Goal: Task Accomplishment & Management: Use online tool/utility

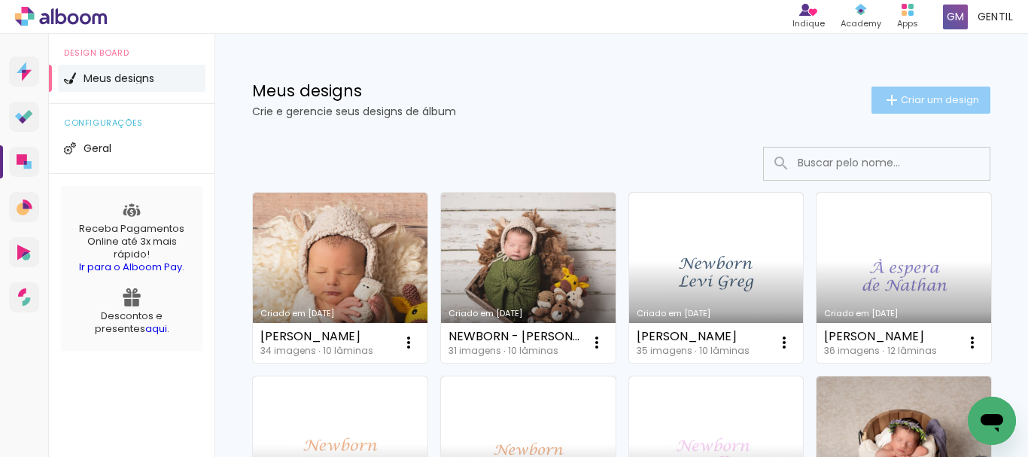
click at [902, 99] on span "Criar um design" at bounding box center [940, 100] width 78 height 10
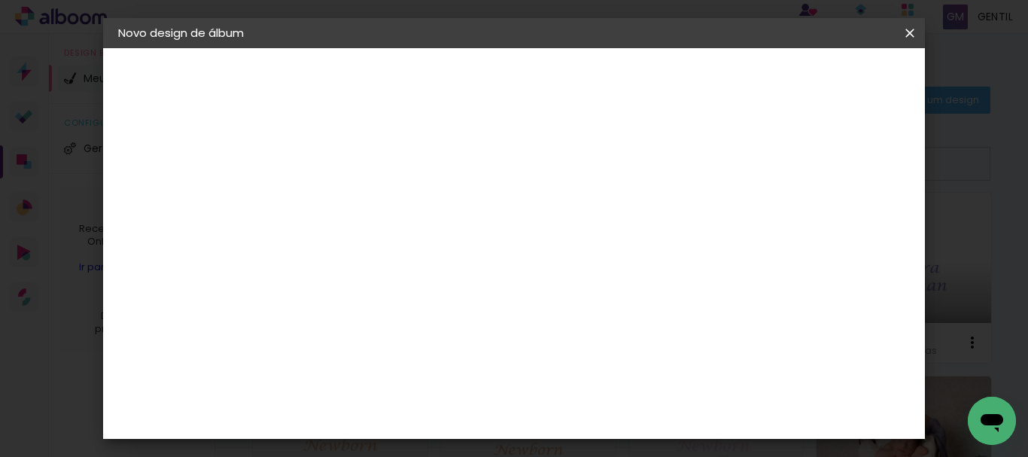
click at [364, 203] on input at bounding box center [364, 201] width 0 height 23
type input "[PERSON_NAME] - EDIÇÃO BASICA"
type paper-input "[PERSON_NAME] - EDIÇÃO BASICA"
click at [0, 0] on slot "Avançar" at bounding box center [0, 0] width 0 height 0
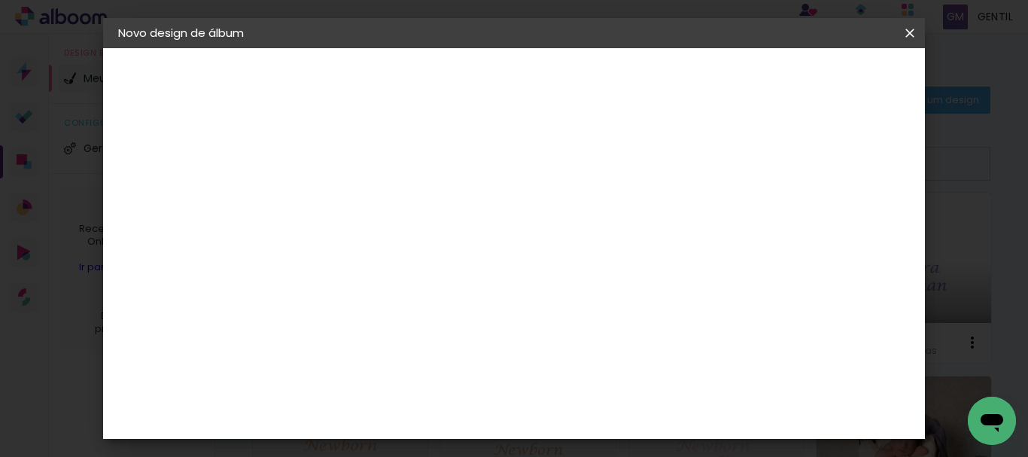
click at [0, 0] on slot "Avançar" at bounding box center [0, 0] width 0 height 0
click at [466, 421] on span "20 × 20" at bounding box center [431, 441] width 70 height 40
click at [0, 0] on slot "Avançar" at bounding box center [0, 0] width 0 height 0
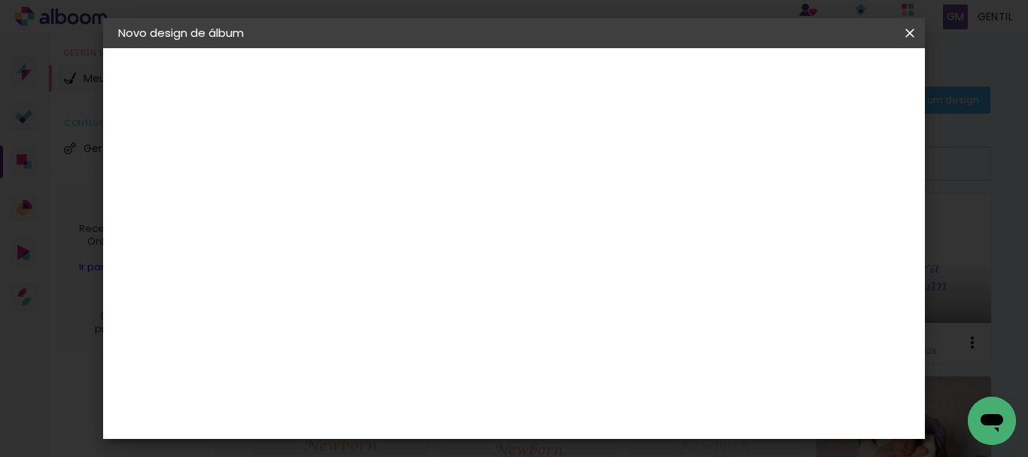
click at [591, 77] on span "Iniciar design" at bounding box center [573, 85] width 35 height 21
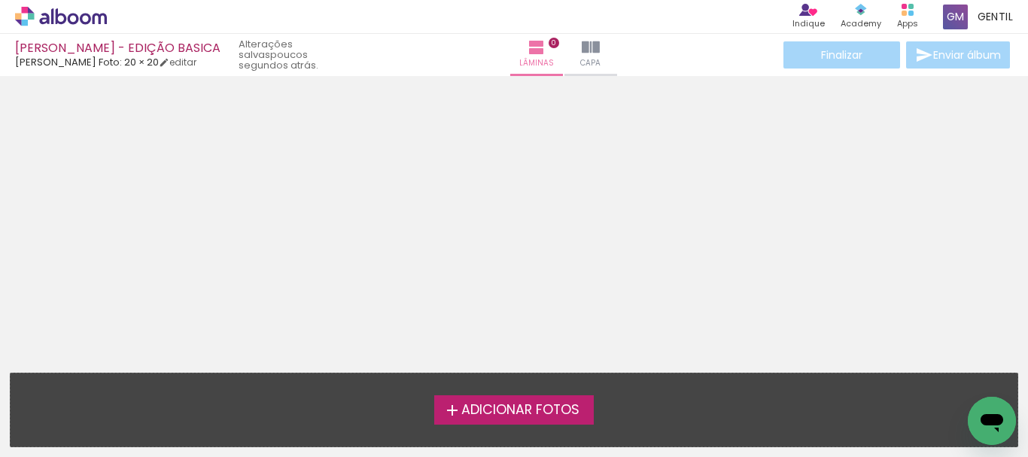
click at [531, 408] on span "Adicionar Fotos" at bounding box center [521, 411] width 118 height 14
click at [0, 0] on input "file" at bounding box center [0, 0] width 0 height 0
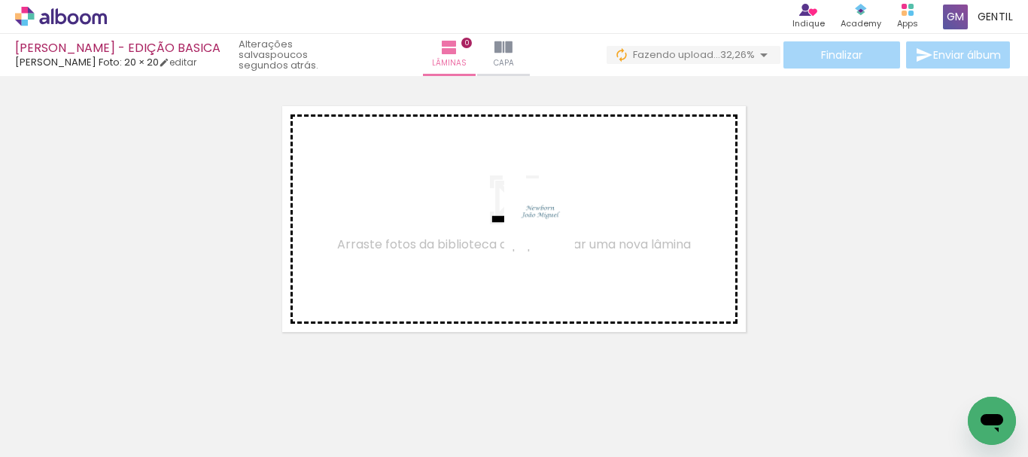
drag, startPoint x: 169, startPoint y: 406, endPoint x: 551, endPoint y: 225, distance: 422.3
click at [551, 225] on quentale-workspace at bounding box center [514, 228] width 1028 height 457
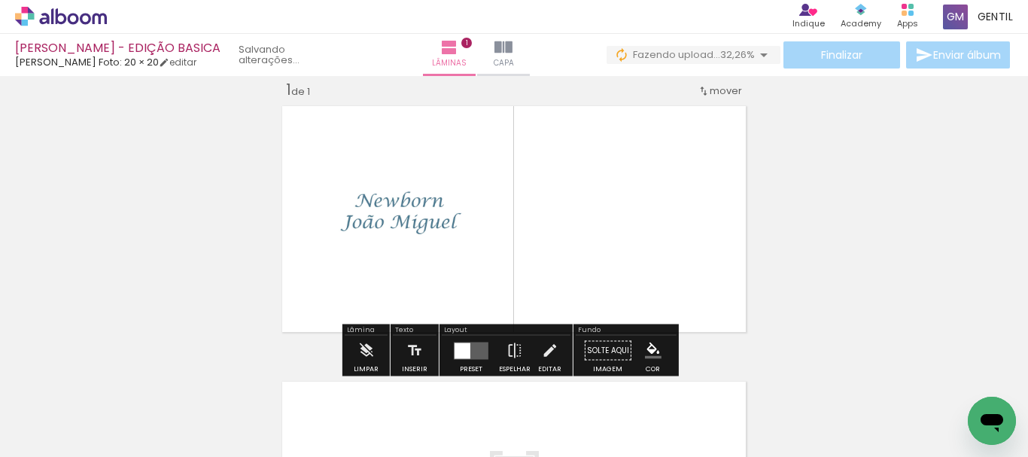
scroll to position [20, 0]
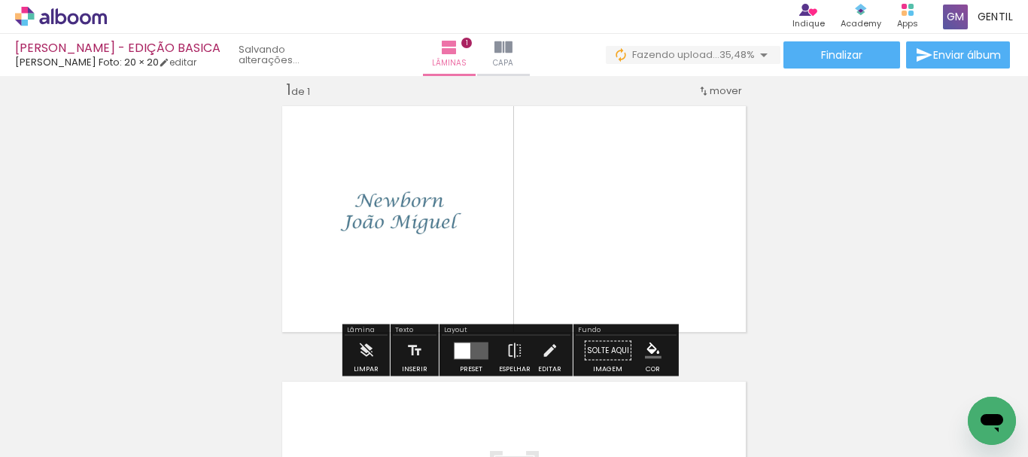
click at [485, 353] on quentale-layouter at bounding box center [471, 350] width 35 height 17
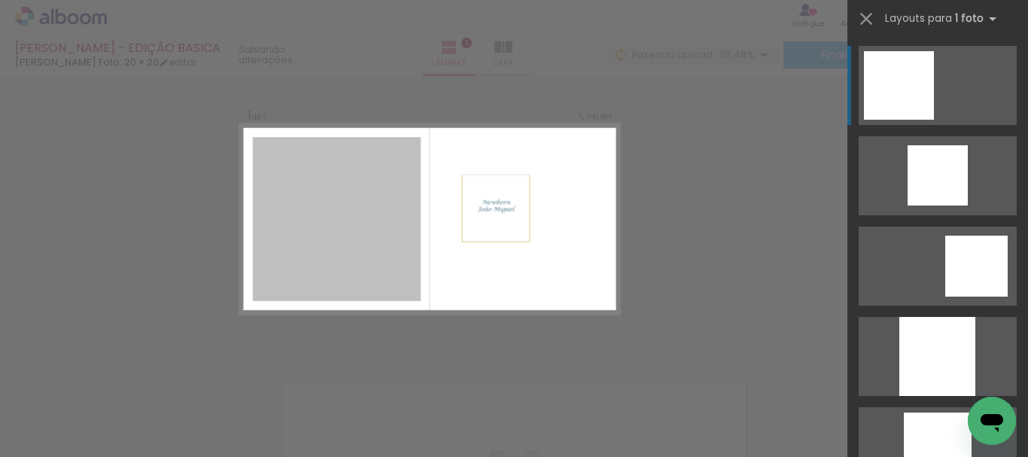
drag, startPoint x: 348, startPoint y: 219, endPoint x: 530, endPoint y: 206, distance: 182.6
click at [530, 206] on quentale-layouter at bounding box center [429, 219] width 381 height 190
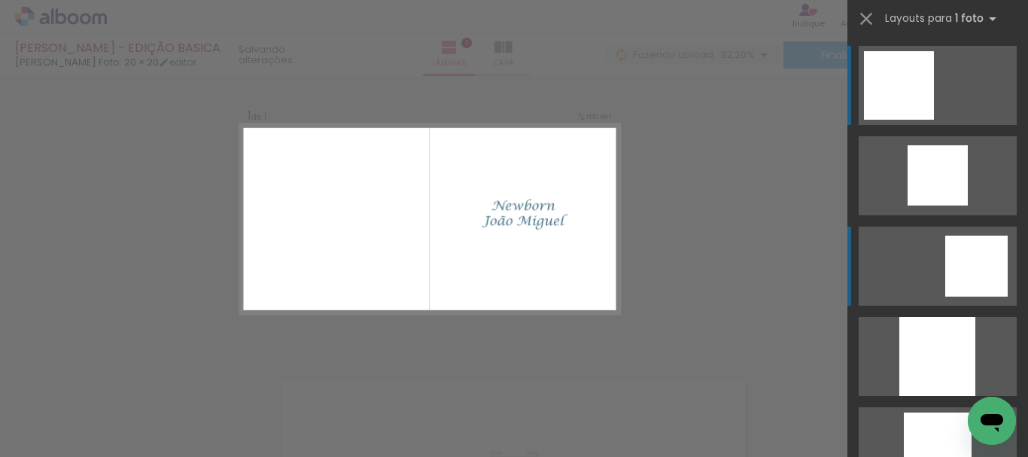
click at [976, 256] on div at bounding box center [977, 266] width 62 height 61
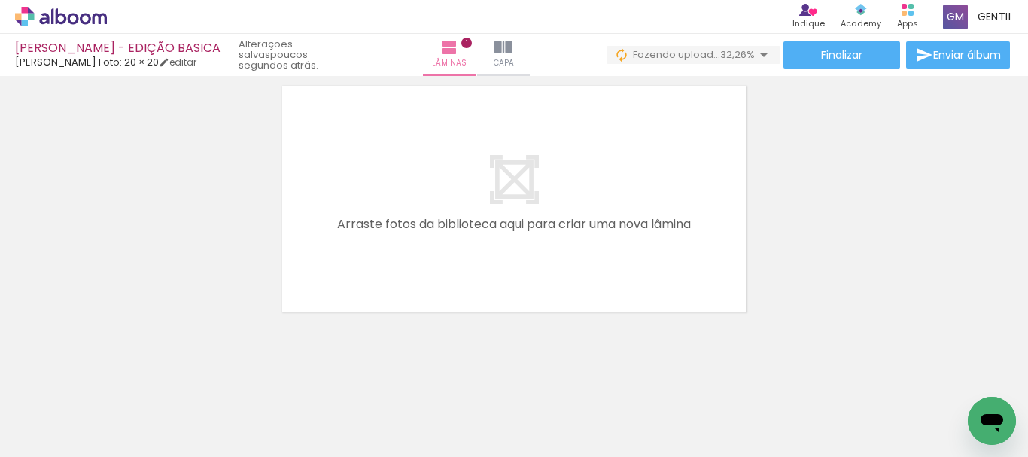
scroll to position [312, 0]
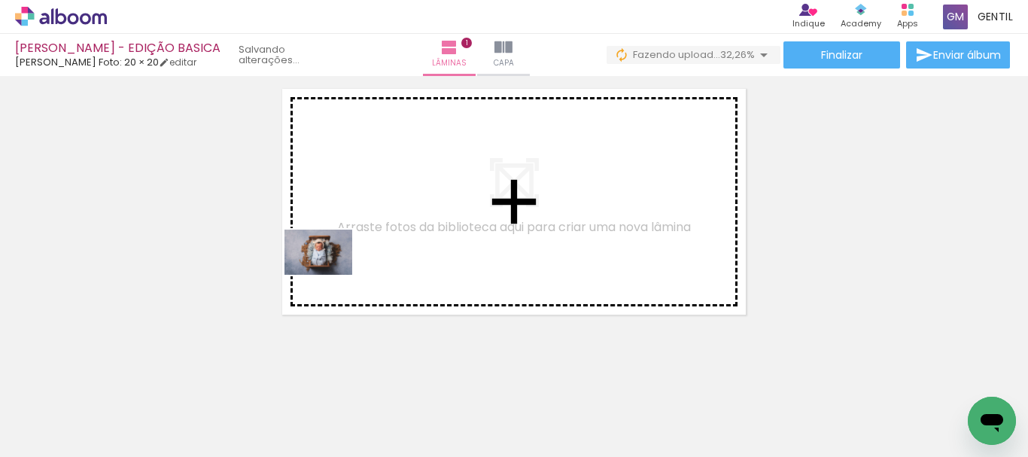
drag, startPoint x: 238, startPoint y: 419, endPoint x: 330, endPoint y: 275, distance: 171.3
click at [330, 275] on quentale-workspace at bounding box center [514, 228] width 1028 height 457
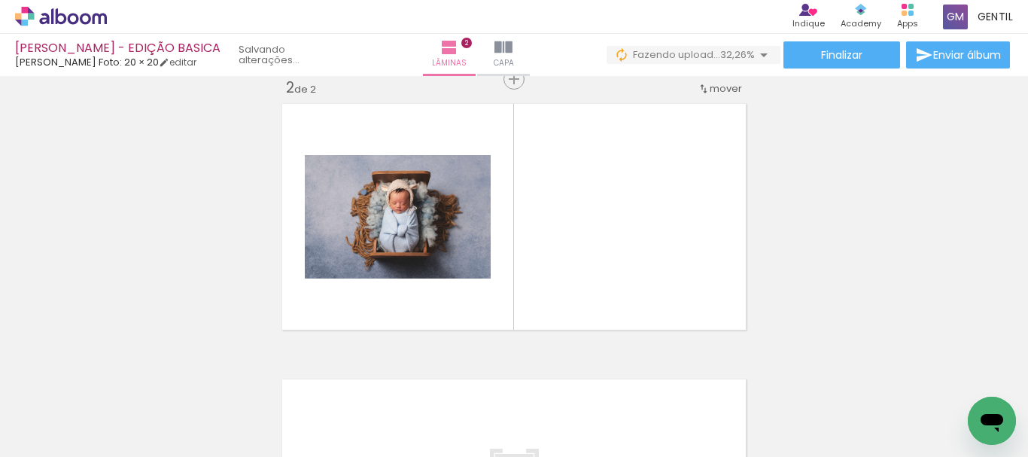
scroll to position [295, 0]
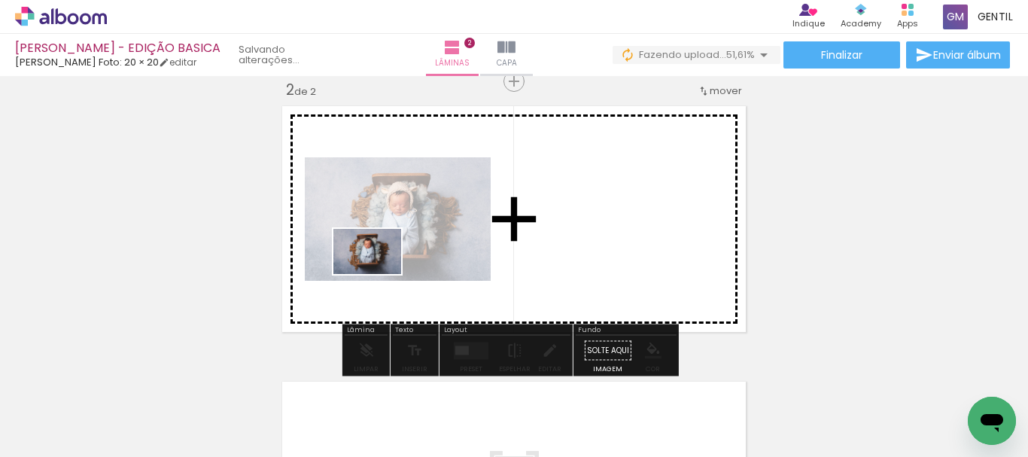
drag, startPoint x: 316, startPoint y: 420, endPoint x: 418, endPoint y: 403, distance: 103.1
click at [380, 274] on quentale-workspace at bounding box center [514, 228] width 1028 height 457
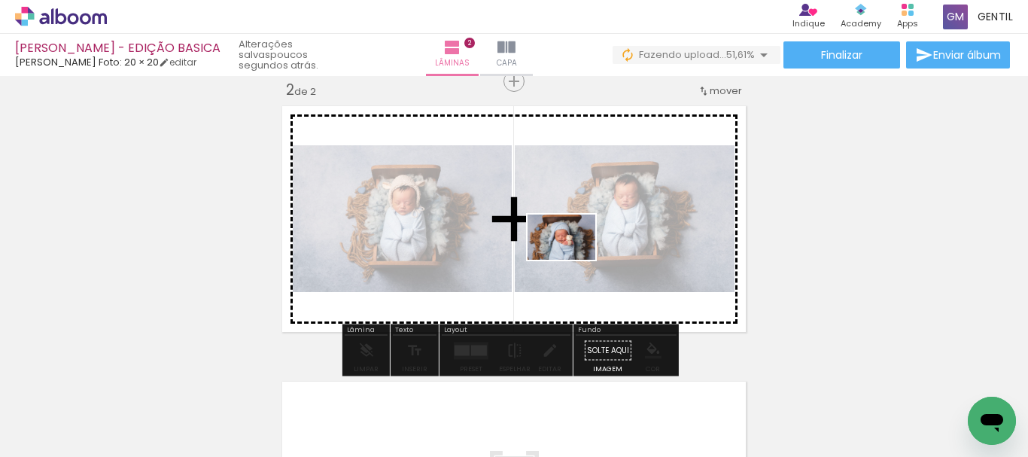
drag, startPoint x: 418, startPoint y: 413, endPoint x: 573, endPoint y: 260, distance: 217.7
click at [573, 260] on quentale-workspace at bounding box center [514, 228] width 1028 height 457
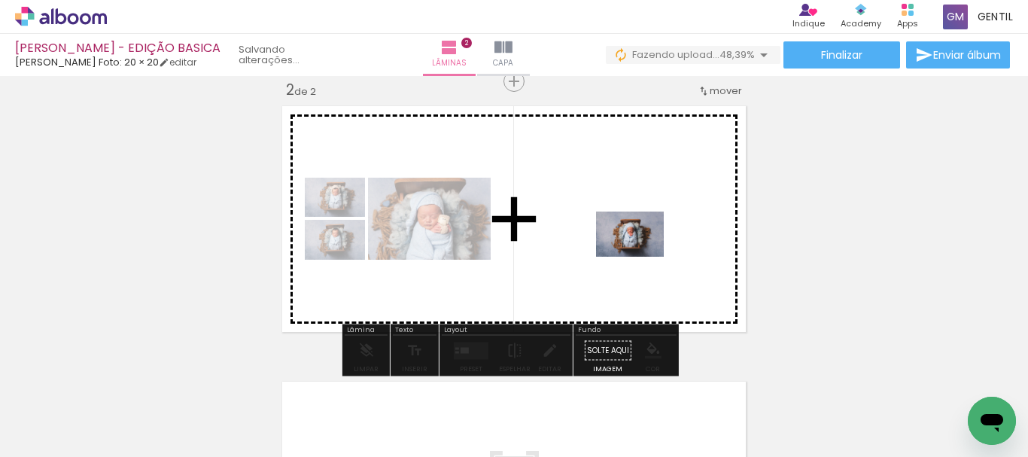
drag, startPoint x: 509, startPoint y: 415, endPoint x: 641, endPoint y: 257, distance: 206.3
click at [641, 257] on quentale-workspace at bounding box center [514, 228] width 1028 height 457
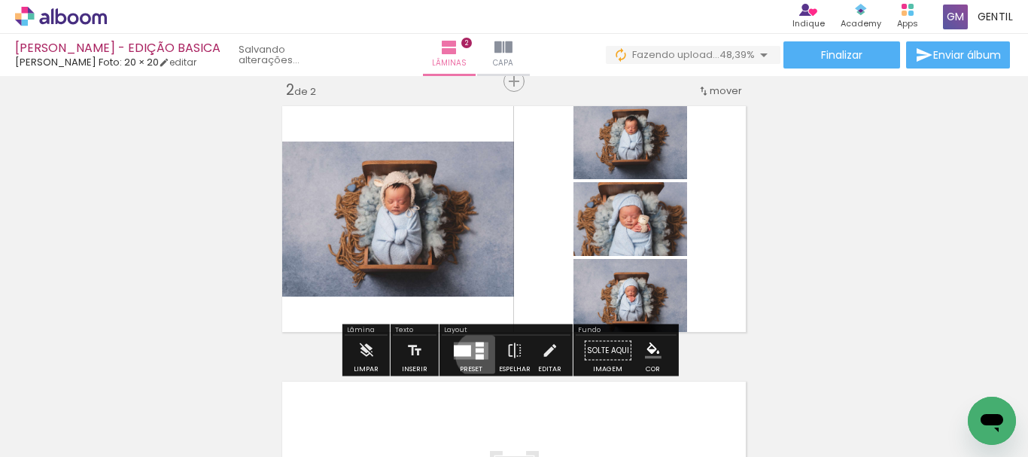
click at [476, 355] on div at bounding box center [480, 356] width 8 height 5
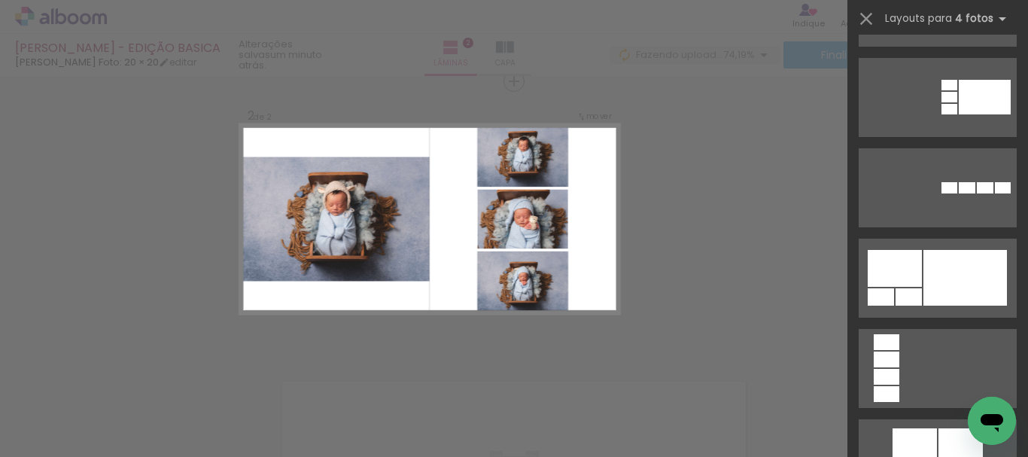
scroll to position [3035, 0]
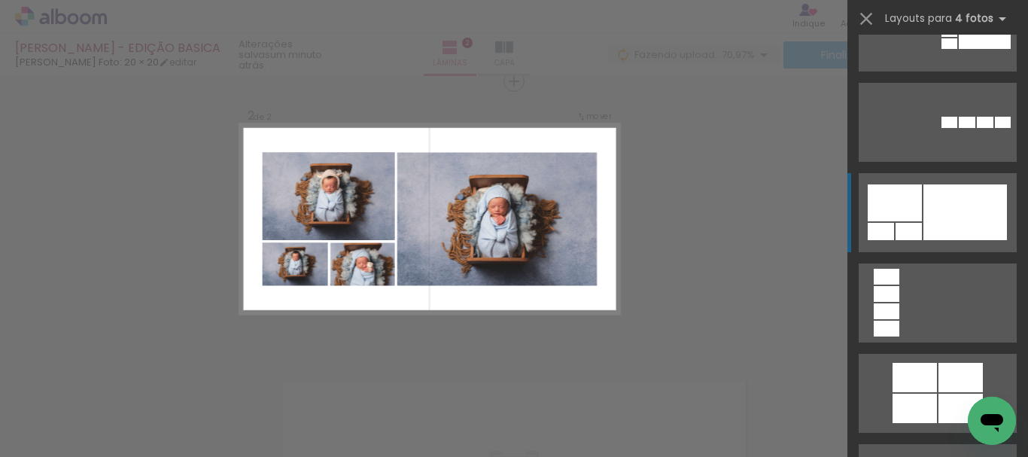
click at [949, 211] on div at bounding box center [966, 212] width 84 height 56
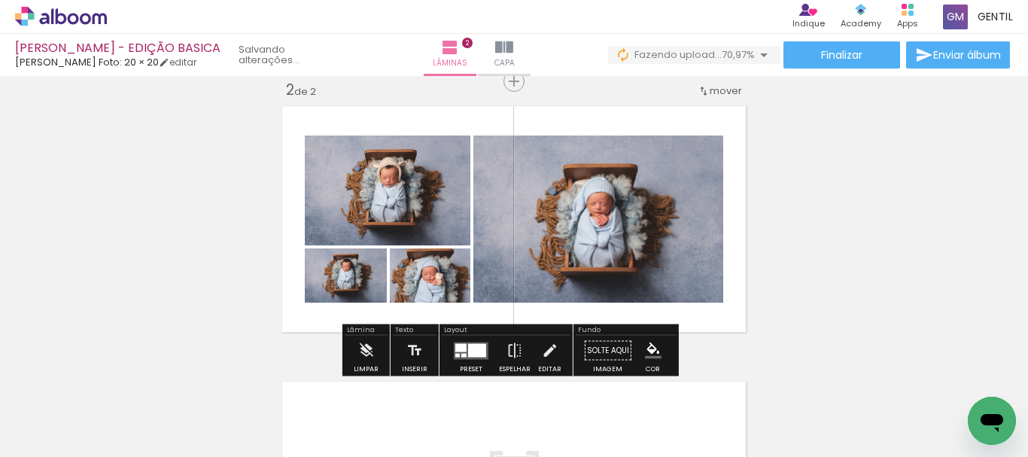
click at [431, 288] on div at bounding box center [438, 287] width 18 height 15
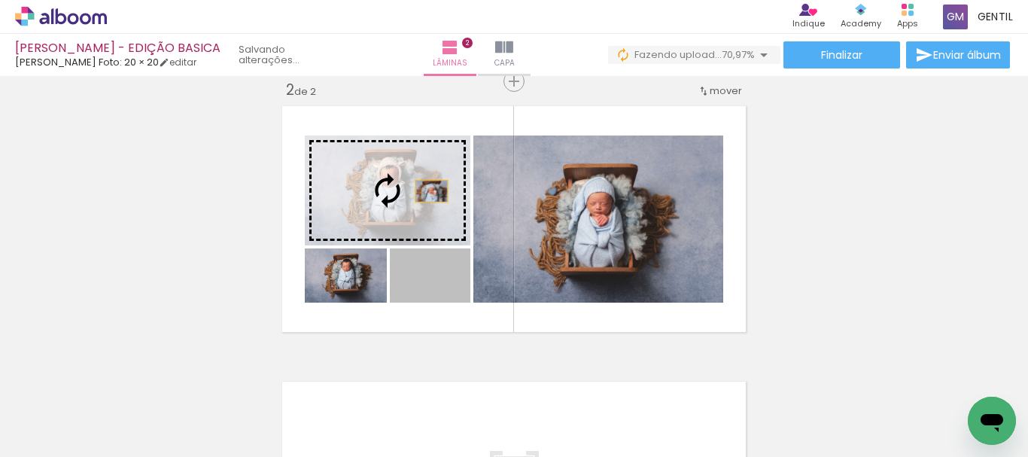
drag, startPoint x: 452, startPoint y: 287, endPoint x: 428, endPoint y: 200, distance: 89.9
click at [0, 0] on slot at bounding box center [0, 0] width 0 height 0
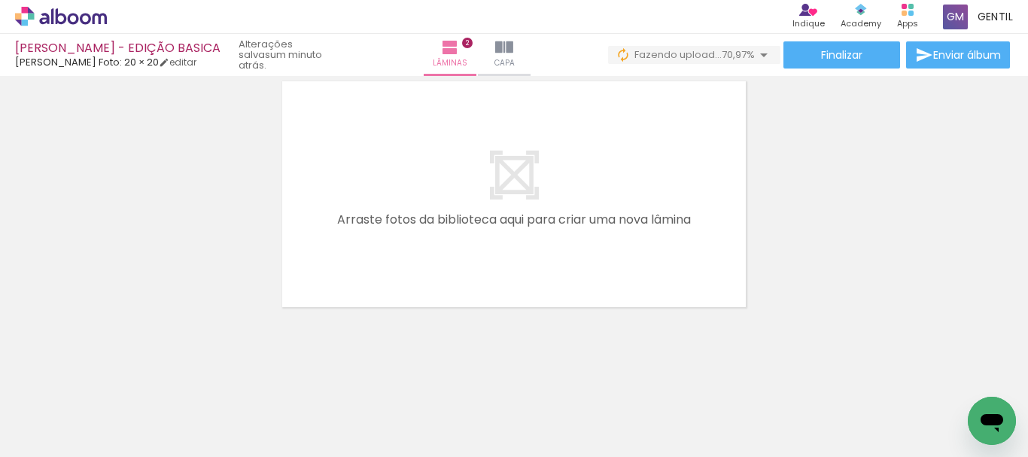
scroll to position [599, 0]
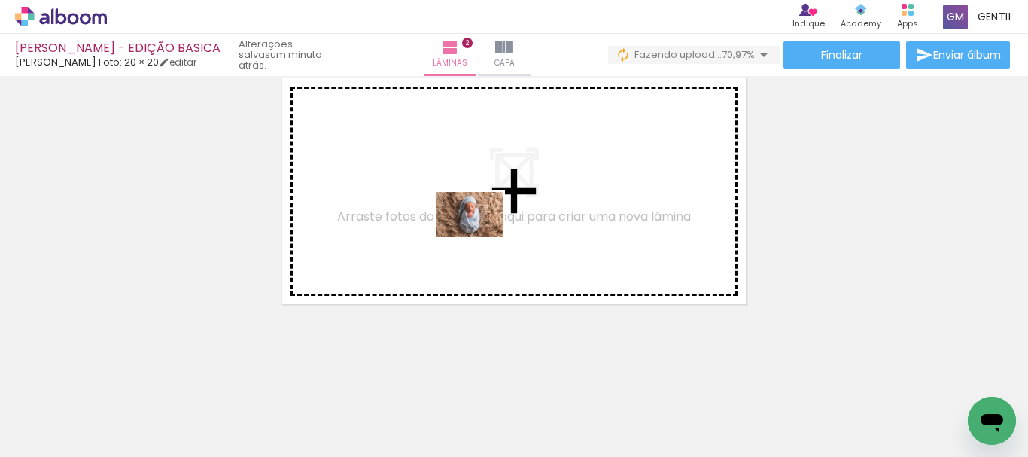
drag, startPoint x: 551, startPoint y: 371, endPoint x: 481, endPoint y: 237, distance: 151.2
click at [481, 237] on quentale-workspace at bounding box center [514, 228] width 1028 height 457
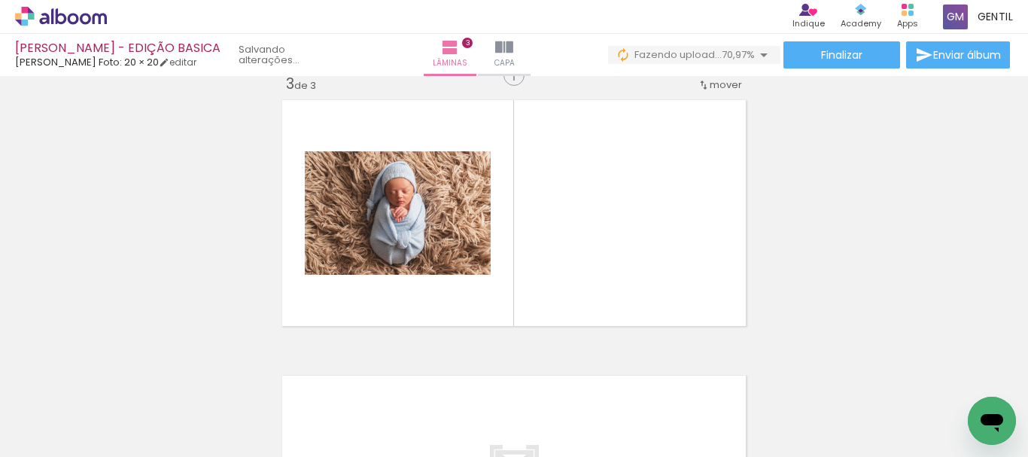
scroll to position [571, 0]
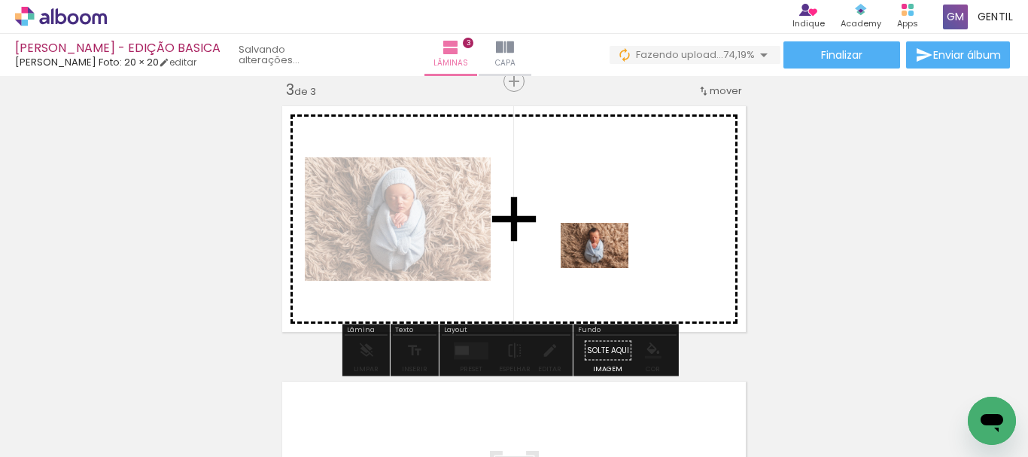
drag, startPoint x: 661, startPoint y: 409, endPoint x: 606, endPoint y: 268, distance: 151.1
click at [606, 268] on quentale-workspace at bounding box center [514, 228] width 1028 height 457
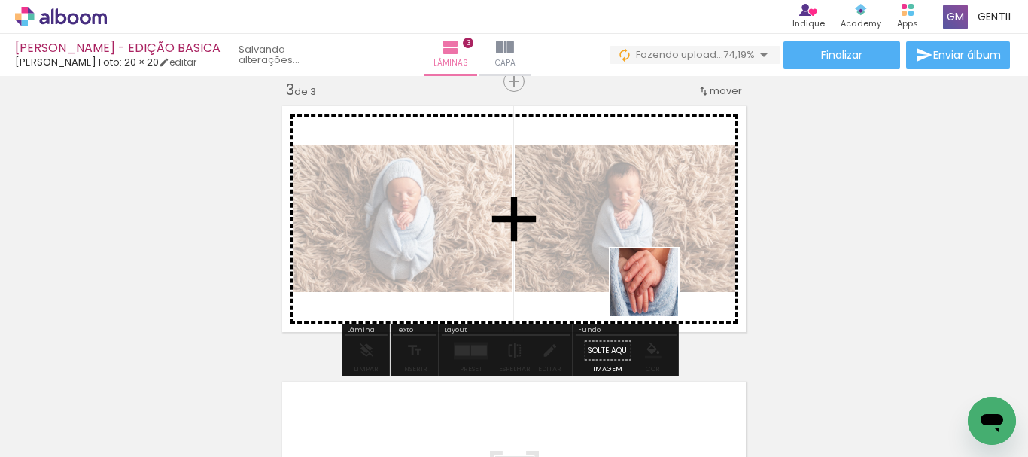
drag, startPoint x: 727, startPoint y: 421, endPoint x: 800, endPoint y: 404, distance: 74.9
click at [654, 292] on quentale-workspace at bounding box center [514, 228] width 1028 height 457
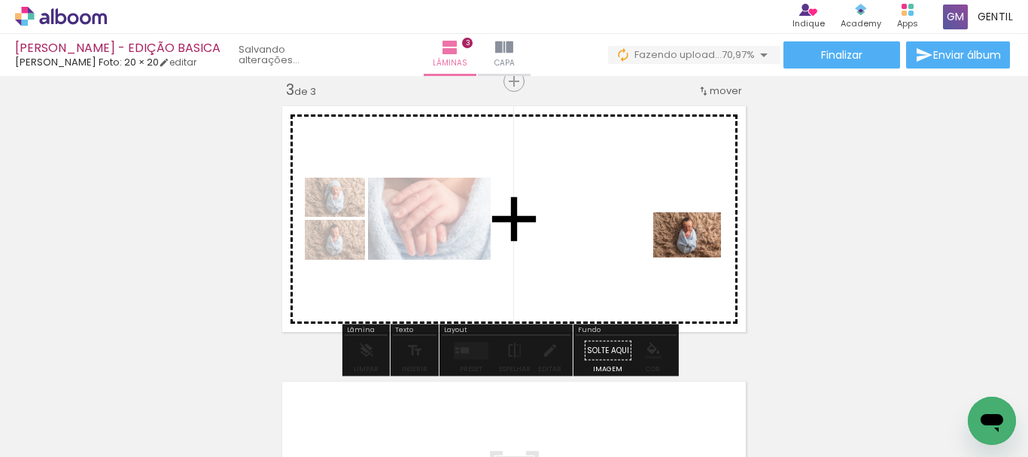
drag, startPoint x: 817, startPoint y: 392, endPoint x: 693, endPoint y: 251, distance: 187.3
click at [693, 251] on quentale-workspace at bounding box center [514, 228] width 1028 height 457
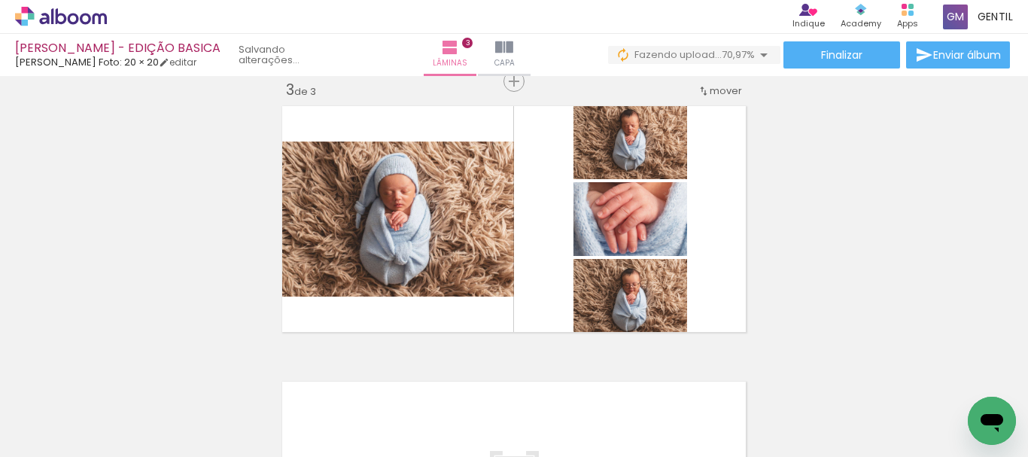
scroll to position [0, 295]
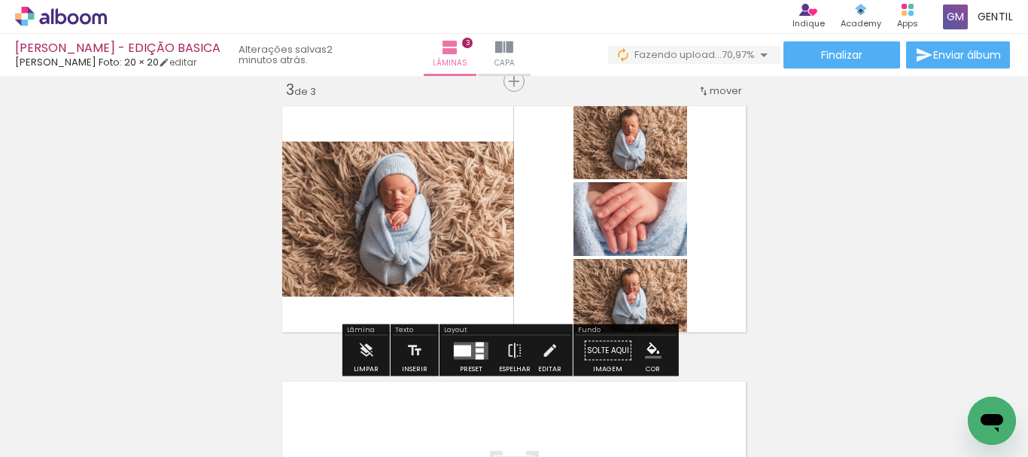
click at [608, 226] on div "Largura Cor" at bounding box center [621, 221] width 27 height 23
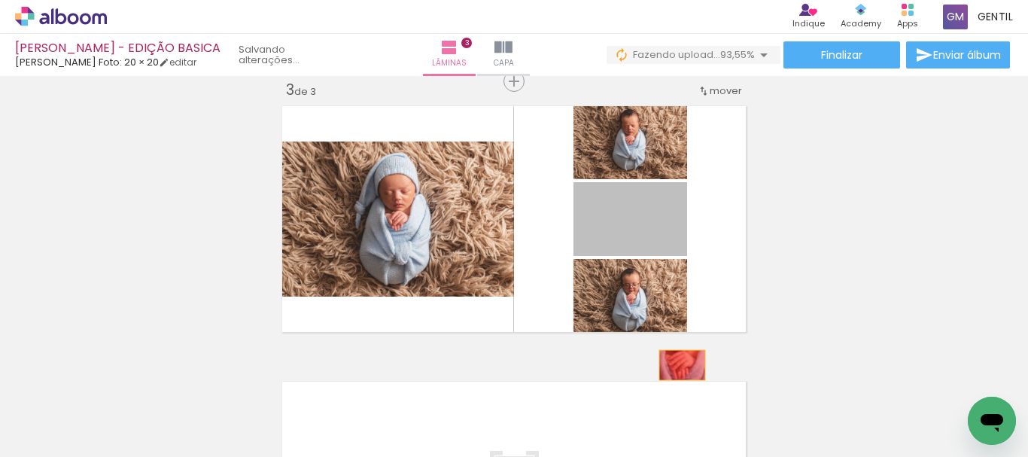
drag, startPoint x: 583, startPoint y: 244, endPoint x: 678, endPoint y: 371, distance: 158.3
click at [678, 371] on quentale-workspace at bounding box center [514, 228] width 1028 height 457
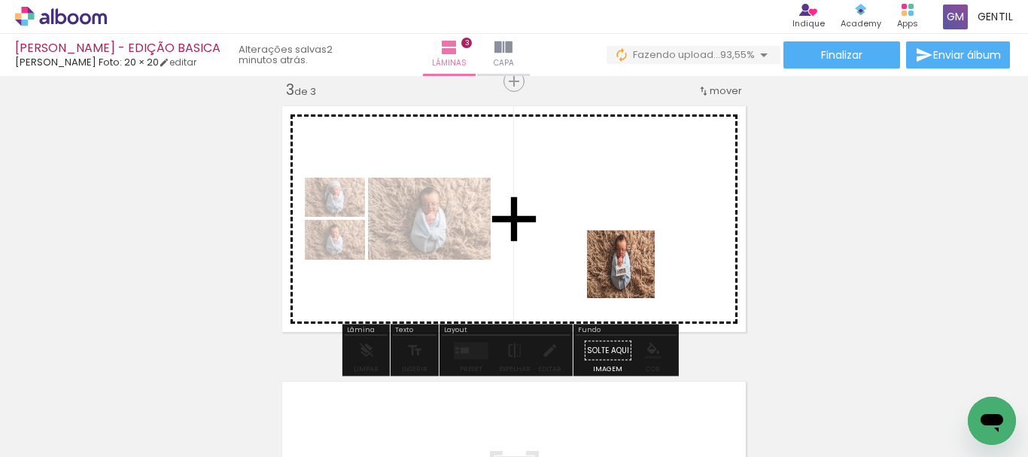
drag, startPoint x: 611, startPoint y: 410, endPoint x: 645, endPoint y: 349, distance: 70.4
click at [632, 274] on quentale-workspace at bounding box center [514, 228] width 1028 height 457
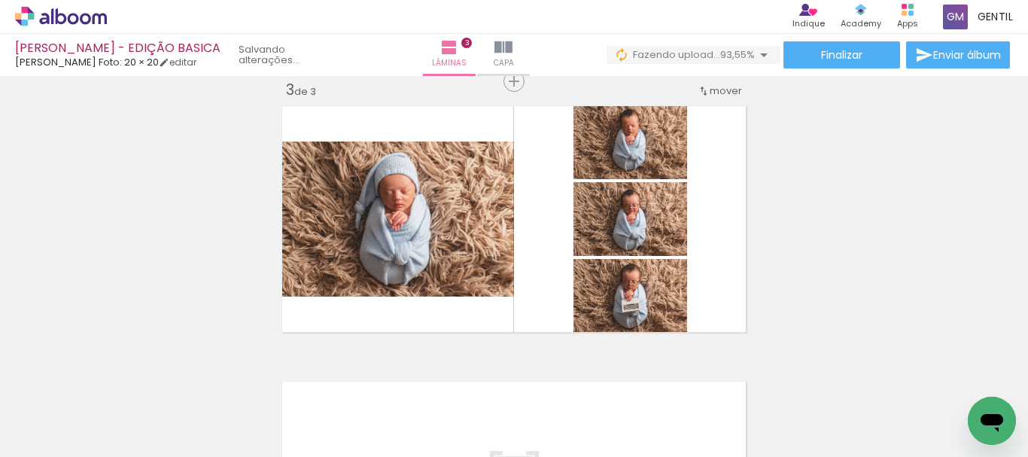
click at [468, 352] on div "Inserir lâmina 1 de 3 Inserir lâmina 2 de 3 Inserir lâmina 3 de 3" at bounding box center [514, 62] width 1028 height 1103
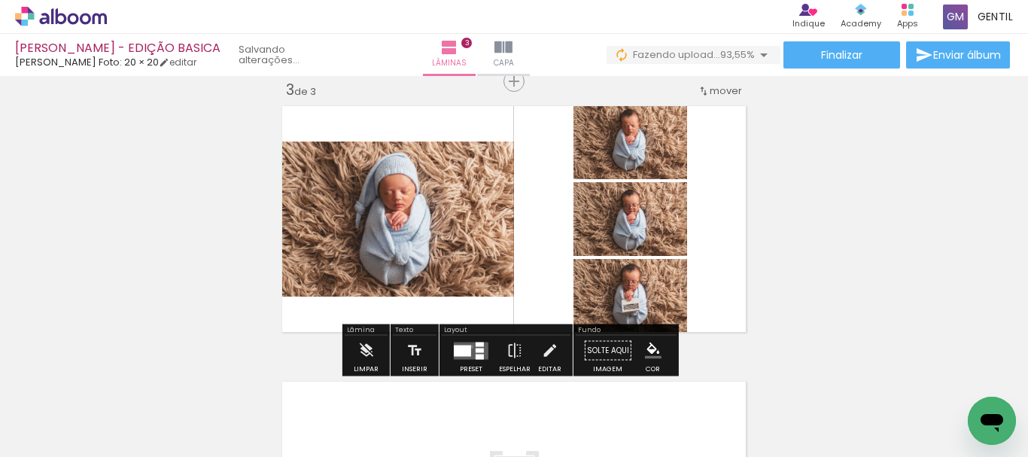
click at [468, 346] on quentale-layouter at bounding box center [471, 350] width 35 height 17
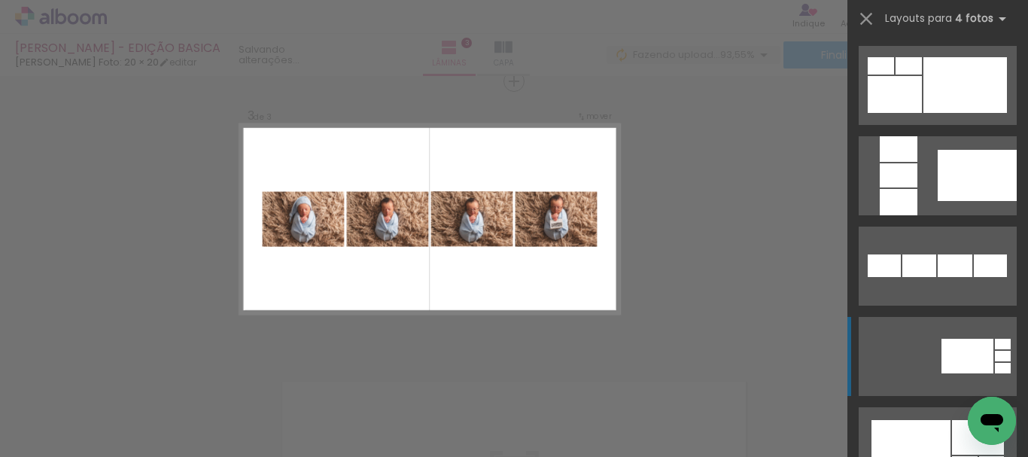
scroll to position [979, 0]
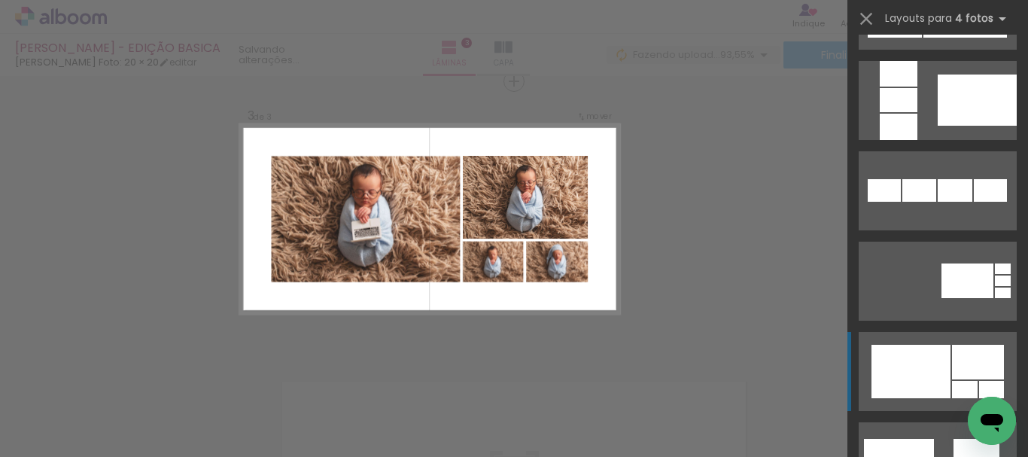
click at [923, 364] on div at bounding box center [911, 371] width 79 height 53
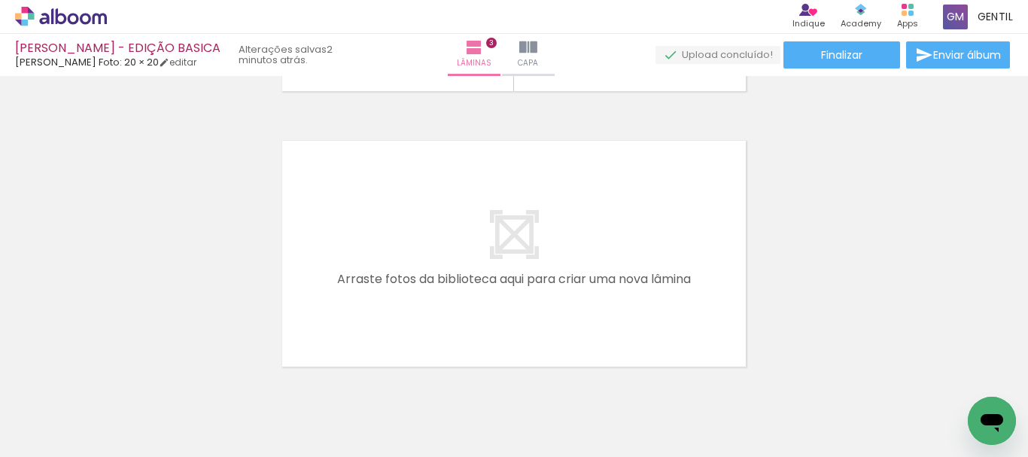
scroll to position [827, 0]
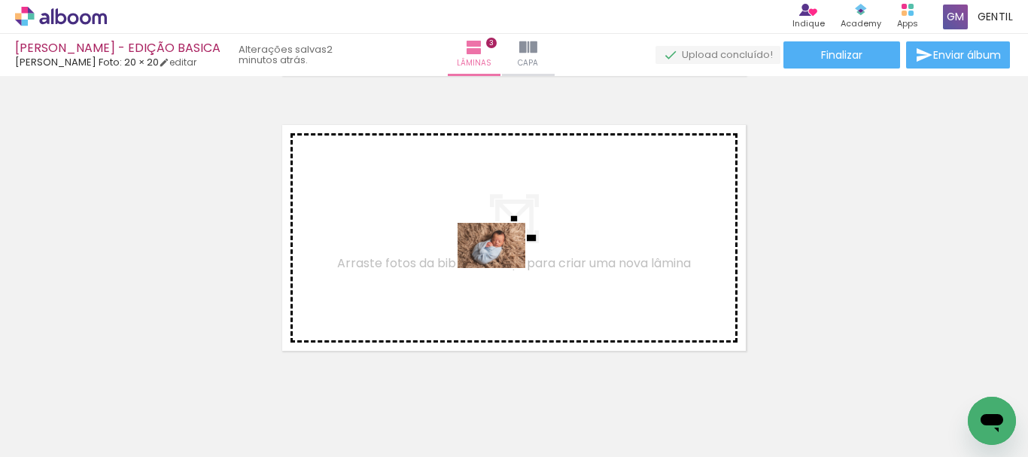
drag, startPoint x: 714, startPoint y: 409, endPoint x: 503, endPoint y: 268, distance: 254.1
click at [503, 268] on quentale-workspace at bounding box center [514, 228] width 1028 height 457
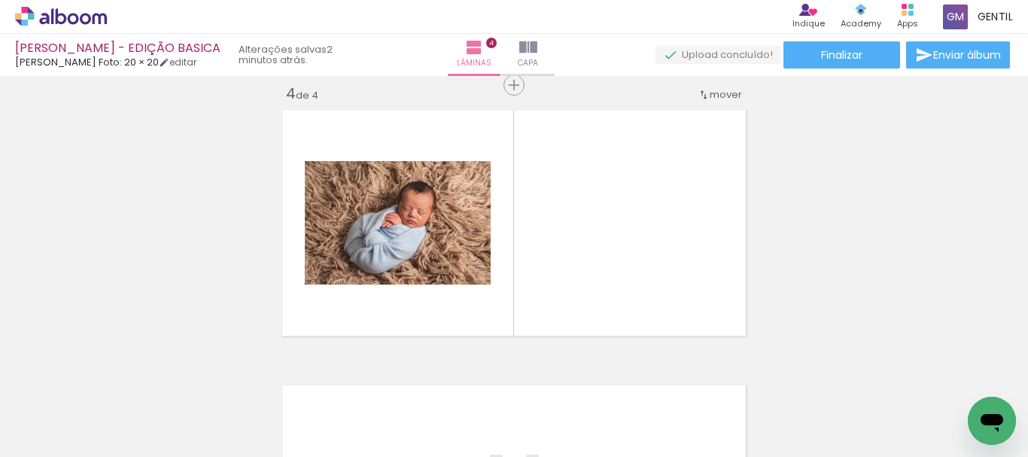
scroll to position [846, 0]
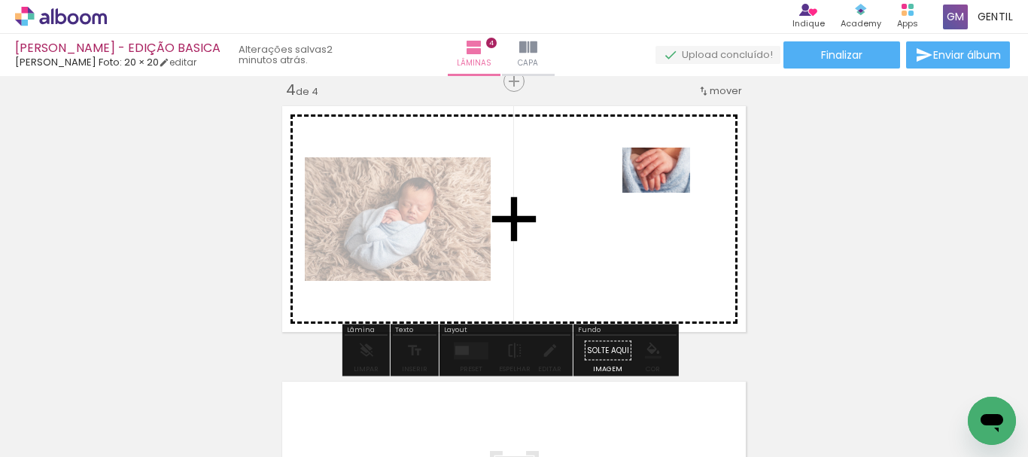
drag, startPoint x: 452, startPoint y: 414, endPoint x: 668, endPoint y: 193, distance: 308.3
click at [668, 193] on quentale-workspace at bounding box center [514, 228] width 1028 height 457
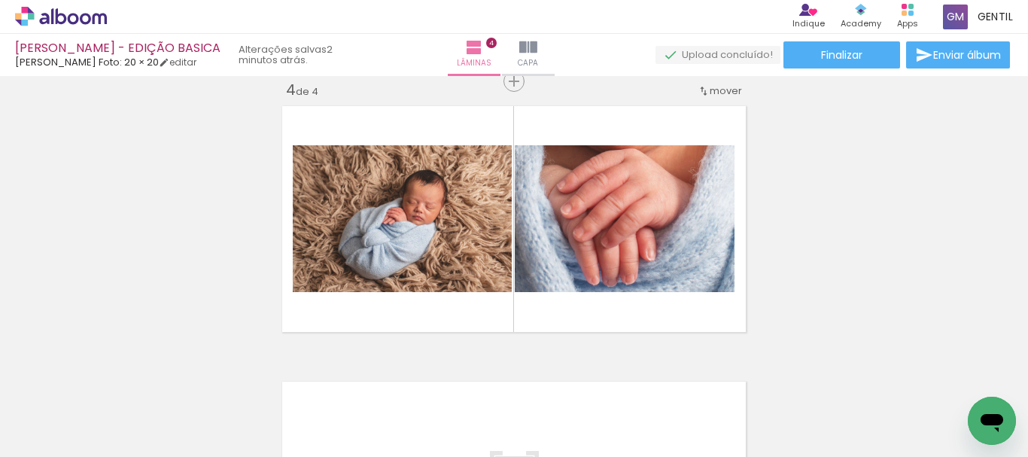
scroll to position [0, 1092]
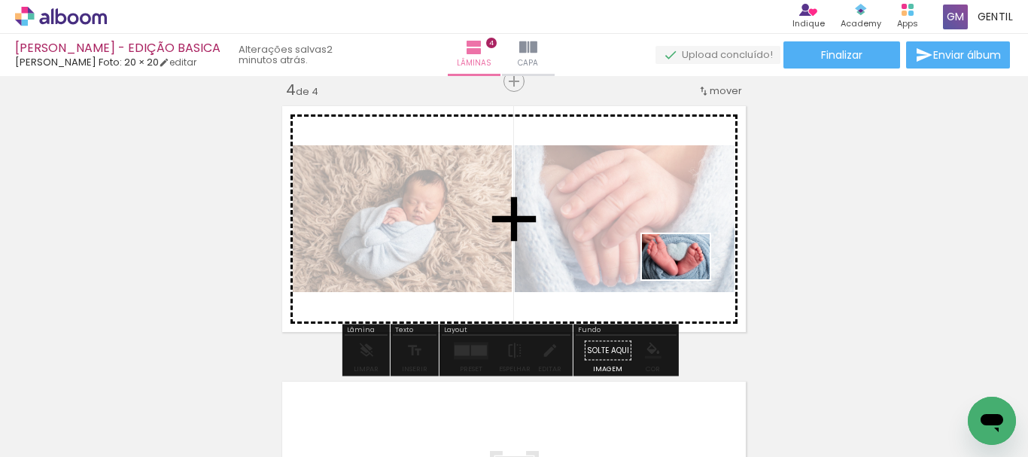
drag, startPoint x: 741, startPoint y: 419, endPoint x: 682, endPoint y: 326, distance: 110.3
click at [686, 278] on quentale-workspace at bounding box center [514, 228] width 1028 height 457
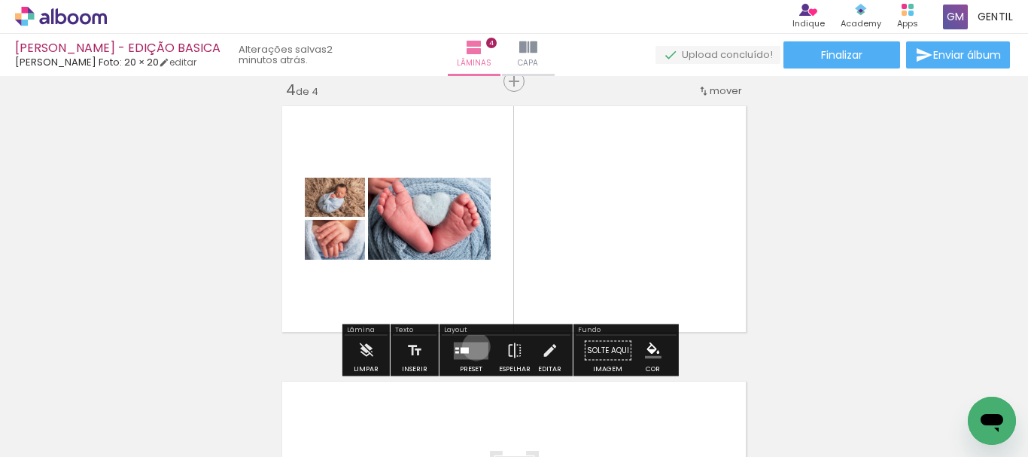
click at [473, 346] on quentale-layouter at bounding box center [471, 350] width 35 height 17
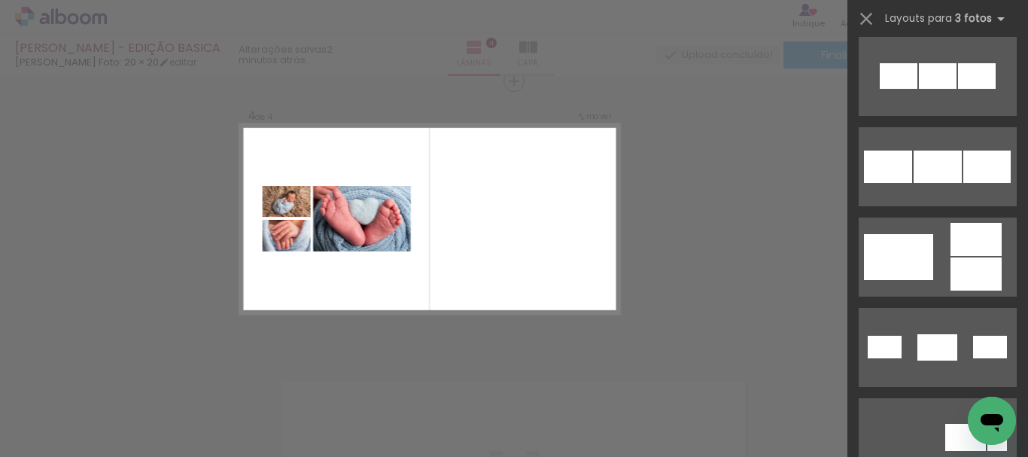
scroll to position [266, 0]
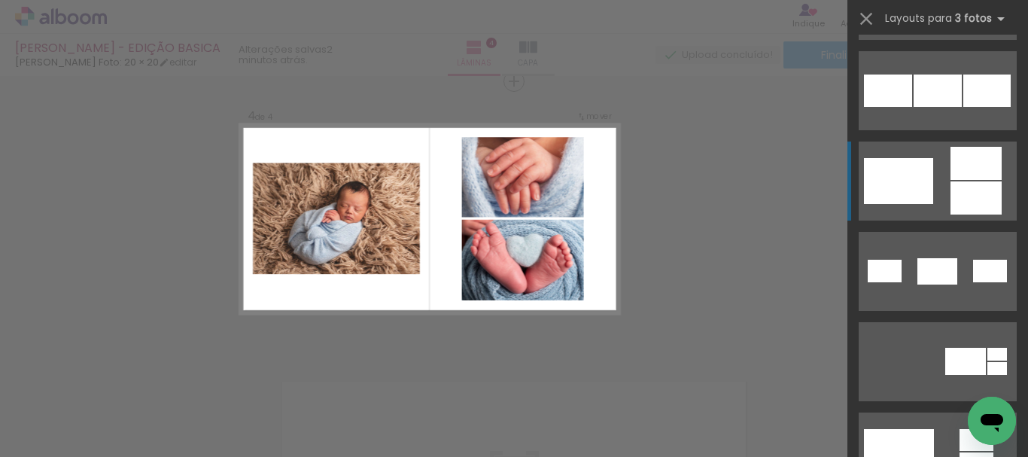
click at [894, 175] on div at bounding box center [898, 181] width 69 height 46
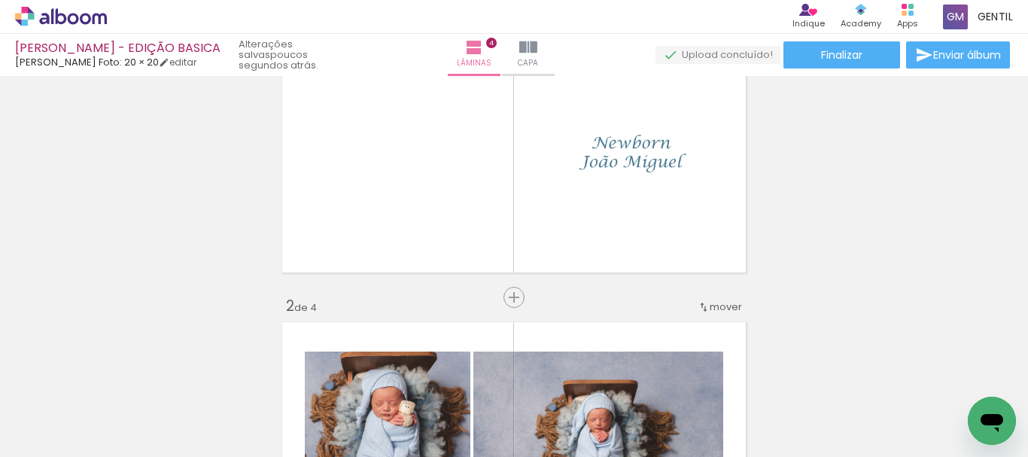
scroll to position [83, 0]
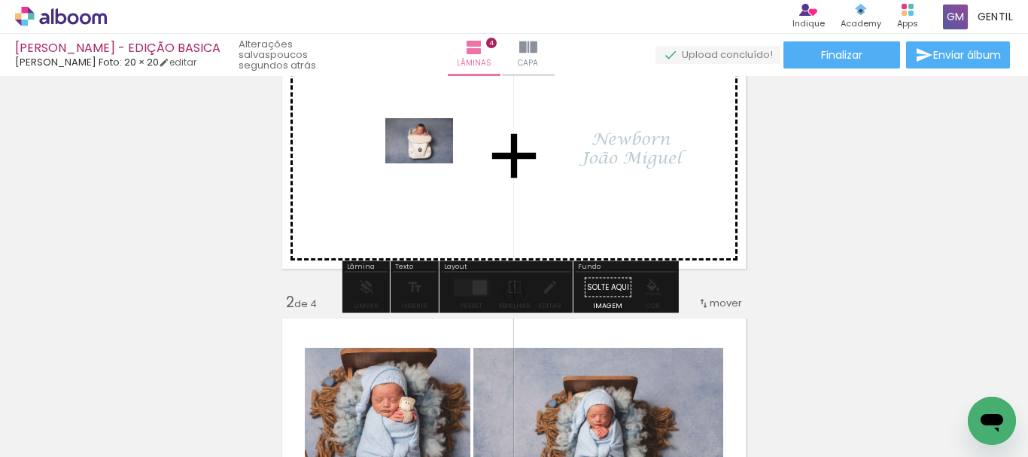
drag, startPoint x: 399, startPoint y: 413, endPoint x: 419, endPoint y: 184, distance: 229.7
click at [430, 164] on quentale-workspace at bounding box center [514, 228] width 1028 height 457
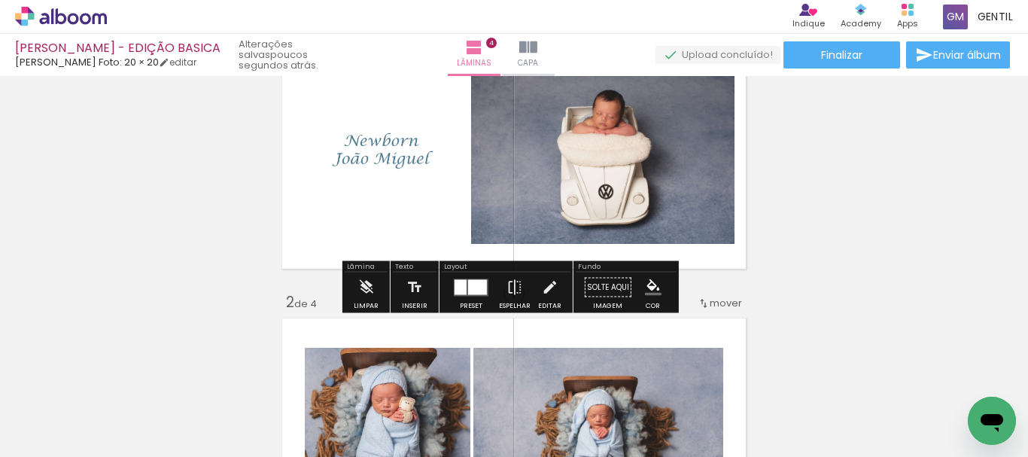
click at [468, 291] on div at bounding box center [477, 286] width 19 height 15
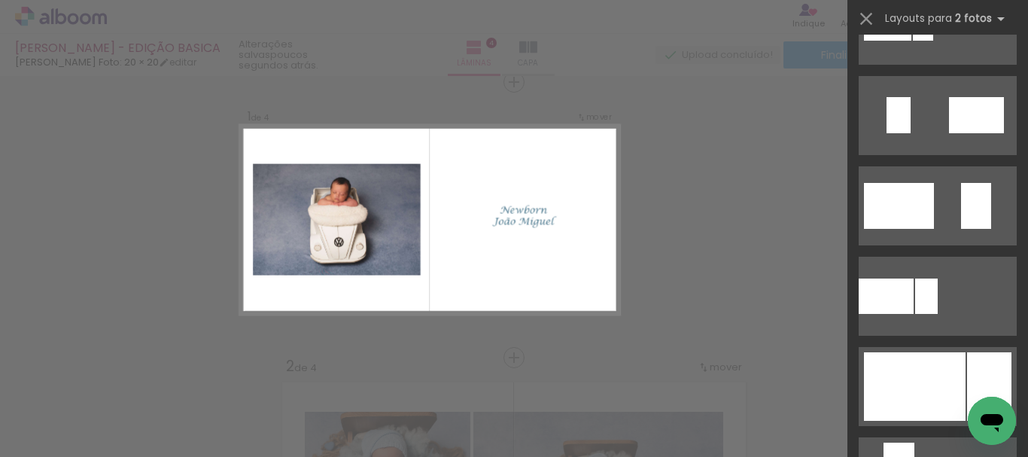
scroll to position [753, 0]
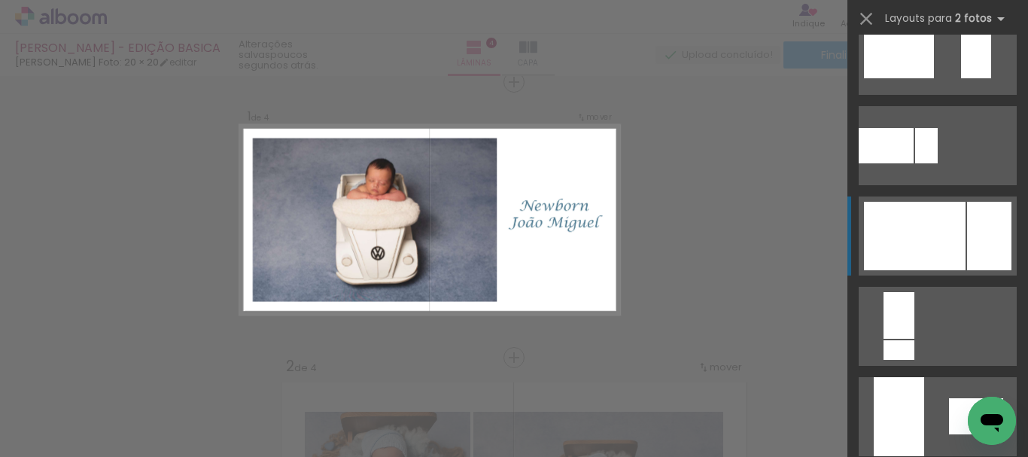
click at [967, 246] on div at bounding box center [989, 236] width 44 height 69
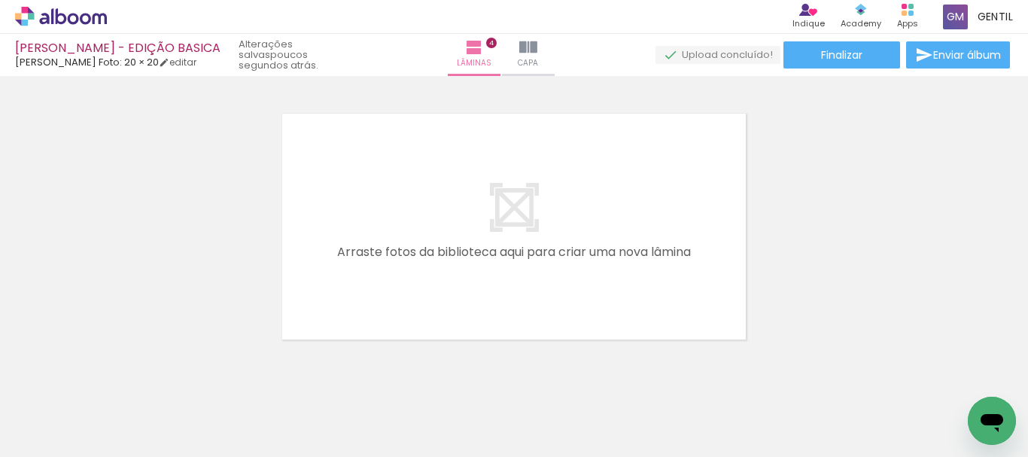
scroll to position [1108, 0]
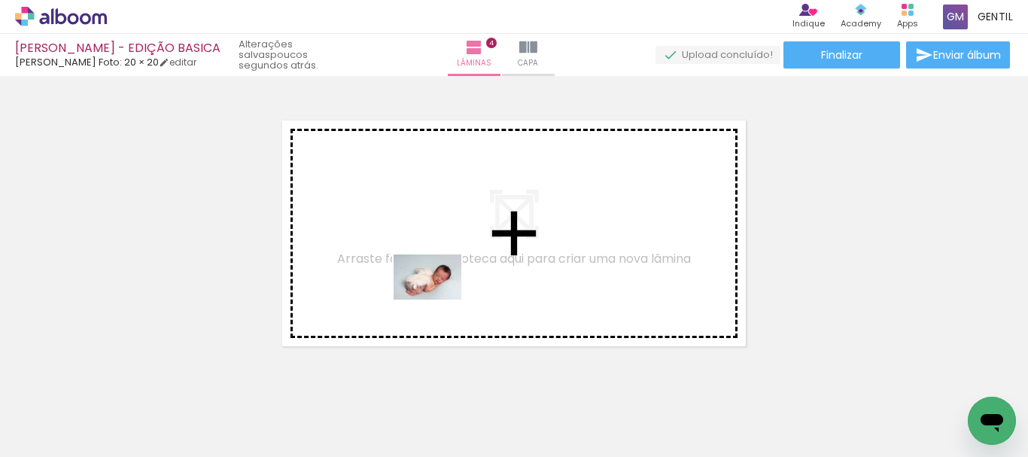
drag, startPoint x: 502, startPoint y: 424, endPoint x: 439, endPoint y: 300, distance: 139.4
click at [439, 300] on quentale-workspace at bounding box center [514, 228] width 1028 height 457
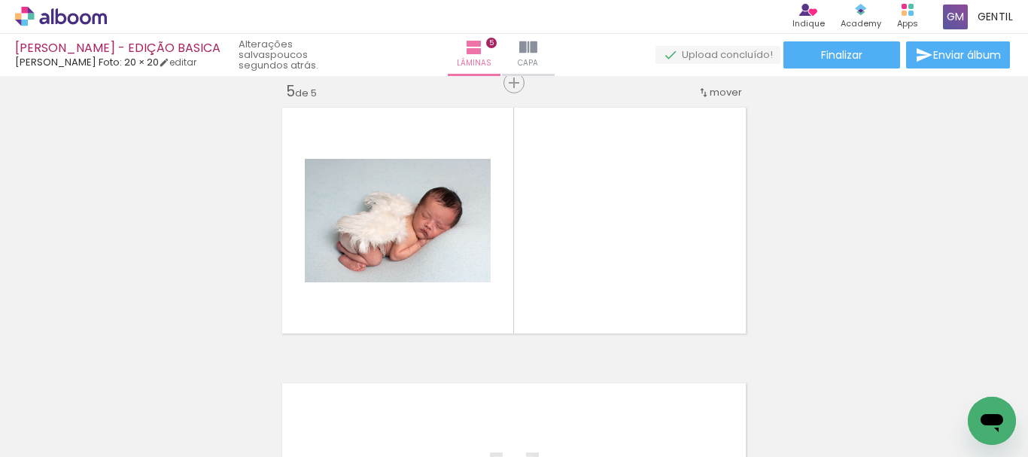
scroll to position [1122, 0]
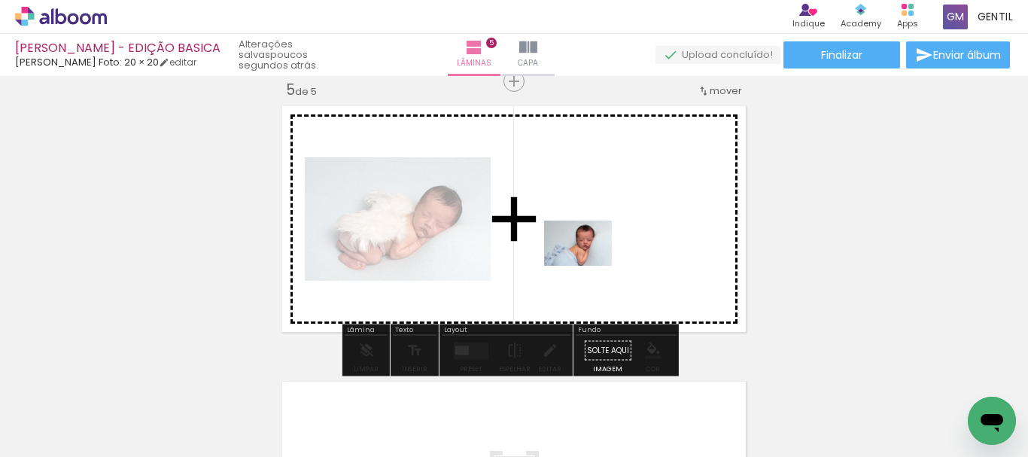
drag, startPoint x: 580, startPoint y: 413, endPoint x: 590, endPoint y: 266, distance: 147.8
click at [590, 266] on quentale-workspace at bounding box center [514, 228] width 1028 height 457
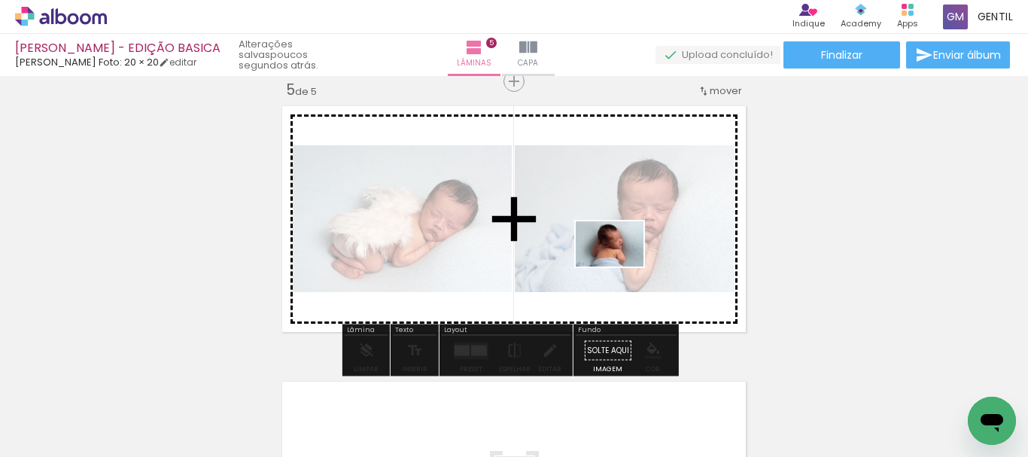
drag, startPoint x: 660, startPoint y: 416, endPoint x: 621, endPoint y: 267, distance: 154.7
click at [621, 267] on quentale-workspace at bounding box center [514, 228] width 1028 height 457
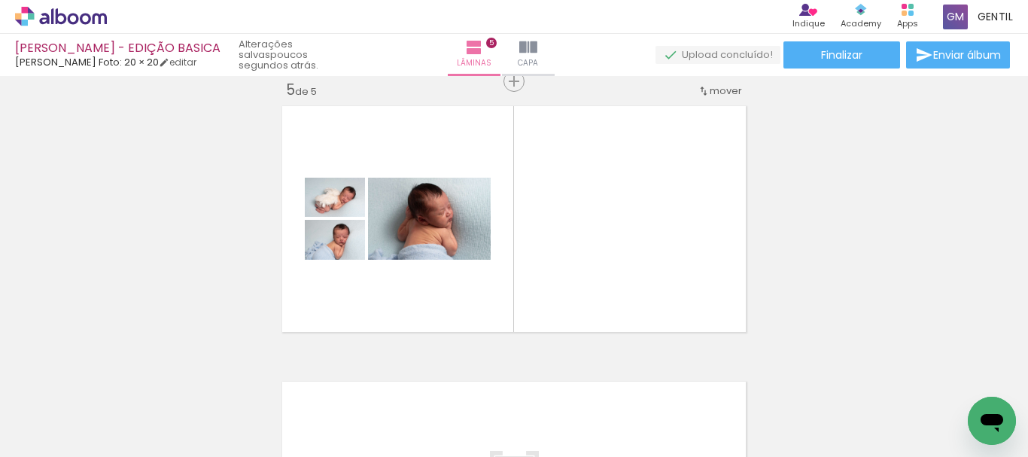
scroll to position [0, 747]
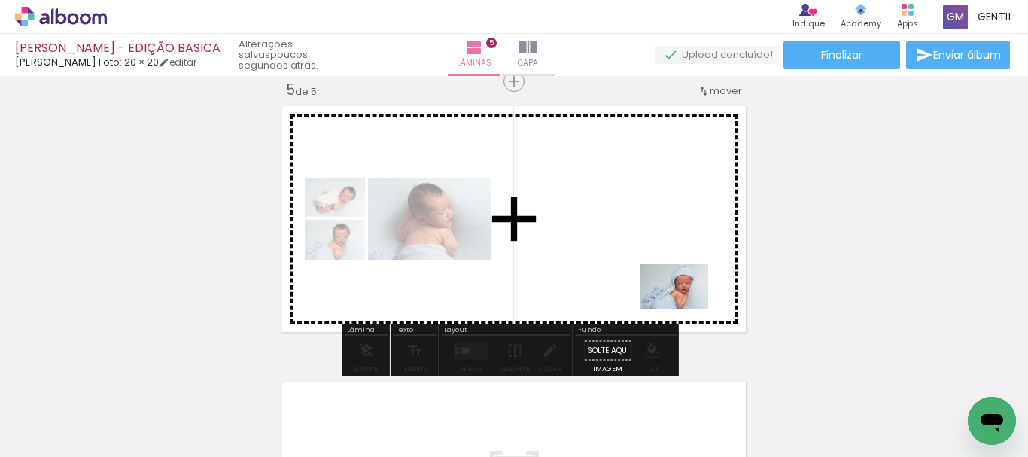
drag, startPoint x: 687, startPoint y: 431, endPoint x: 681, endPoint y: 299, distance: 131.9
click at [681, 299] on quentale-workspace at bounding box center [514, 228] width 1028 height 457
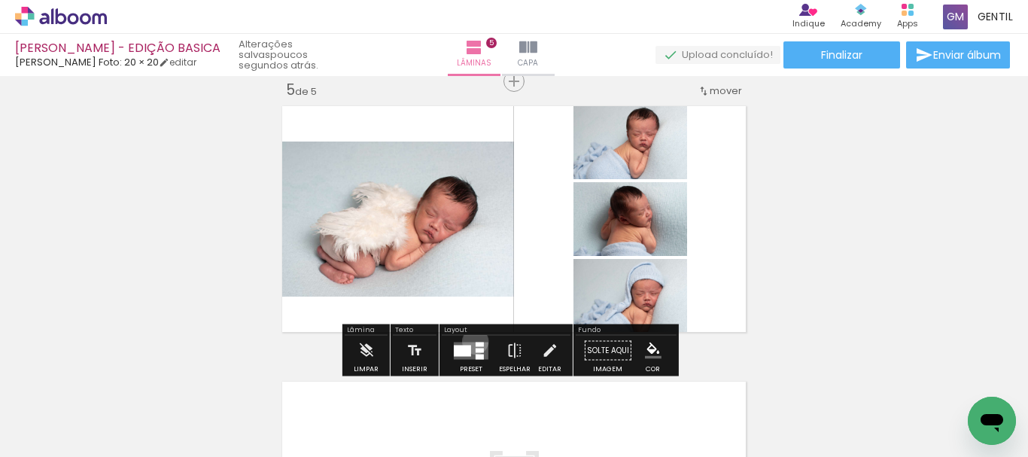
click at [472, 340] on div at bounding box center [471, 351] width 41 height 30
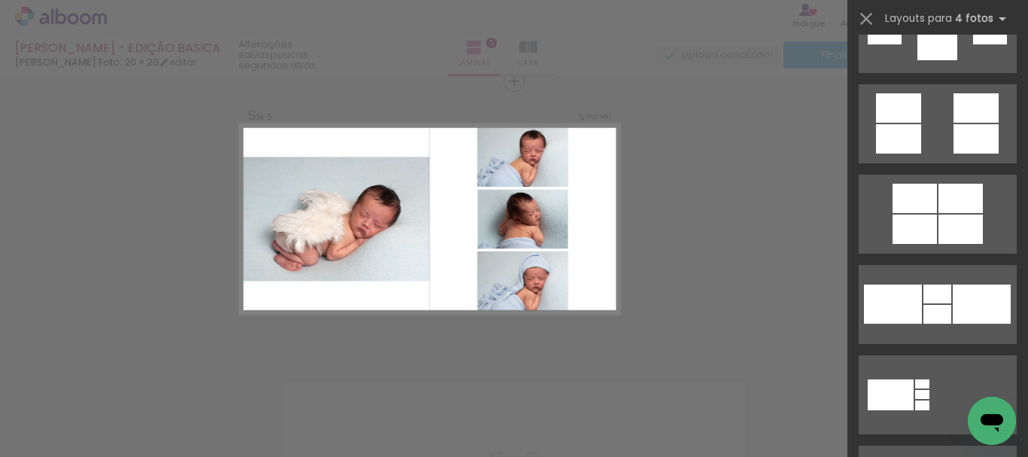
scroll to position [1834, 0]
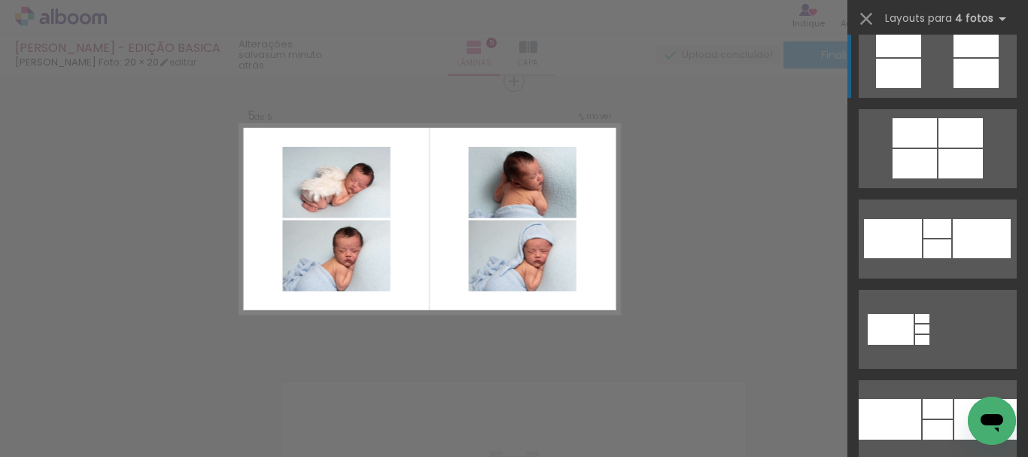
click at [973, 69] on div at bounding box center [976, 73] width 45 height 29
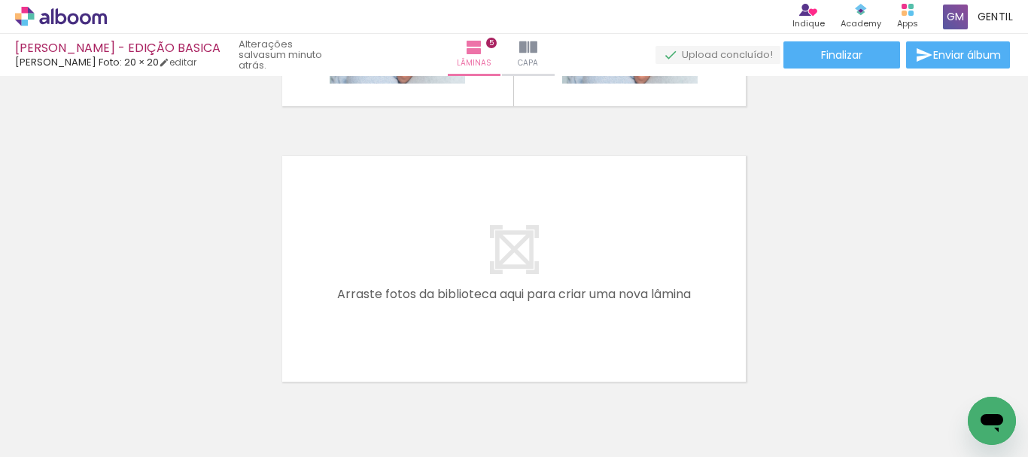
scroll to position [0, 971]
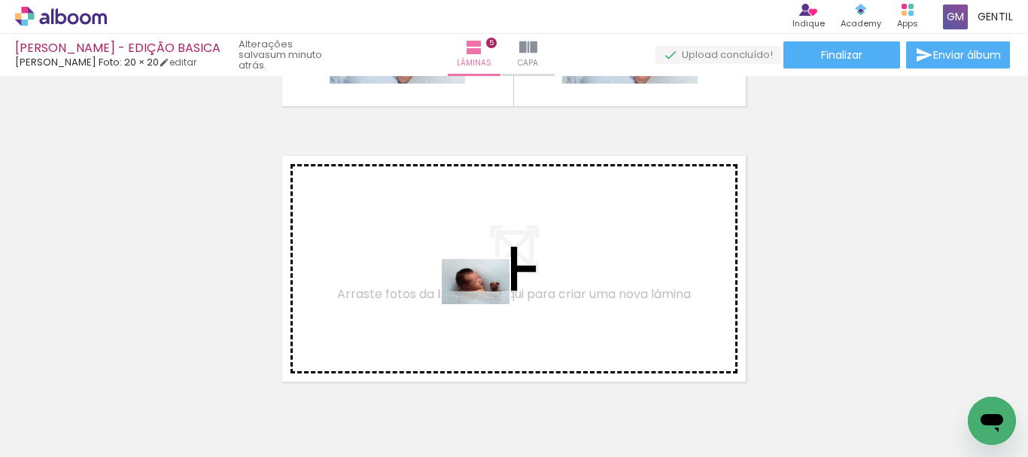
drag, startPoint x: 529, startPoint y: 410, endPoint x: 487, endPoint y: 304, distance: 113.9
click at [487, 304] on quentale-workspace at bounding box center [514, 228] width 1028 height 457
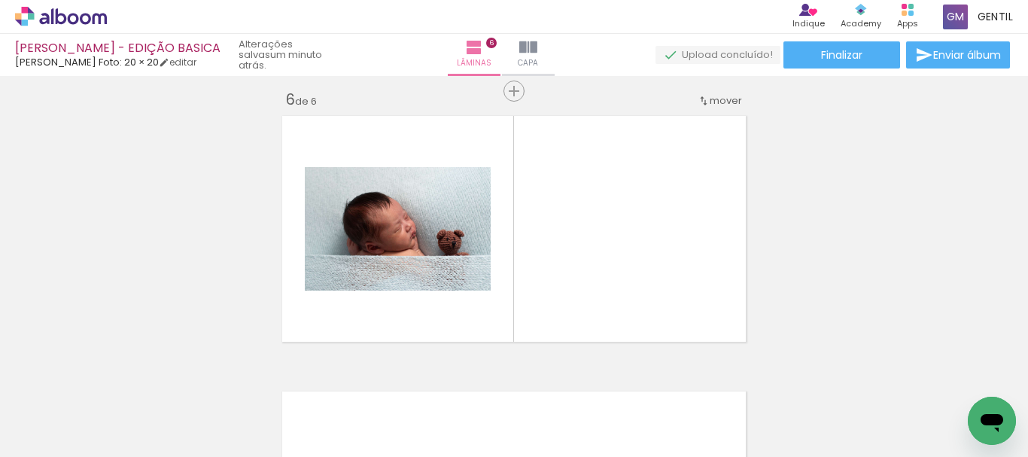
scroll to position [1397, 0]
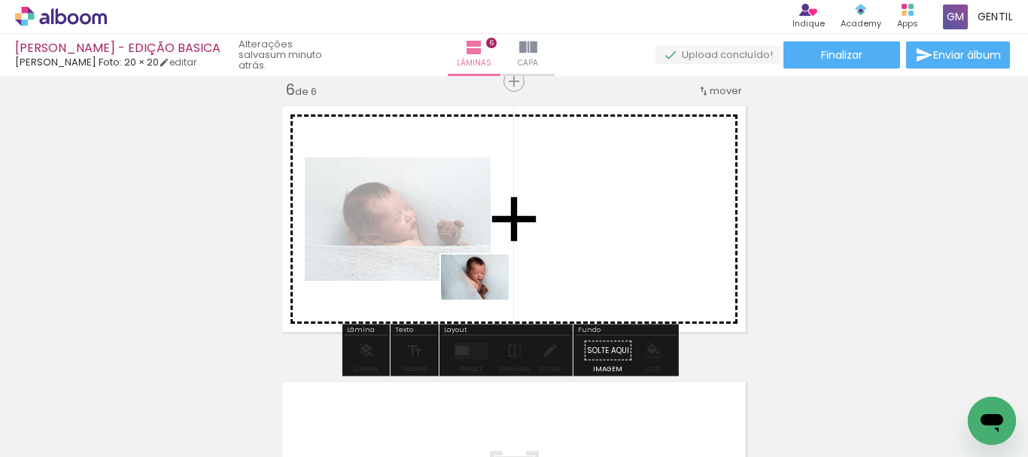
drag, startPoint x: 620, startPoint y: 423, endPoint x: 486, endPoint y: 300, distance: 181.7
click at [486, 300] on quentale-workspace at bounding box center [514, 228] width 1028 height 457
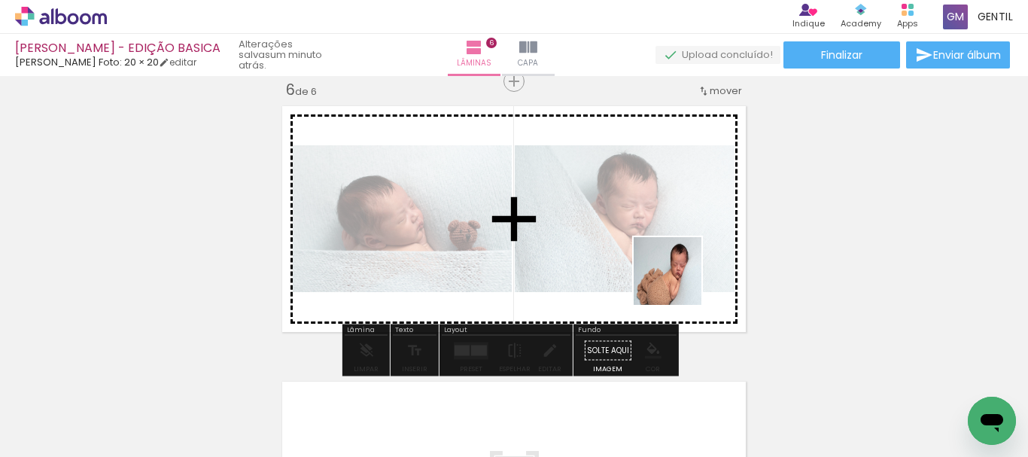
drag, startPoint x: 706, startPoint y: 416, endPoint x: 678, endPoint y: 282, distance: 136.9
click at [678, 282] on quentale-workspace at bounding box center [514, 228] width 1028 height 457
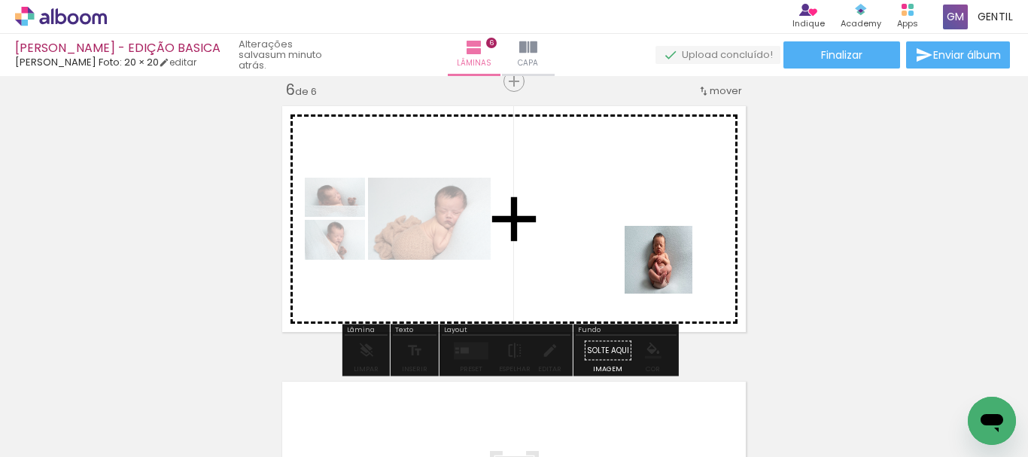
drag, startPoint x: 779, startPoint y: 413, endPoint x: 717, endPoint y: 385, distance: 68.7
click at [667, 268] on quentale-workspace at bounding box center [514, 228] width 1028 height 457
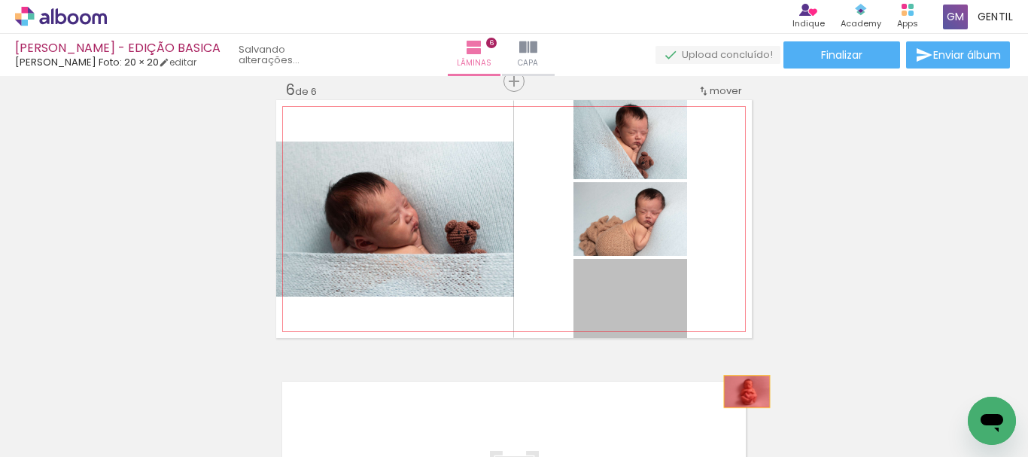
drag, startPoint x: 649, startPoint y: 304, endPoint x: 677, endPoint y: 286, distance: 33.2
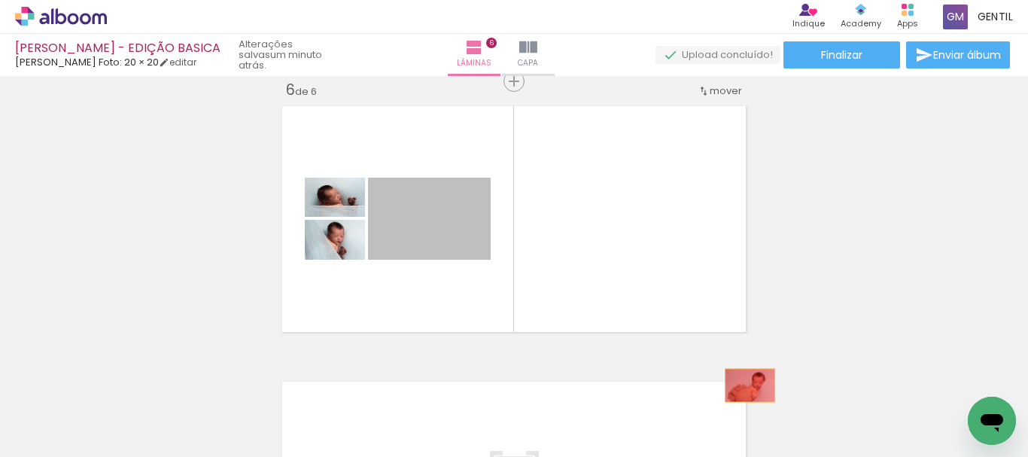
drag, startPoint x: 468, startPoint y: 227, endPoint x: 772, endPoint y: 385, distance: 343.5
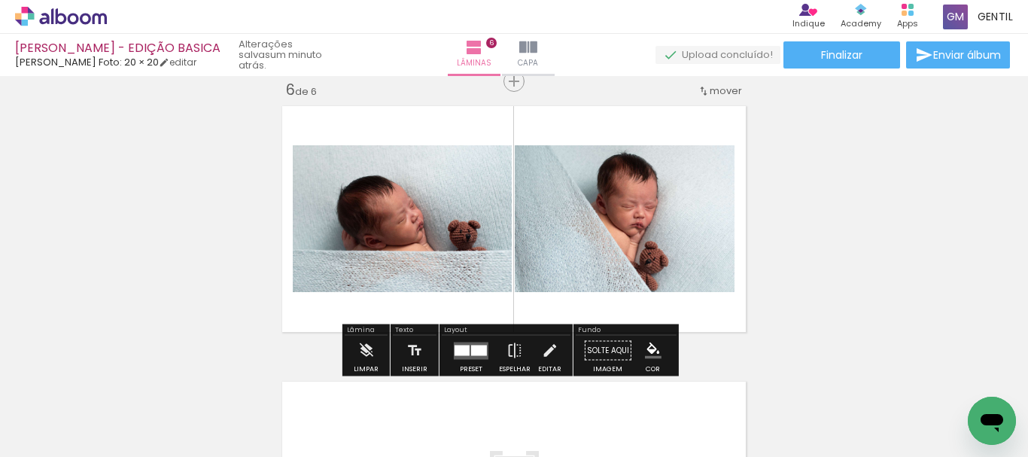
click at [472, 351] on div at bounding box center [479, 350] width 16 height 11
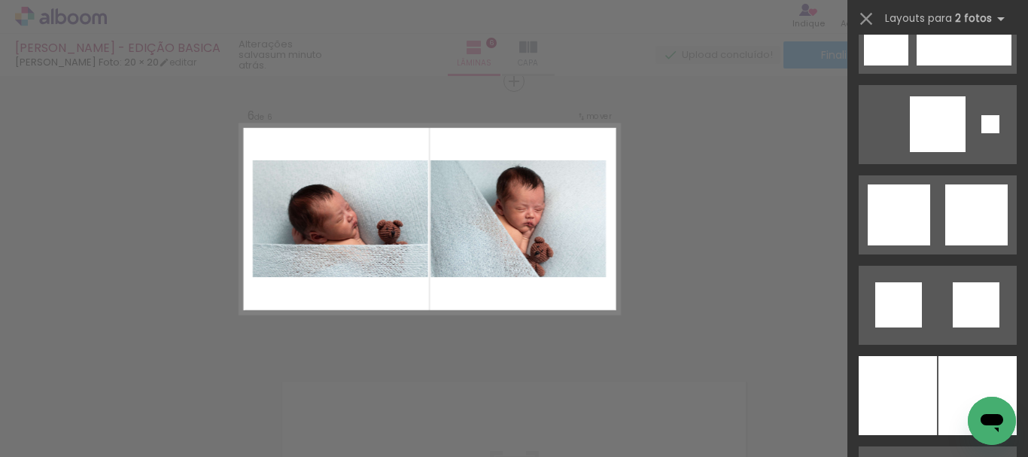
scroll to position [3796, 0]
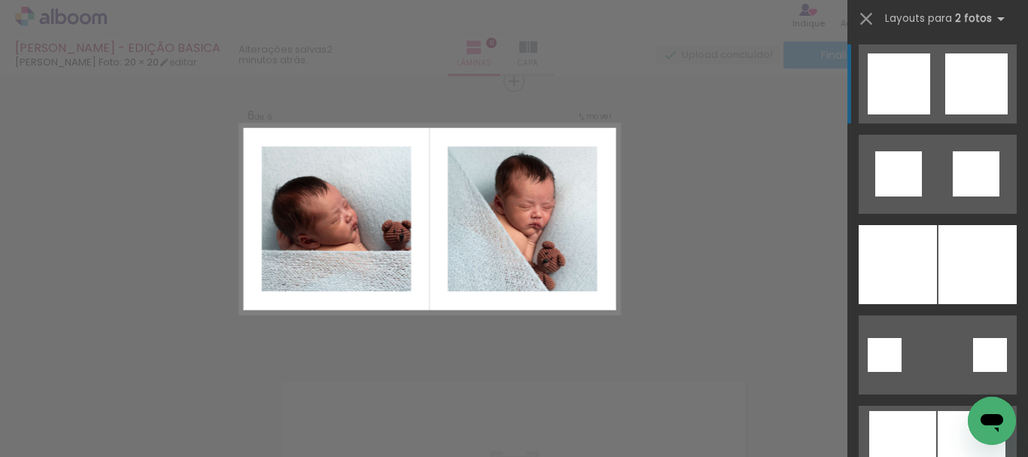
click at [969, 87] on div at bounding box center [977, 83] width 62 height 61
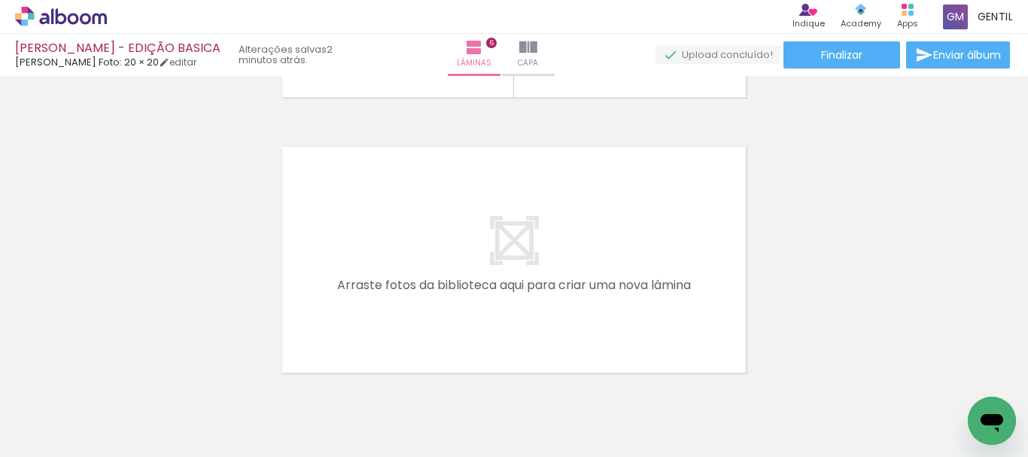
scroll to position [1619, 0]
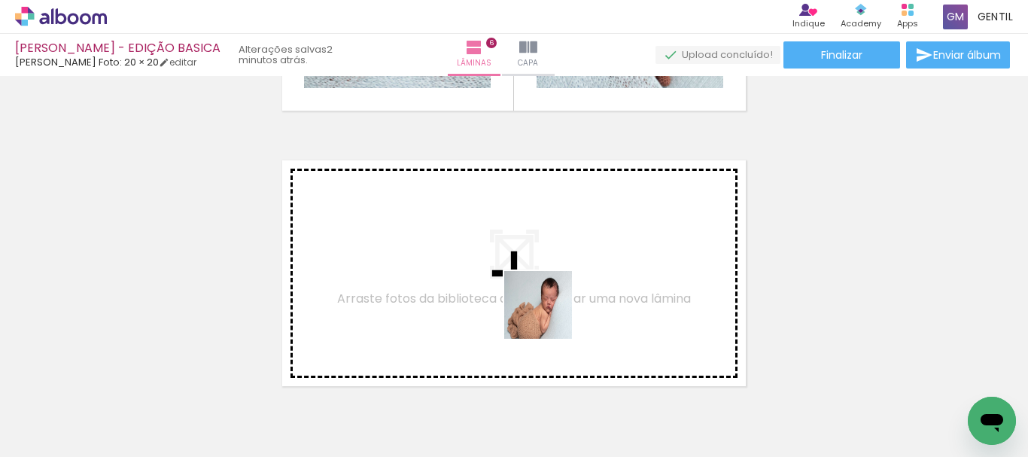
drag, startPoint x: 721, startPoint y: 409, endPoint x: 768, endPoint y: 415, distance: 47.1
click at [550, 315] on quentale-workspace at bounding box center [514, 228] width 1028 height 457
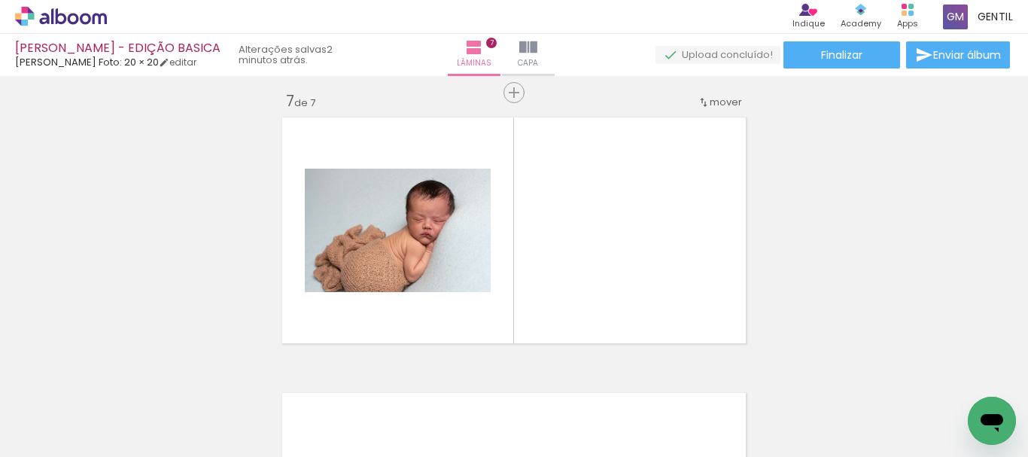
scroll to position [1672, 0]
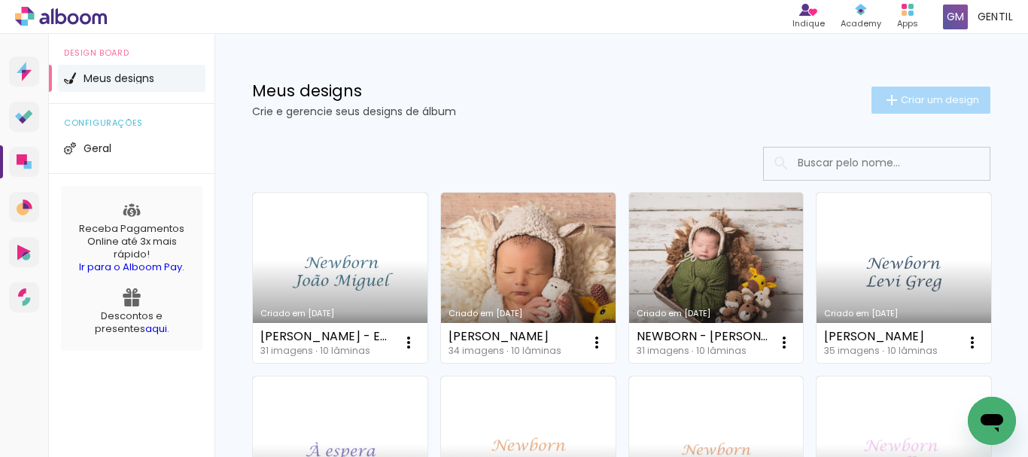
click at [922, 103] on span "Criar um design" at bounding box center [940, 100] width 78 height 10
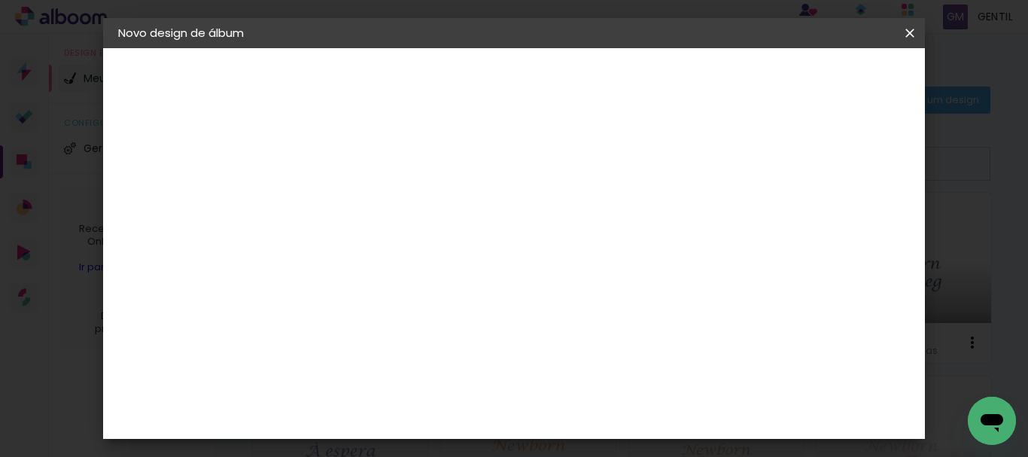
click at [364, 208] on input at bounding box center [364, 201] width 0 height 23
type input "JOÃO MIGUEL - EDITADAS"
type paper-input "[PERSON_NAME]"
click at [519, 83] on paper-button "Avançar" at bounding box center [482, 80] width 74 height 26
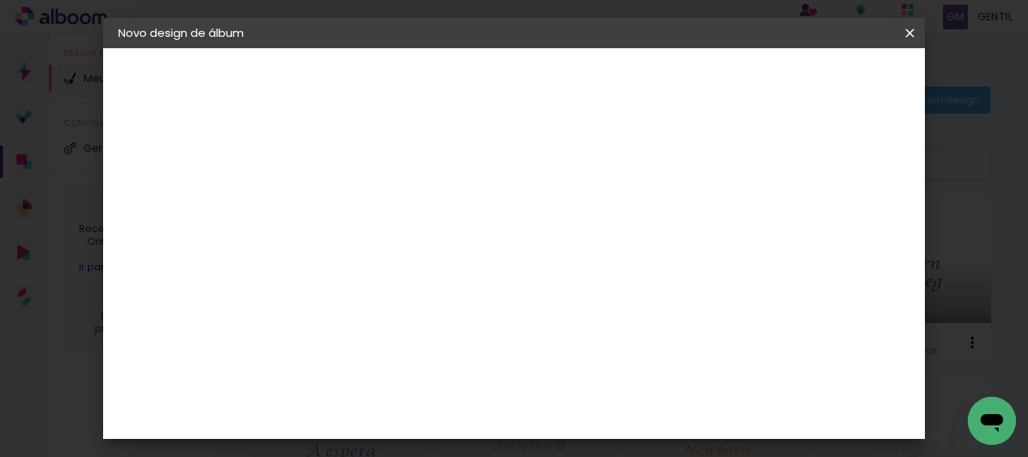
click at [0, 0] on slot "Avançar" at bounding box center [0, 0] width 0 height 0
click at [466, 401] on span "20 × 20" at bounding box center [431, 421] width 70 height 40
click at [610, 87] on paper-button "Avançar" at bounding box center [573, 80] width 74 height 26
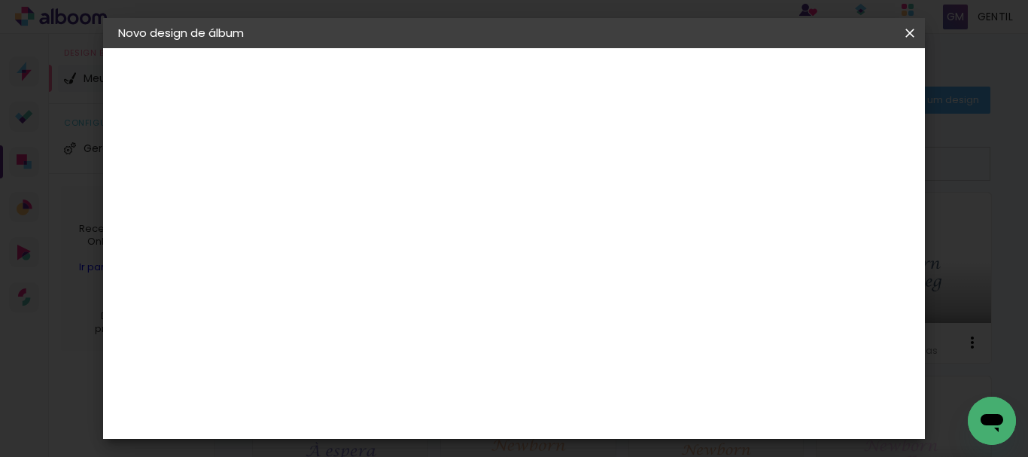
scroll to position [34, 0]
click at [591, 84] on span "Iniciar design" at bounding box center [573, 85] width 35 height 21
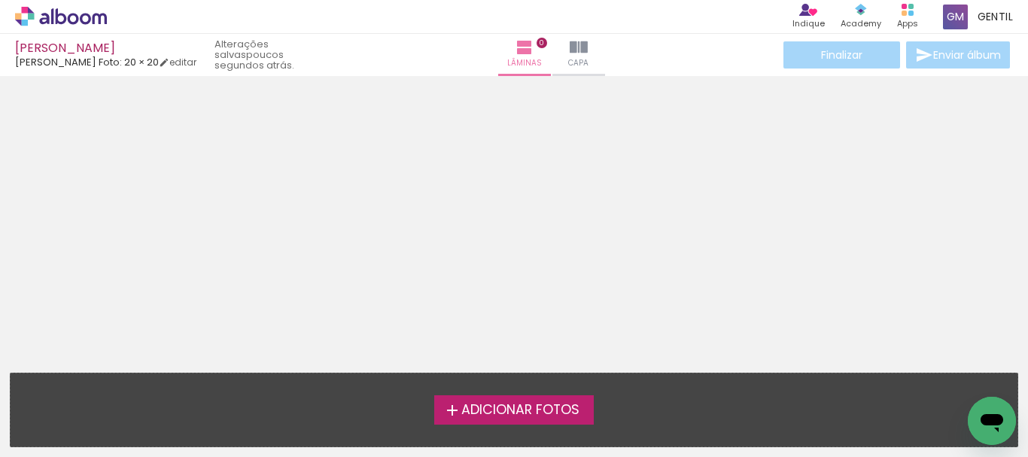
click at [532, 409] on span "Adicionar Fotos" at bounding box center [521, 411] width 118 height 14
click at [0, 0] on input "file" at bounding box center [0, 0] width 0 height 0
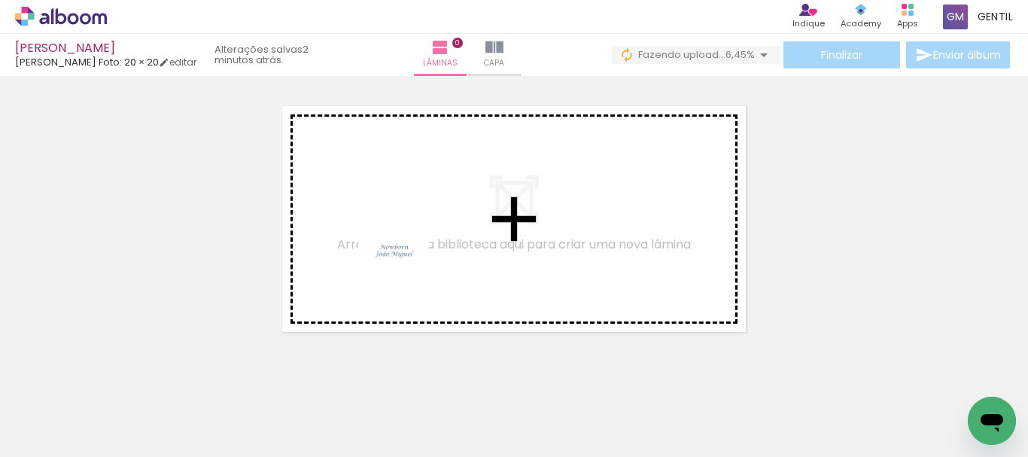
drag, startPoint x: 166, startPoint y: 413, endPoint x: 405, endPoint y: 264, distance: 281.4
click at [405, 264] on quentale-workspace at bounding box center [514, 228] width 1028 height 457
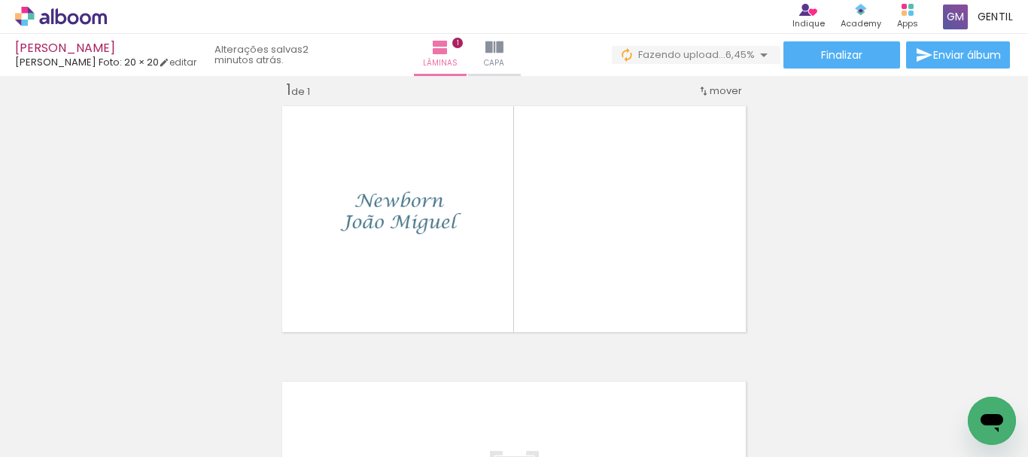
scroll to position [0, 421]
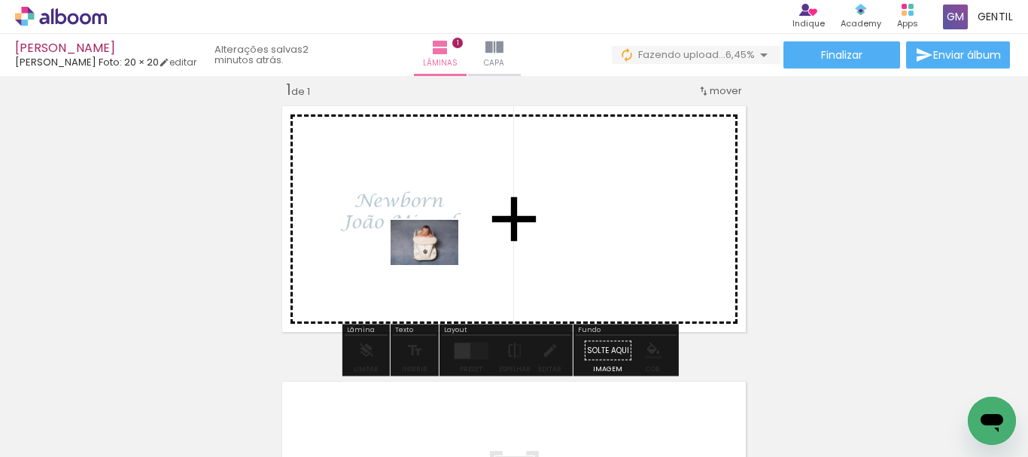
drag, startPoint x: 662, startPoint y: 413, endPoint x: 434, endPoint y: 264, distance: 271.9
click at [434, 264] on quentale-workspace at bounding box center [514, 228] width 1028 height 457
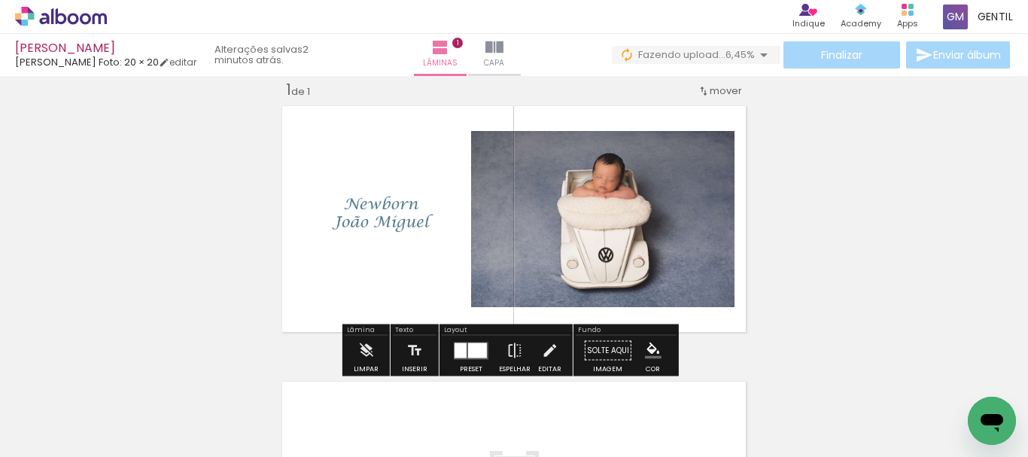
click at [475, 354] on div at bounding box center [477, 350] width 19 height 15
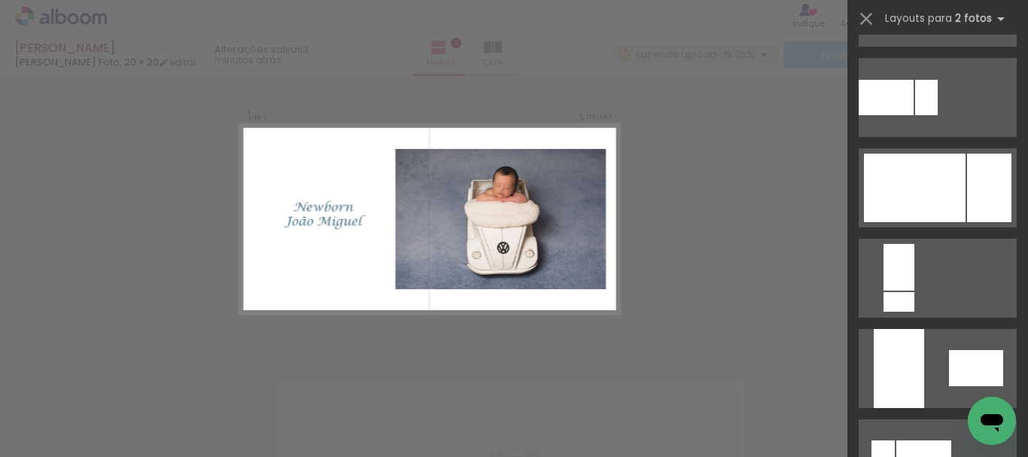
scroll to position [818, 0]
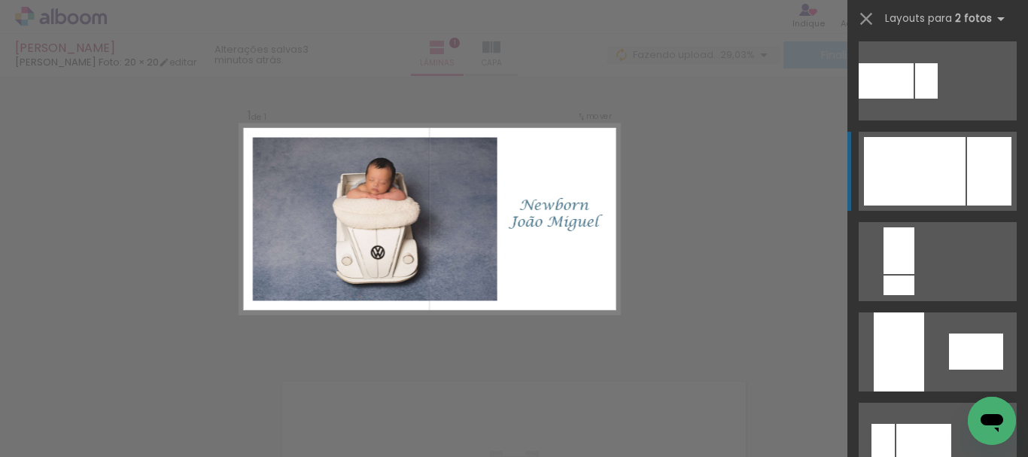
click at [940, 168] on div at bounding box center [915, 171] width 102 height 69
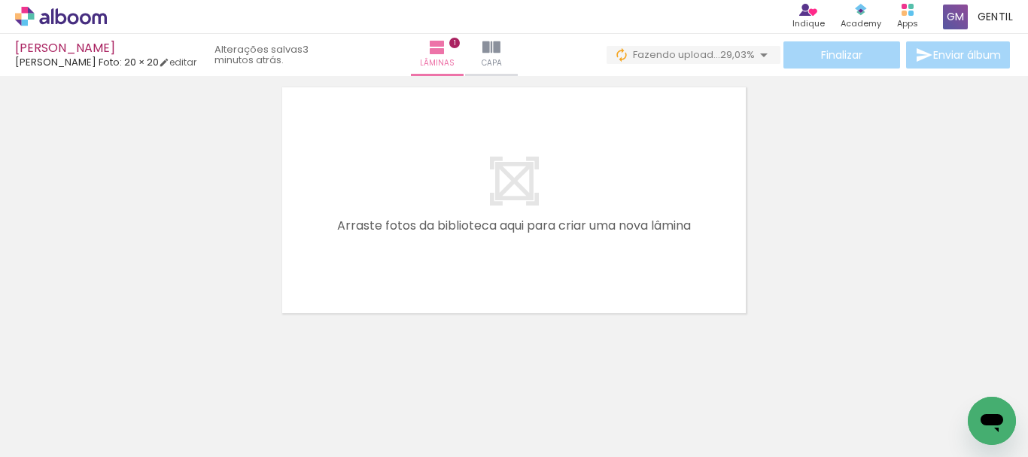
scroll to position [0, 0]
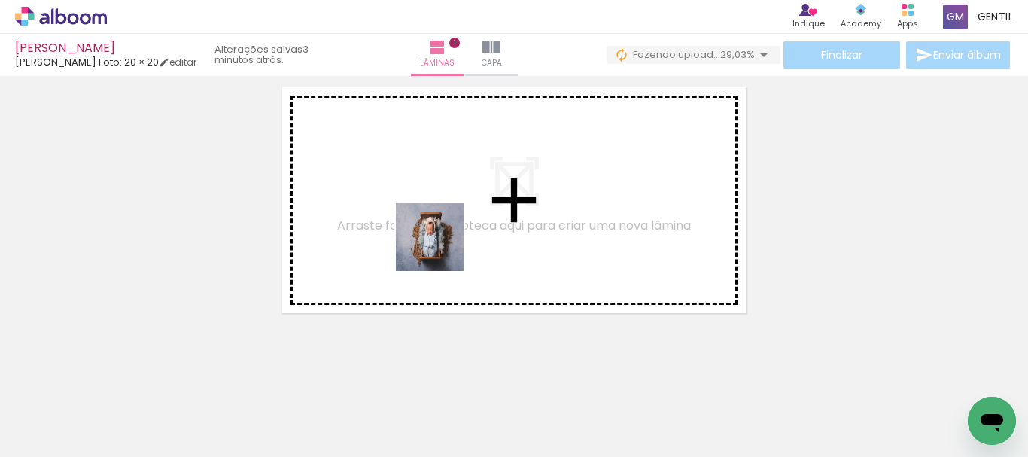
drag, startPoint x: 256, startPoint y: 407, endPoint x: 374, endPoint y: 384, distance: 120.5
click at [440, 241] on quentale-workspace at bounding box center [514, 228] width 1028 height 457
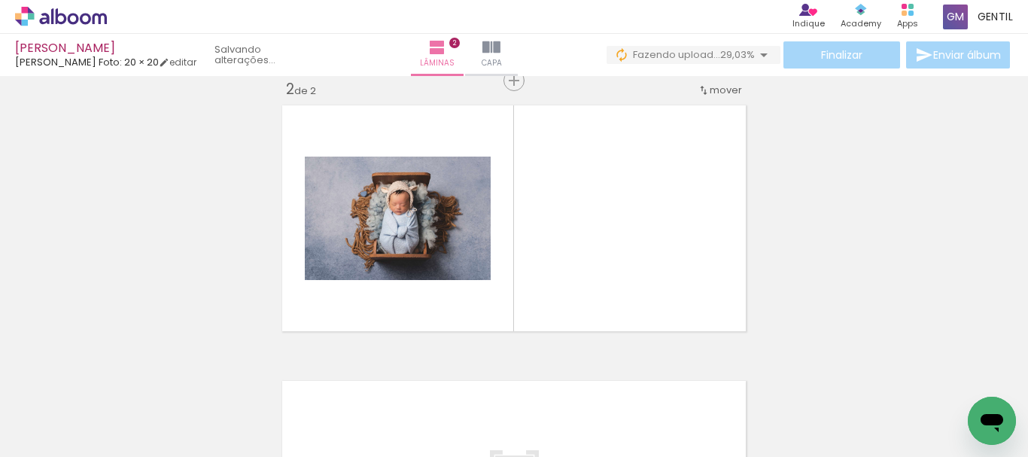
scroll to position [295, 0]
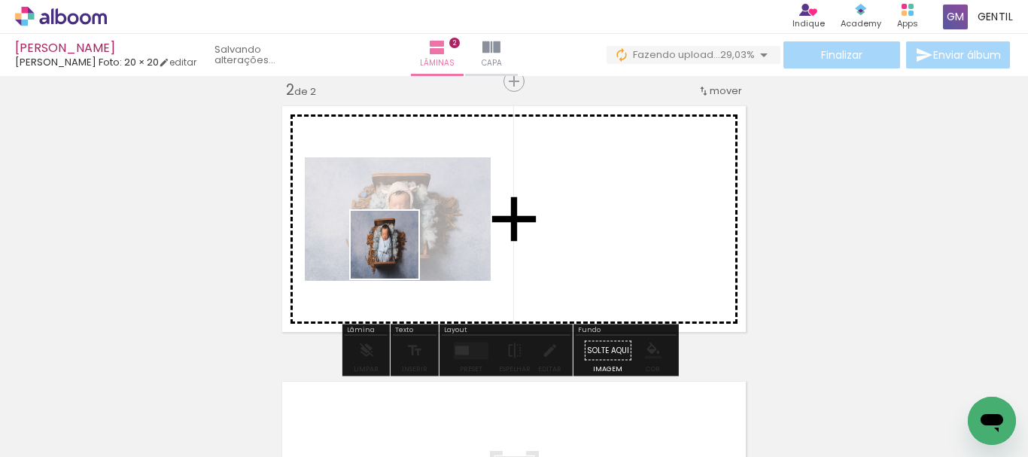
drag, startPoint x: 321, startPoint y: 407, endPoint x: 400, endPoint y: 247, distance: 178.1
click at [400, 247] on quentale-workspace at bounding box center [514, 228] width 1028 height 457
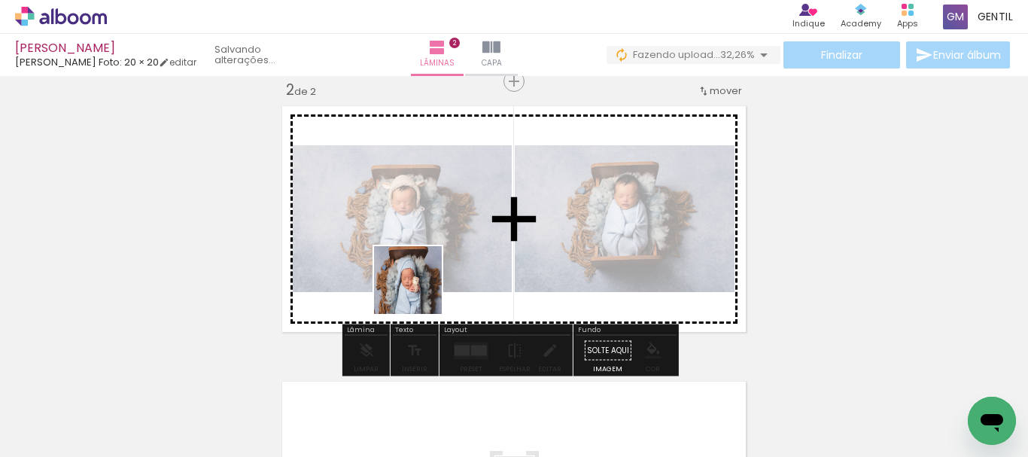
drag, startPoint x: 411, startPoint y: 413, endPoint x: 474, endPoint y: 405, distance: 63.7
click at [424, 272] on quentale-workspace at bounding box center [514, 228] width 1028 height 457
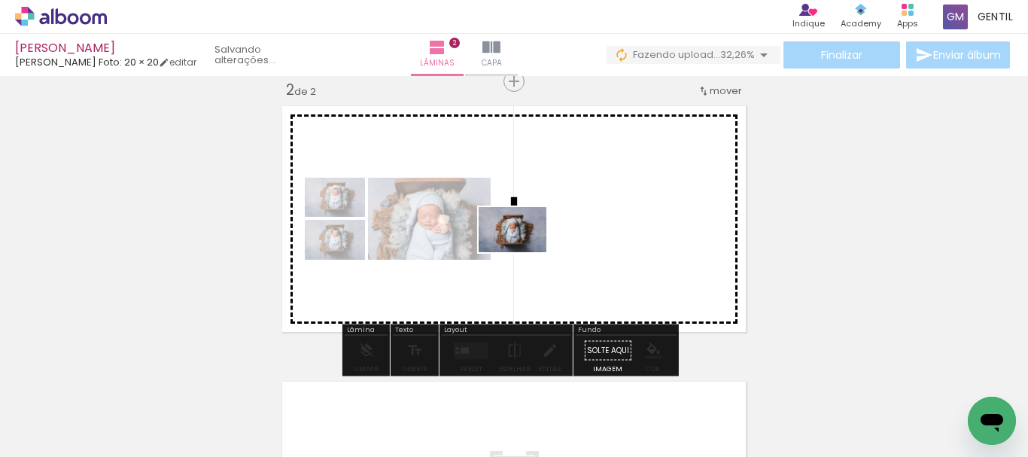
drag, startPoint x: 495, startPoint y: 376, endPoint x: 524, endPoint y: 252, distance: 126.9
click at [524, 252] on quentale-workspace at bounding box center [514, 228] width 1028 height 457
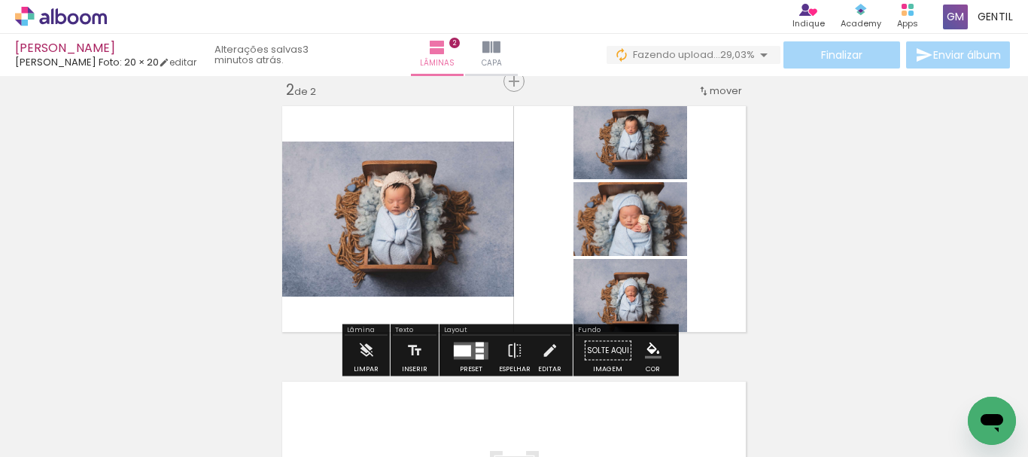
click at [464, 355] on div at bounding box center [462, 350] width 17 height 11
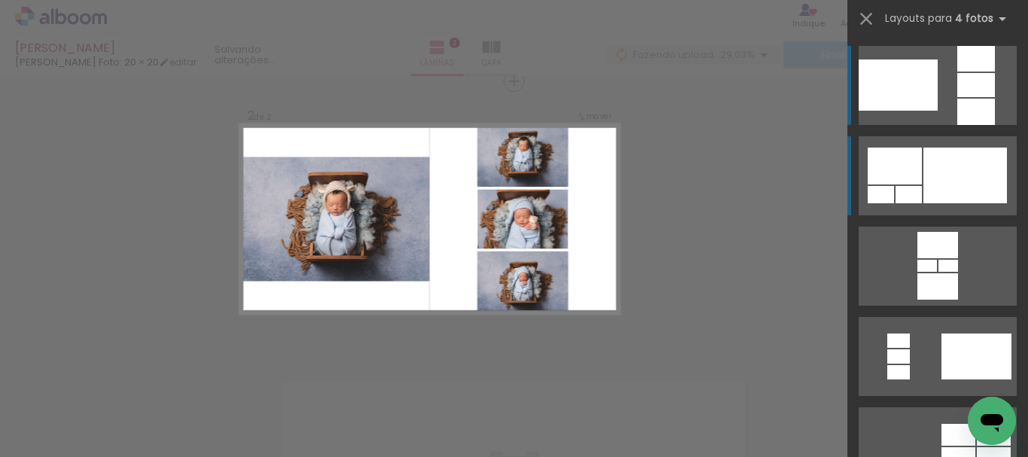
scroll to position [294, 0]
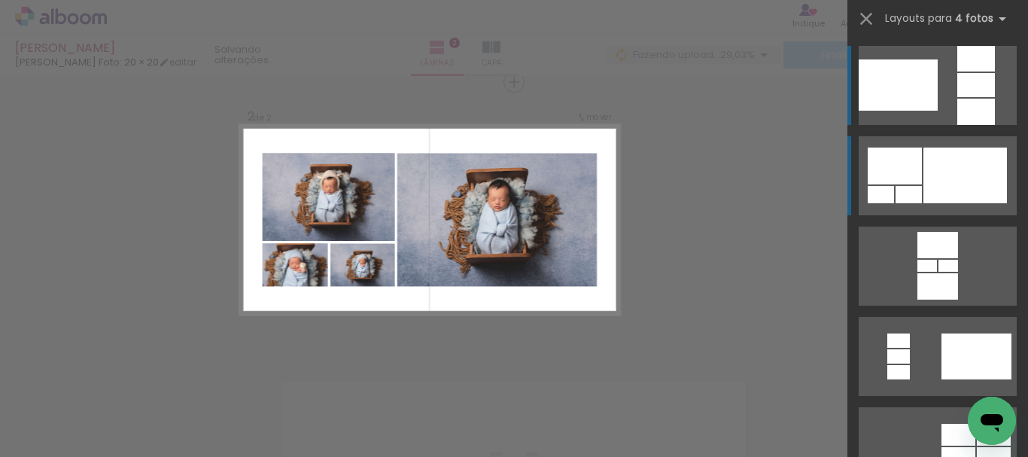
click at [896, 186] on div at bounding box center [909, 194] width 26 height 17
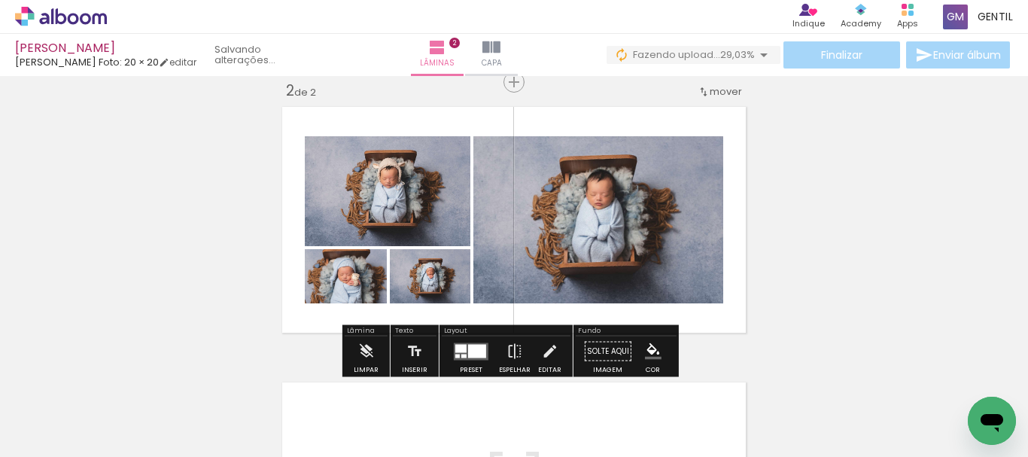
click at [340, 294] on div "Largura Cor" at bounding box center [353, 288] width 27 height 23
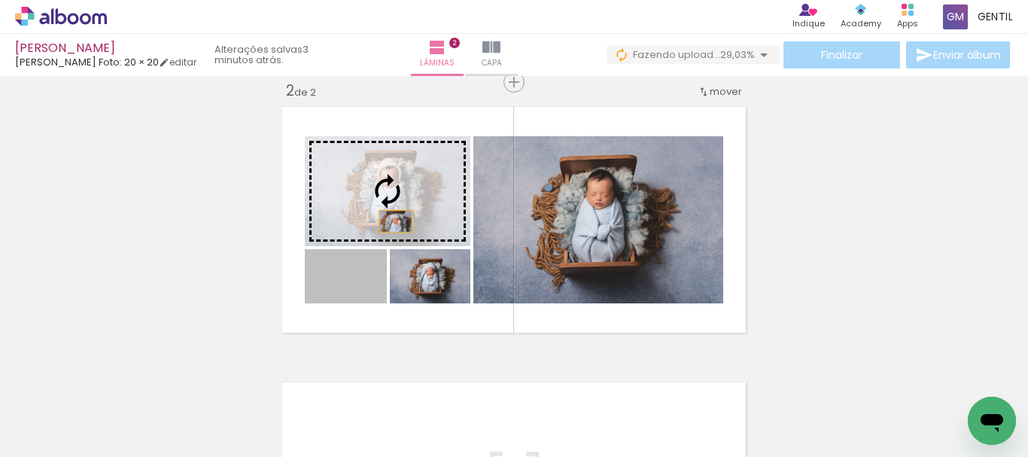
drag, startPoint x: 369, startPoint y: 297, endPoint x: 390, endPoint y: 221, distance: 78.2
click at [0, 0] on slot at bounding box center [0, 0] width 0 height 0
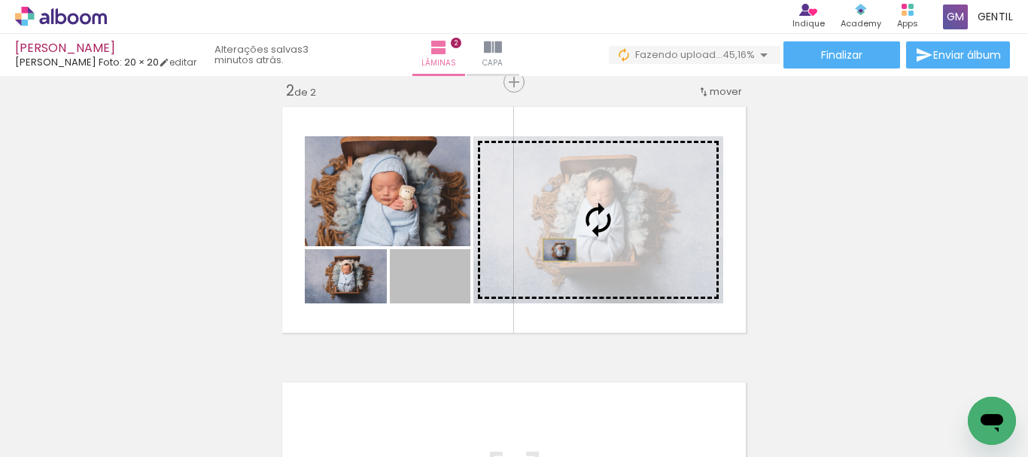
drag, startPoint x: 460, startPoint y: 298, endPoint x: 554, endPoint y: 250, distance: 105.7
click at [0, 0] on slot at bounding box center [0, 0] width 0 height 0
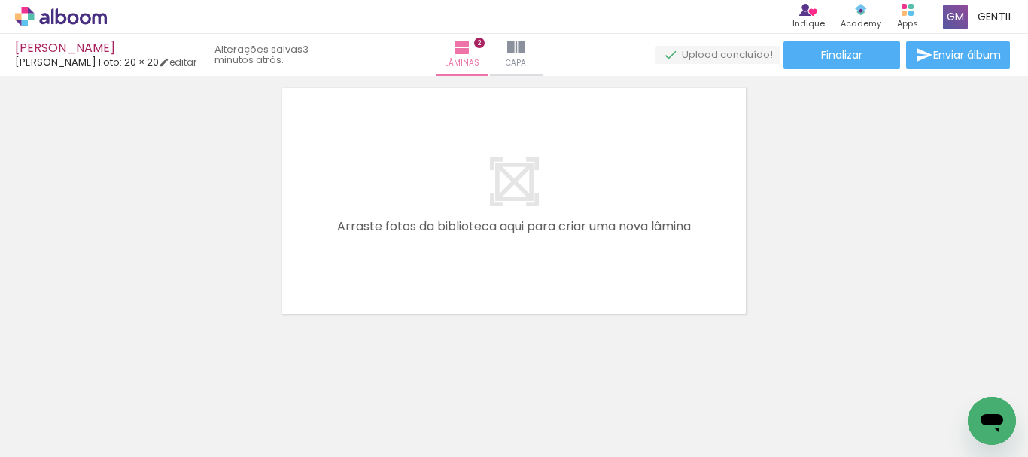
scroll to position [595, 0]
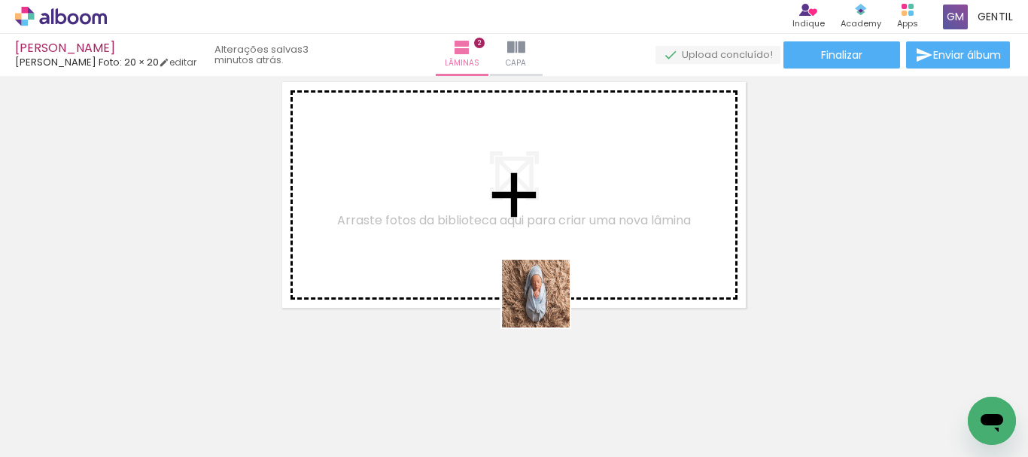
drag, startPoint x: 564, startPoint y: 419, endPoint x: 612, endPoint y: 408, distance: 49.3
click at [542, 283] on quentale-workspace at bounding box center [514, 228] width 1028 height 457
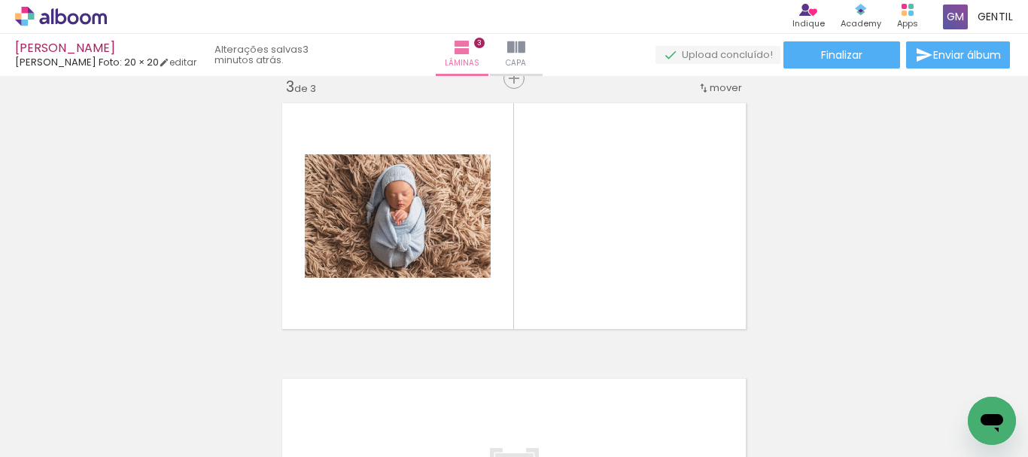
scroll to position [571, 0]
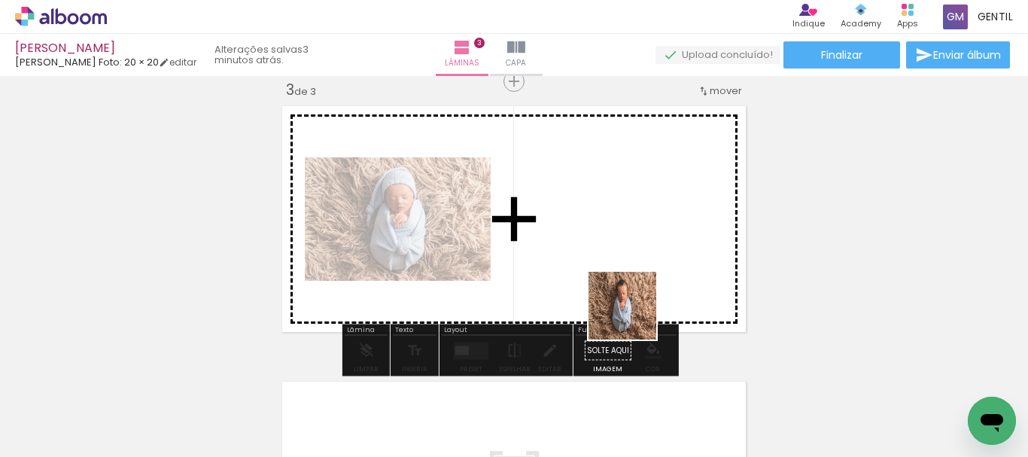
drag, startPoint x: 657, startPoint y: 419, endPoint x: 832, endPoint y: 434, distance: 176.1
click at [626, 297] on quentale-workspace at bounding box center [514, 228] width 1028 height 457
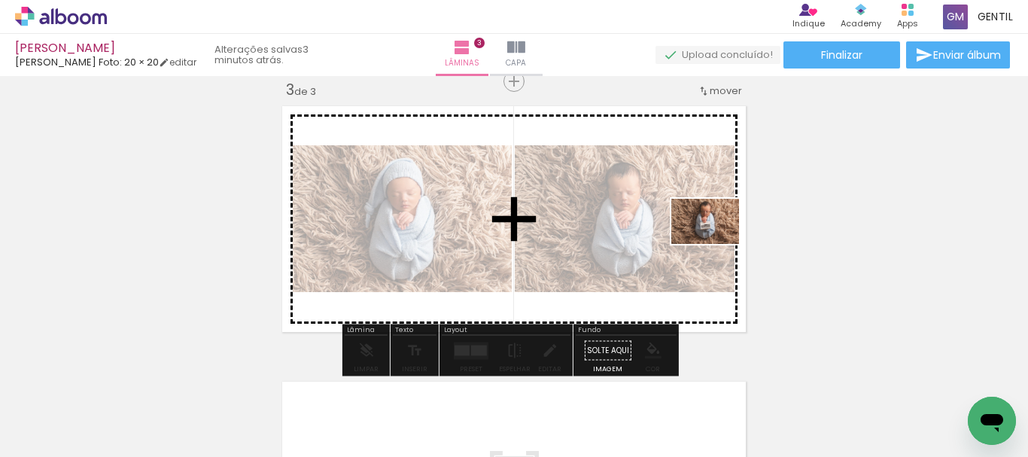
drag, startPoint x: 911, startPoint y: 405, endPoint x: 717, endPoint y: 244, distance: 252.4
click at [717, 244] on quentale-workspace at bounding box center [514, 228] width 1028 height 457
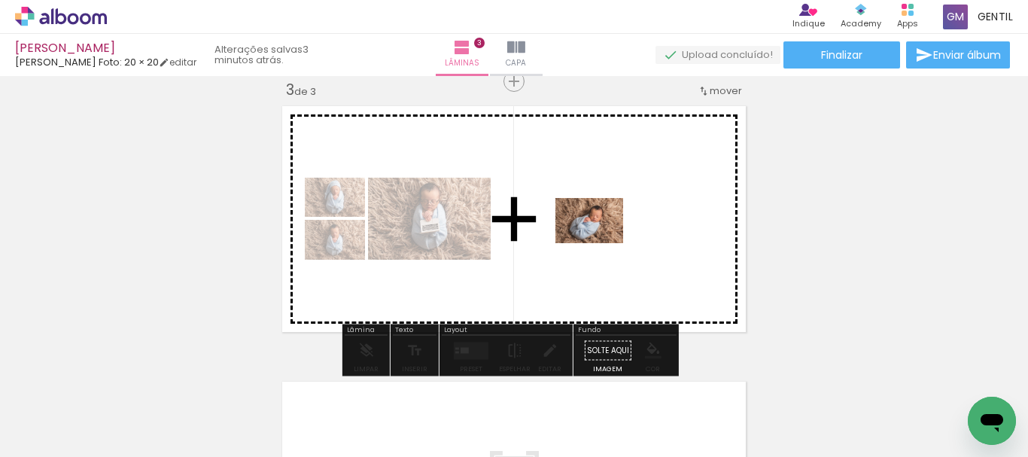
drag, startPoint x: 982, startPoint y: 391, endPoint x: 601, endPoint y: 243, distance: 408.5
click at [601, 243] on quentale-workspace at bounding box center [514, 228] width 1028 height 457
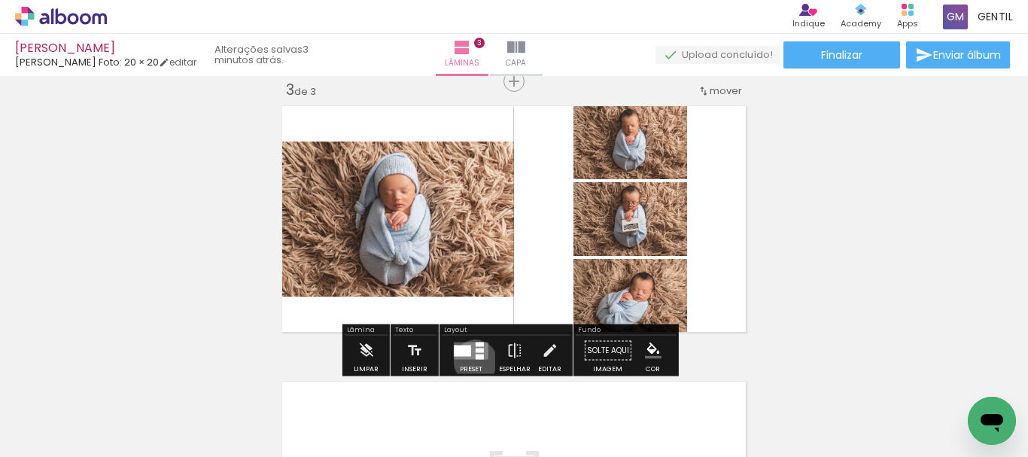
click at [472, 361] on div at bounding box center [471, 351] width 41 height 30
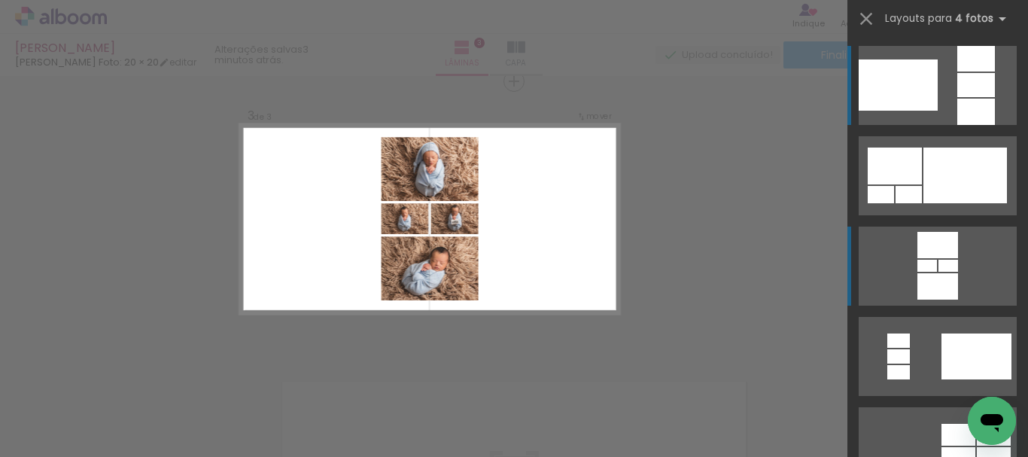
scroll to position [226, 0]
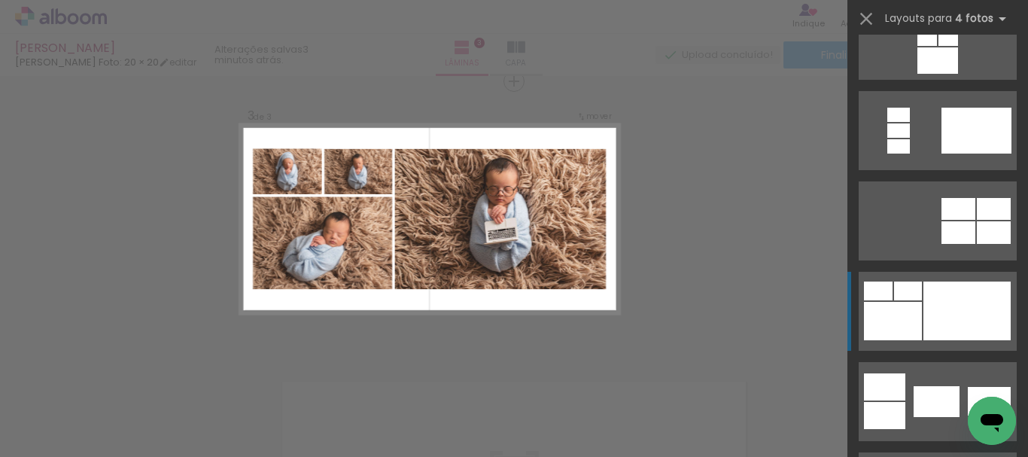
click at [974, 310] on div at bounding box center [967, 311] width 87 height 59
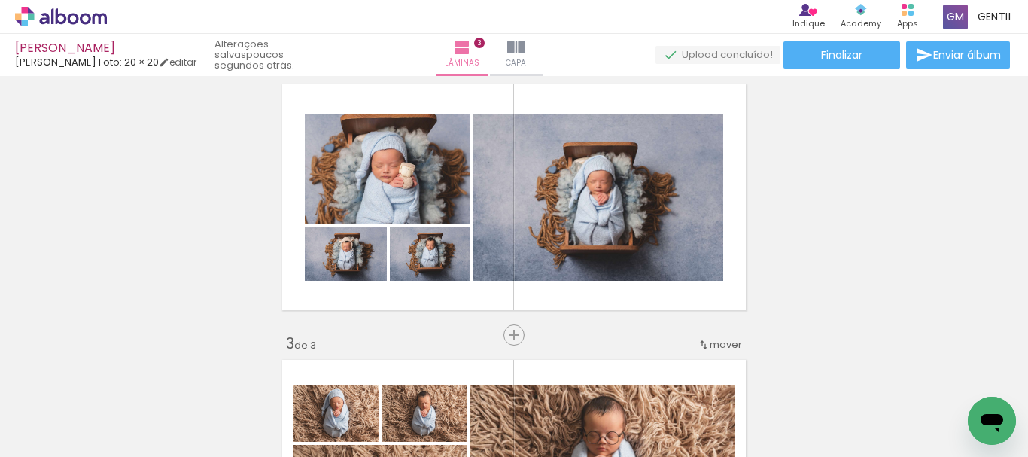
scroll to position [295, 0]
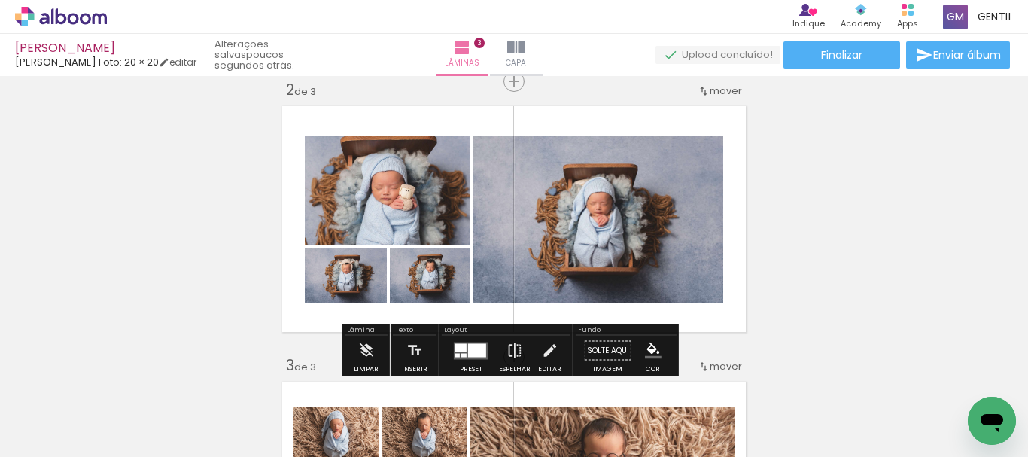
click at [474, 355] on div at bounding box center [477, 350] width 18 height 14
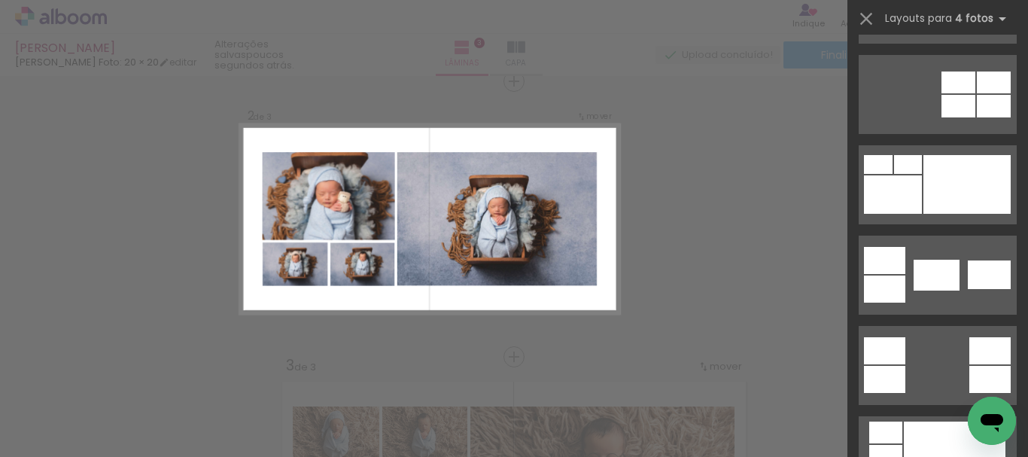
scroll to position [549, 0]
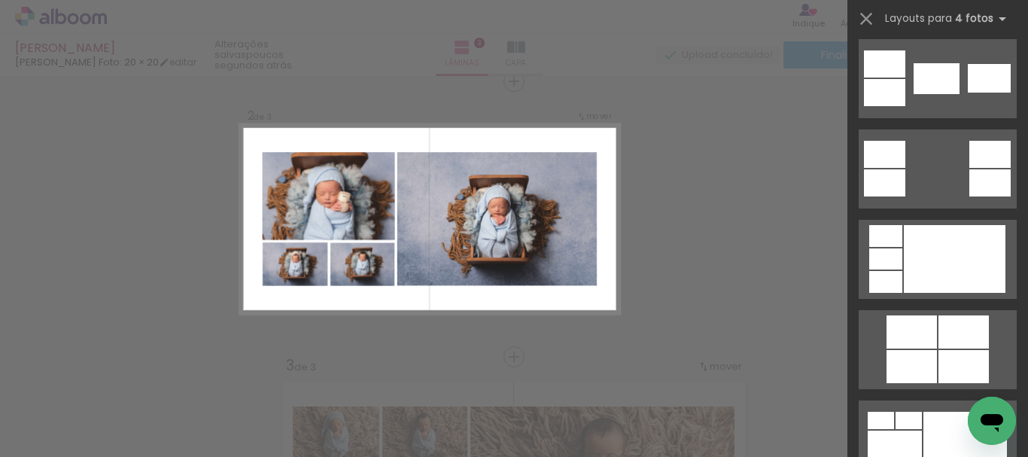
click at [440, 320] on div "Confirmar Cancelar" at bounding box center [514, 350] width 1028 height 1138
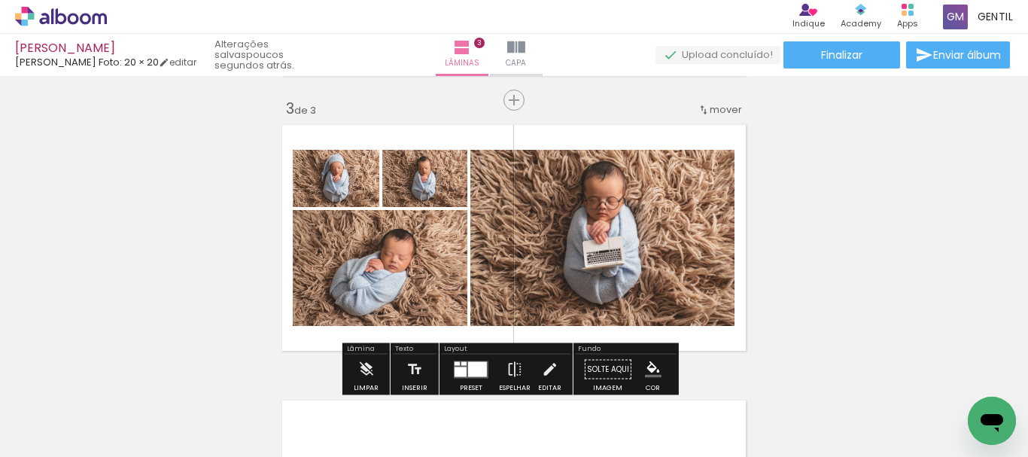
scroll to position [627, 0]
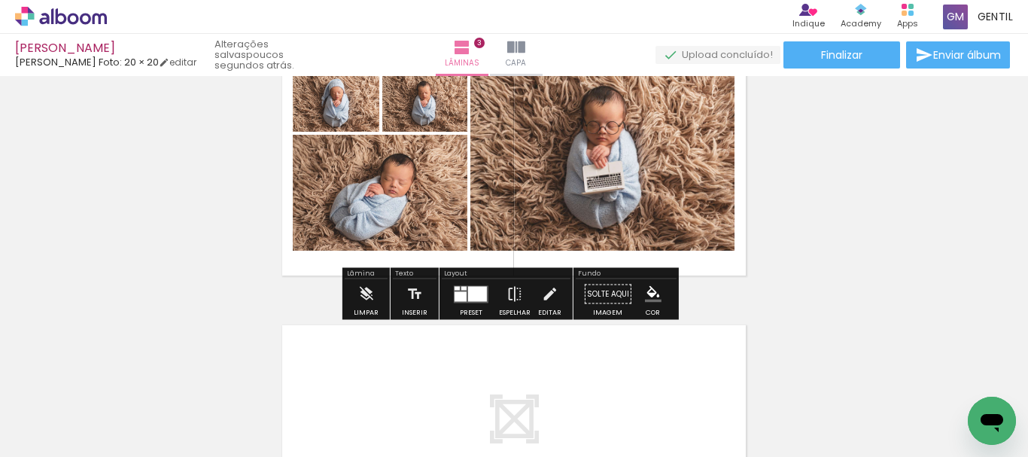
click at [469, 298] on div at bounding box center [477, 293] width 19 height 15
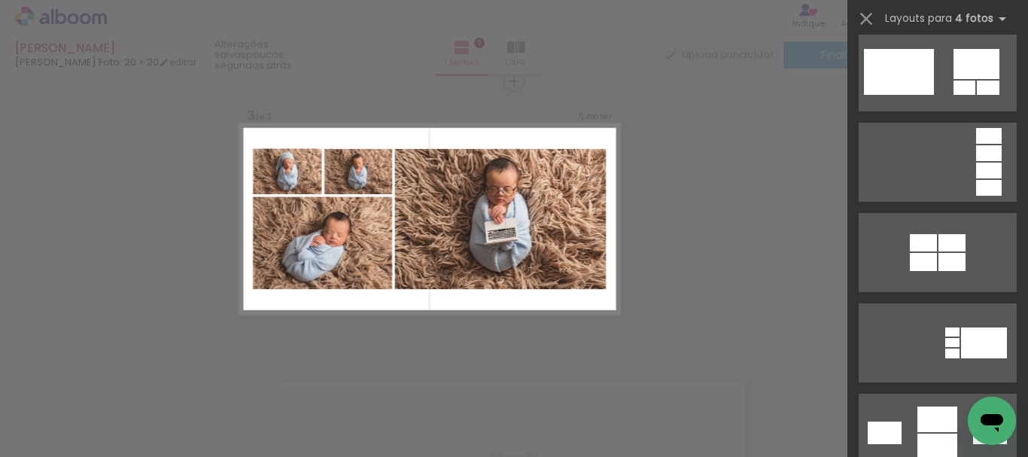
scroll to position [1238, 0]
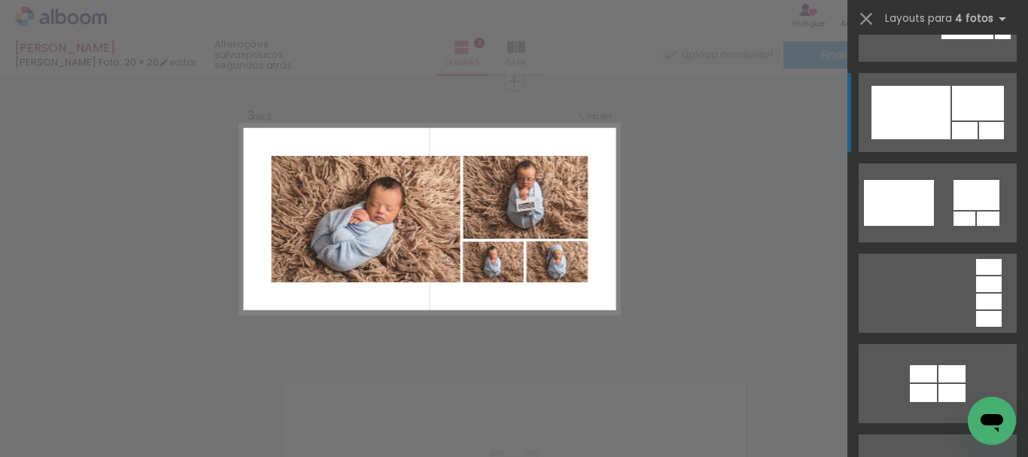
click at [893, 122] on div at bounding box center [911, 112] width 79 height 53
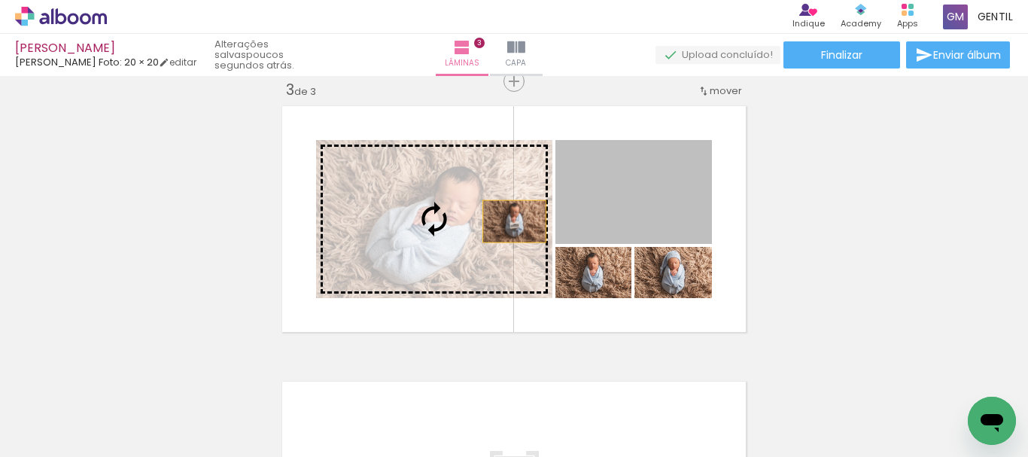
drag, startPoint x: 584, startPoint y: 227, endPoint x: 495, endPoint y: 221, distance: 89.7
click at [0, 0] on slot at bounding box center [0, 0] width 0 height 0
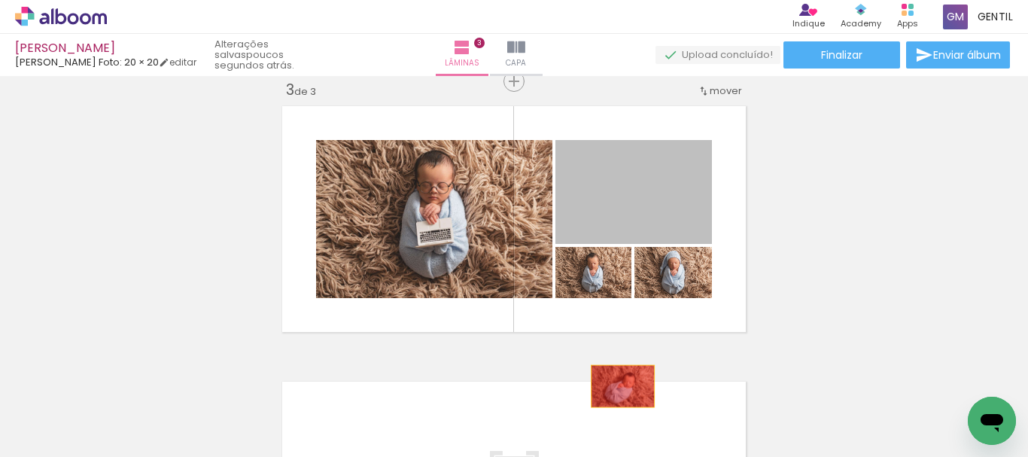
drag, startPoint x: 651, startPoint y: 215, endPoint x: 618, endPoint y: 395, distance: 183.0
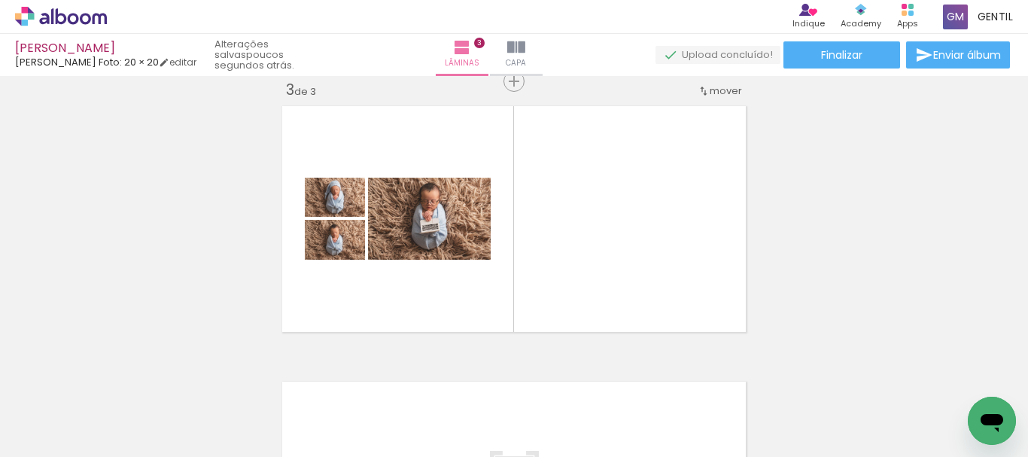
scroll to position [0, 348]
click at [31, 443] on iron-icon at bounding box center [22, 437] width 18 height 18
click at [0, 0] on input "file" at bounding box center [0, 0] width 0 height 0
click at [58, 438] on span "Adicionar Fotos" at bounding box center [53, 436] width 45 height 17
click at [0, 0] on input "file" at bounding box center [0, 0] width 0 height 0
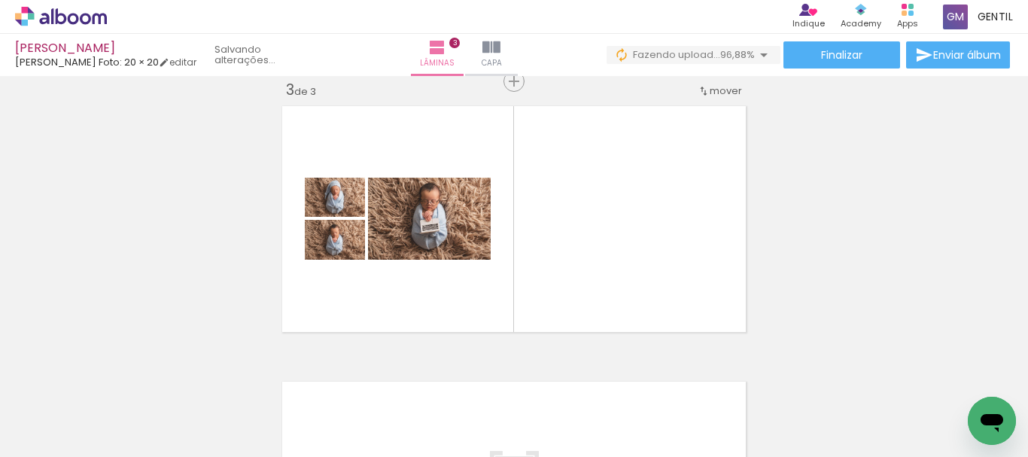
scroll to position [0, 1798]
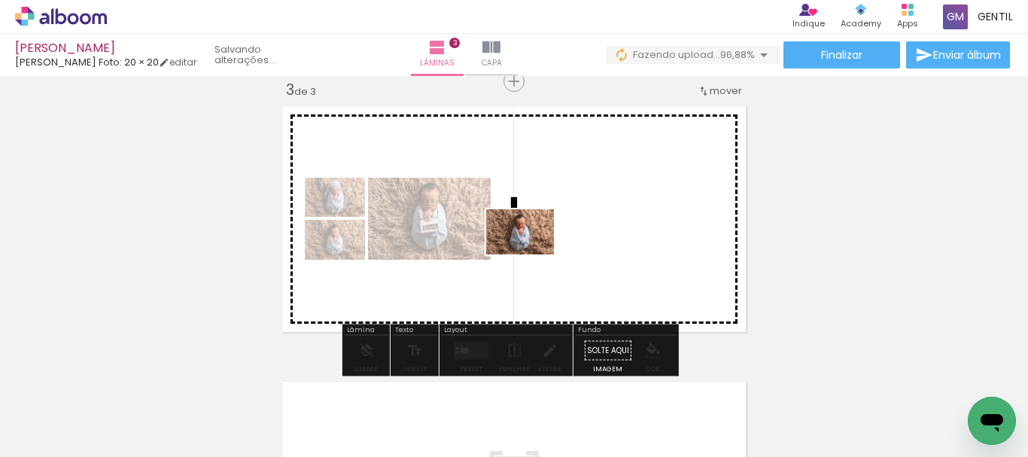
drag, startPoint x: 951, startPoint y: 404, endPoint x: 532, endPoint y: 254, distance: 445.1
click at [532, 254] on quentale-workspace at bounding box center [514, 228] width 1028 height 457
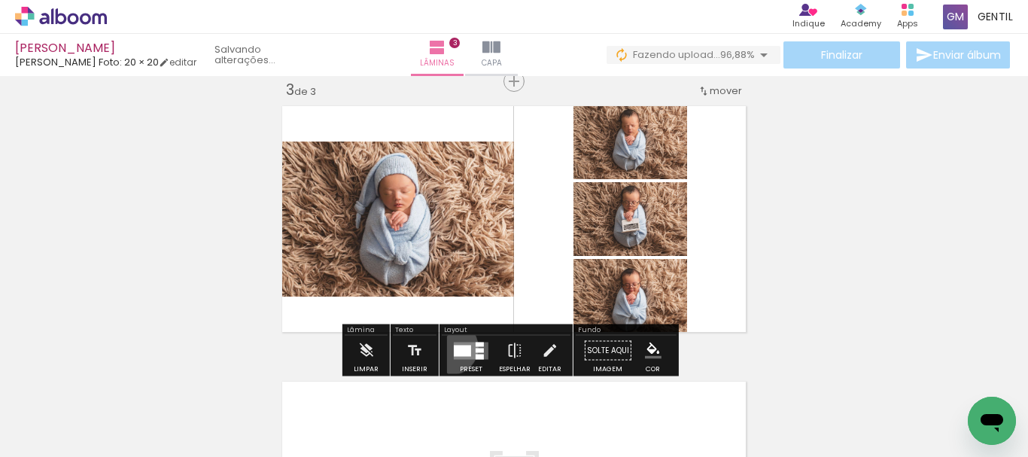
click at [451, 347] on div at bounding box center [471, 351] width 41 height 30
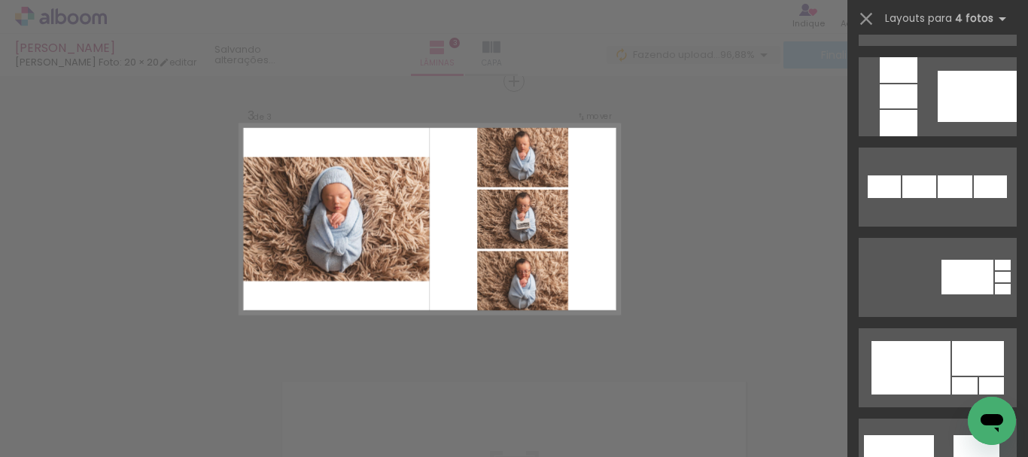
scroll to position [1048, 0]
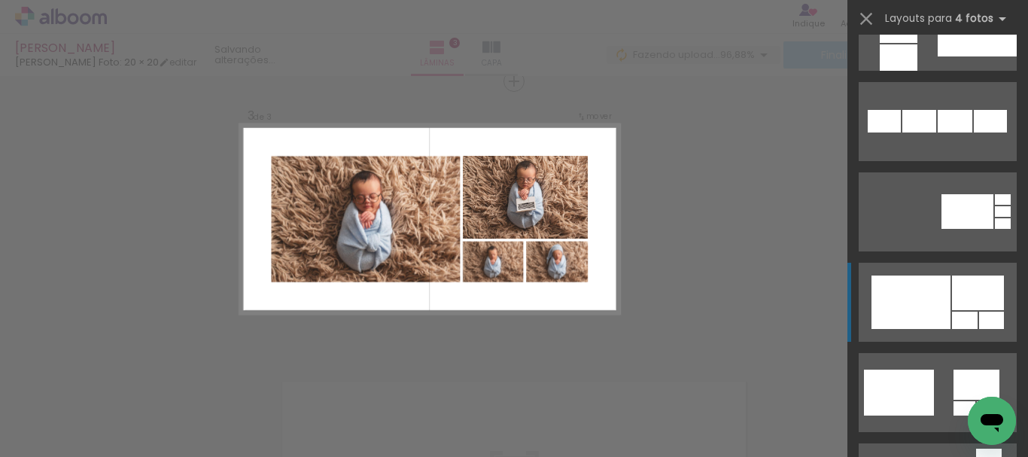
click at [908, 312] on div at bounding box center [911, 302] width 79 height 53
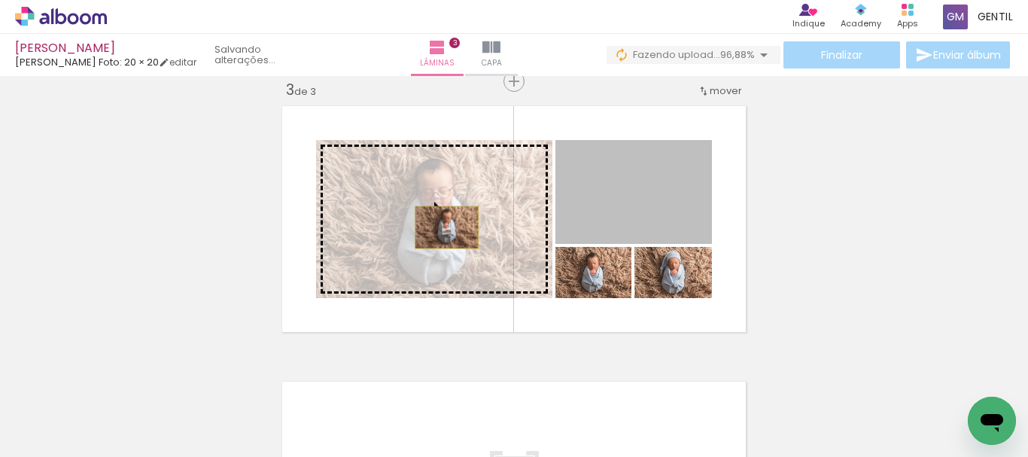
drag, startPoint x: 597, startPoint y: 219, endPoint x: 441, endPoint y: 227, distance: 156.1
click at [0, 0] on slot at bounding box center [0, 0] width 0 height 0
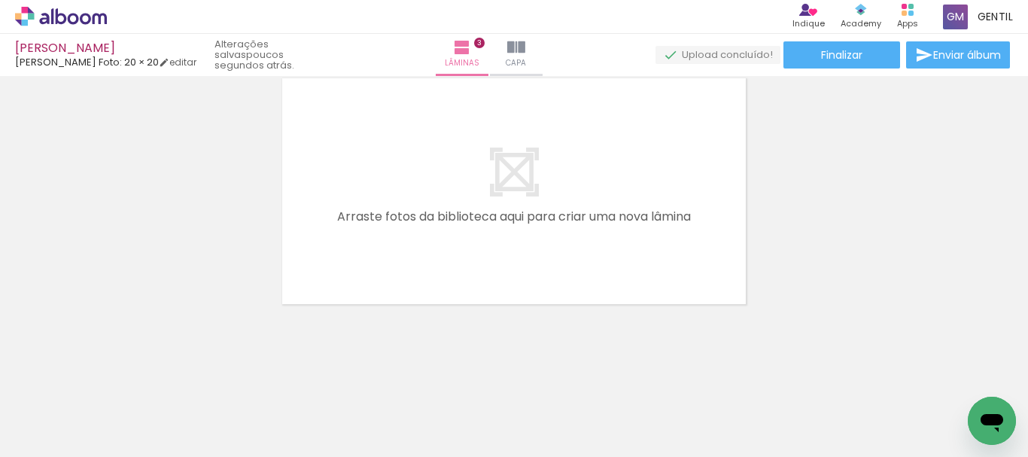
scroll to position [0, 366]
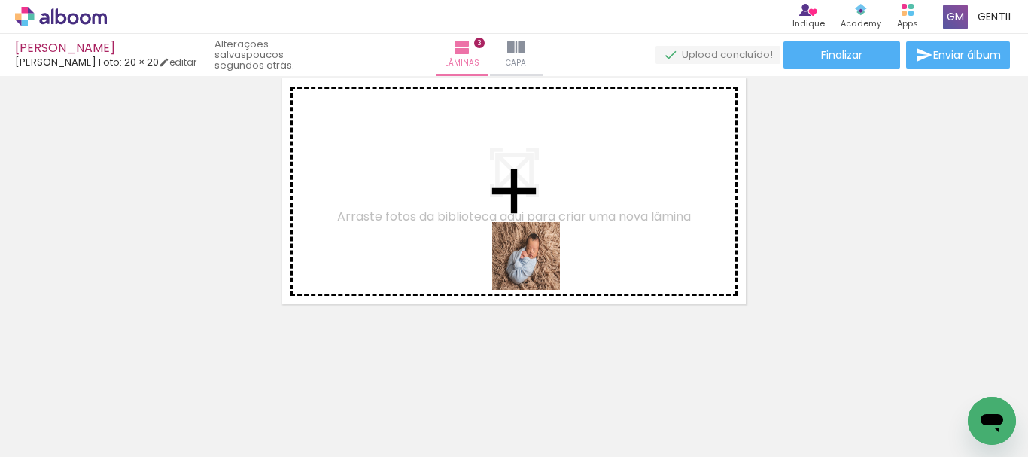
drag, startPoint x: 638, startPoint y: 416, endPoint x: 510, endPoint y: 242, distance: 215.3
click at [510, 242] on quentale-workspace at bounding box center [514, 228] width 1028 height 457
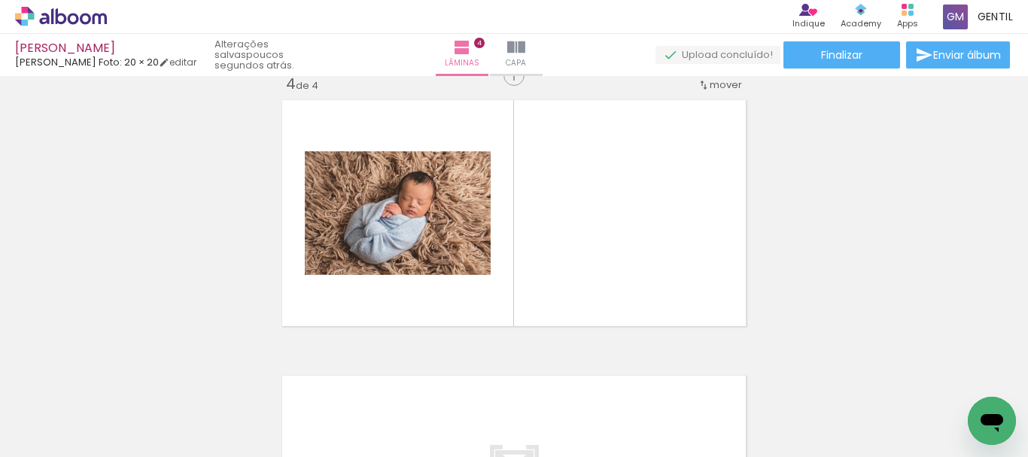
scroll to position [846, 0]
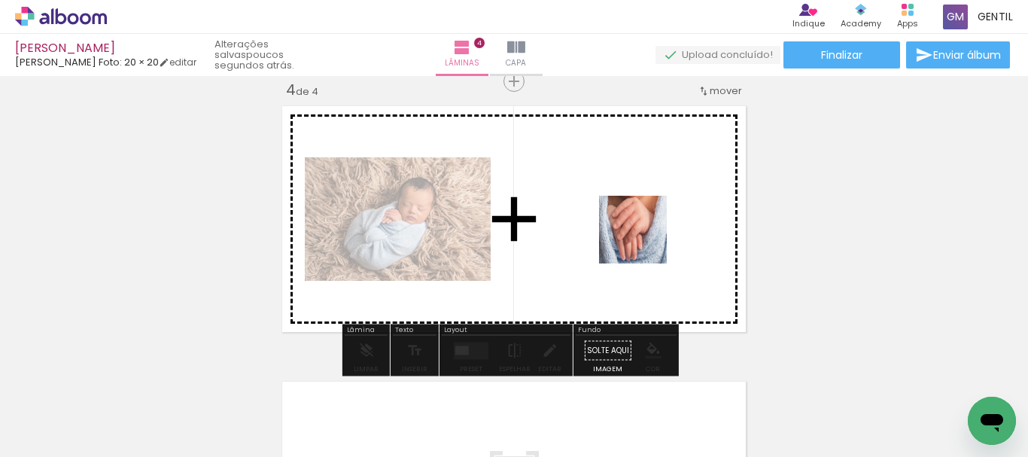
drag, startPoint x: 469, startPoint y: 373, endPoint x: 662, endPoint y: 221, distance: 245.5
click at [662, 221] on quentale-workspace at bounding box center [514, 228] width 1028 height 457
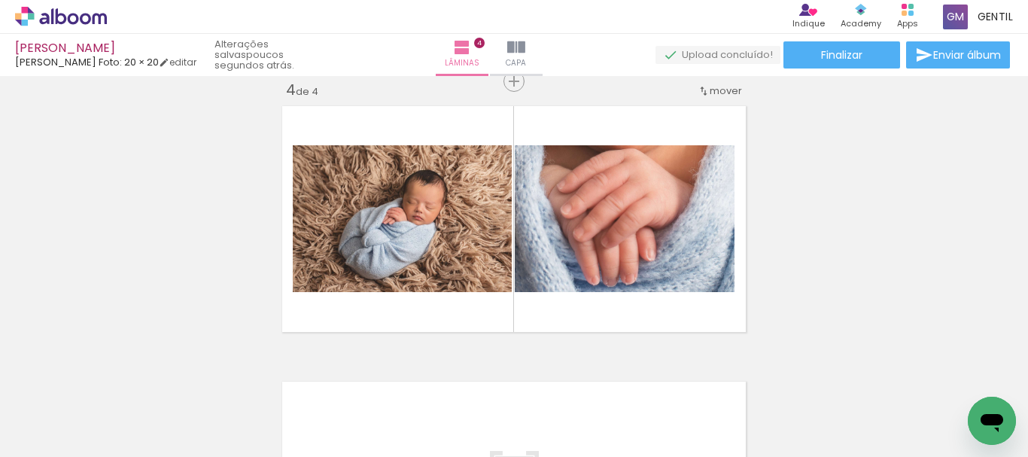
scroll to position [0, 1084]
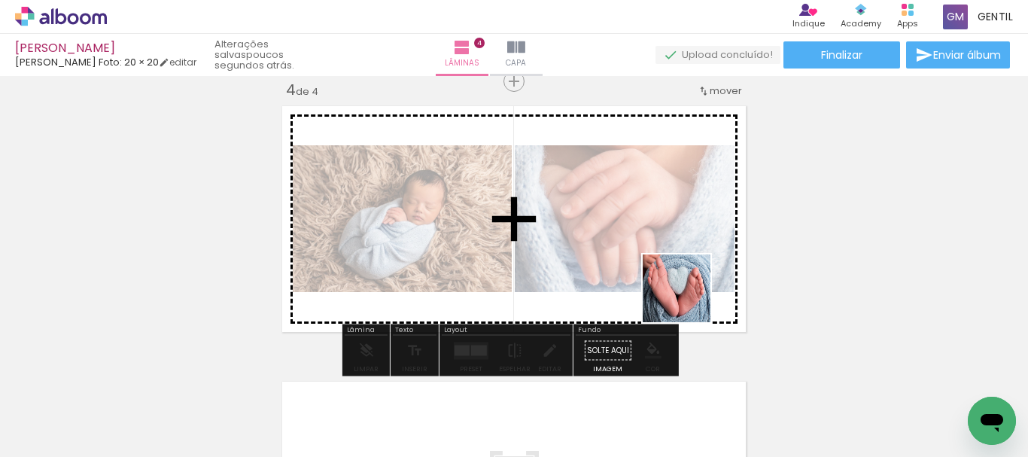
drag, startPoint x: 772, startPoint y: 404, endPoint x: 688, endPoint y: 299, distance: 133.9
click at [688, 299] on quentale-workspace at bounding box center [514, 228] width 1028 height 457
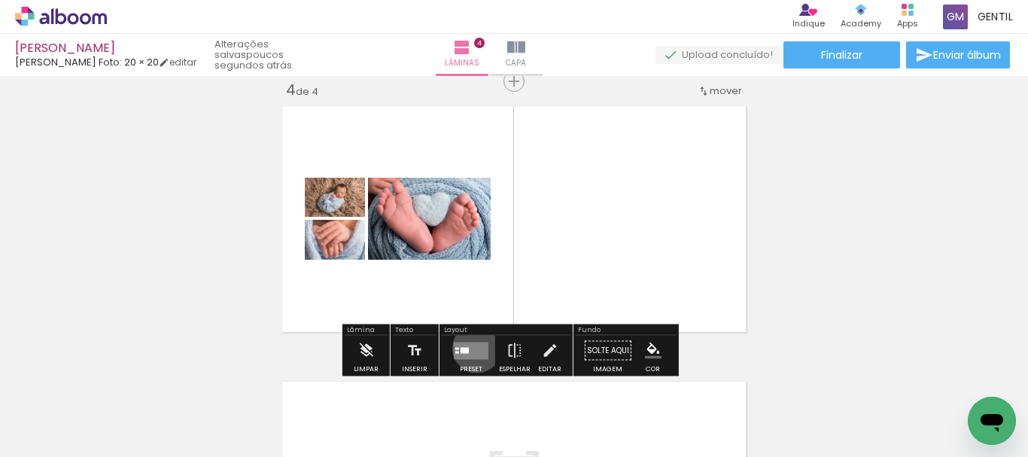
click at [474, 349] on quentale-layouter at bounding box center [471, 350] width 35 height 17
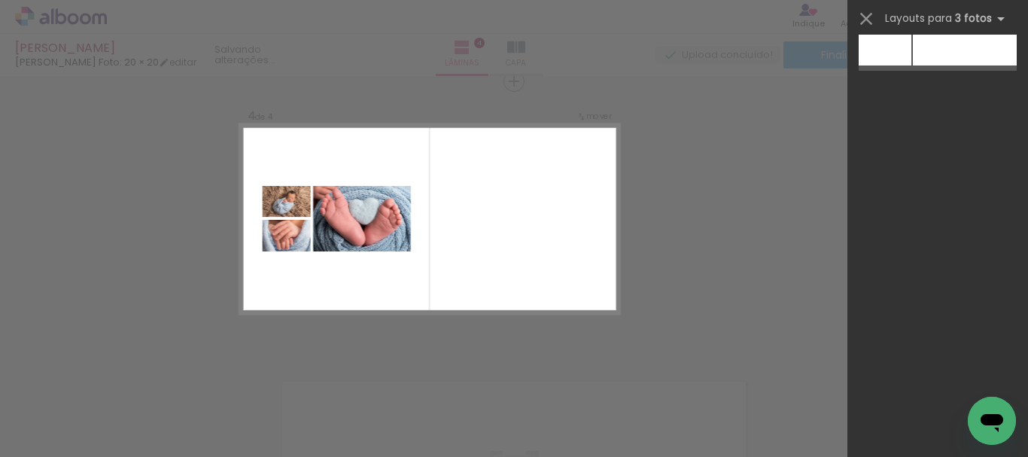
scroll to position [0, 0]
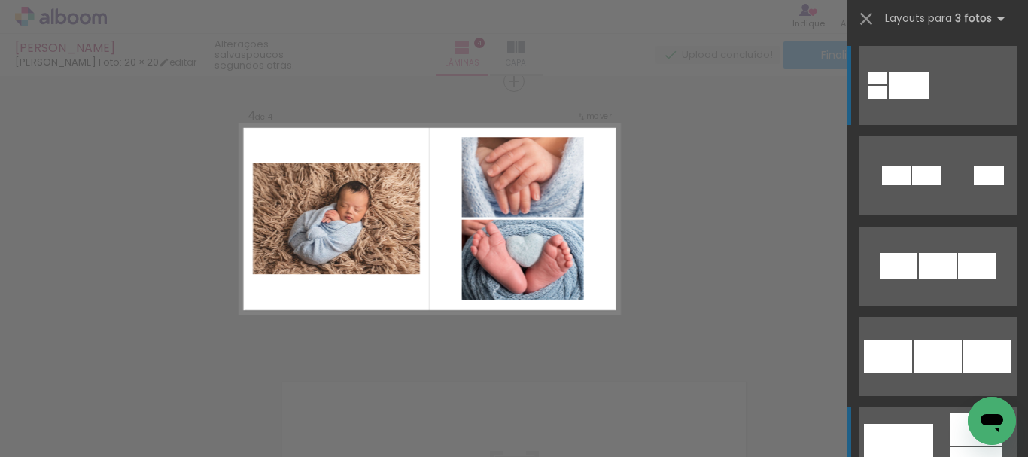
click at [884, 428] on div at bounding box center [898, 447] width 69 height 46
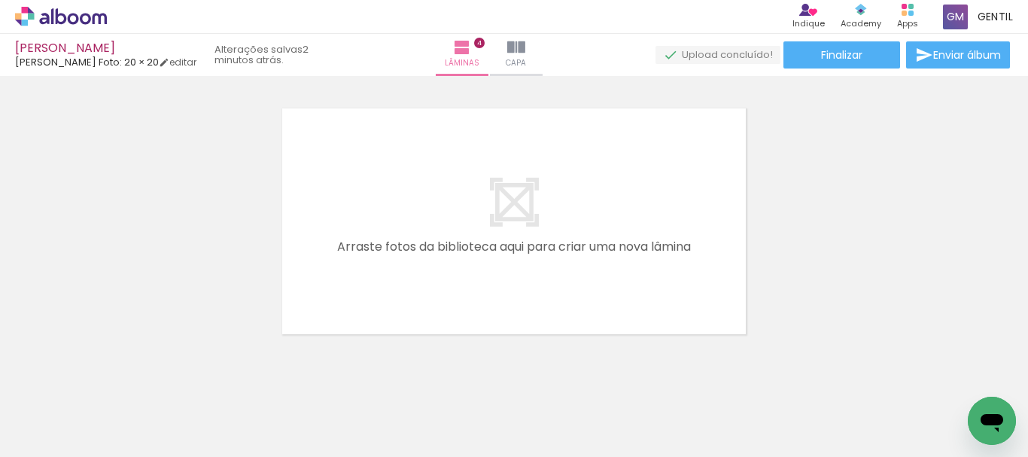
scroll to position [0, 932]
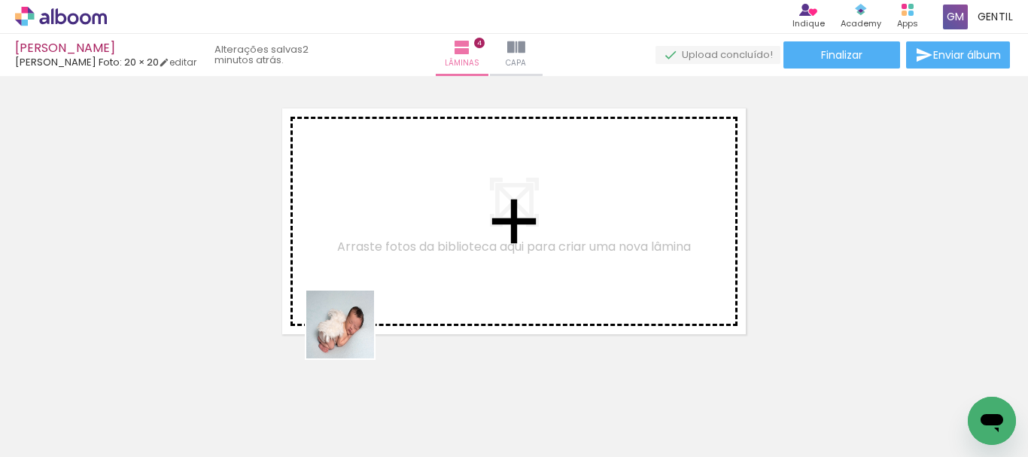
drag, startPoint x: 254, startPoint y: 407, endPoint x: 334, endPoint y: 407, distance: 79.8
click at [350, 335] on quentale-workspace at bounding box center [514, 228] width 1028 height 457
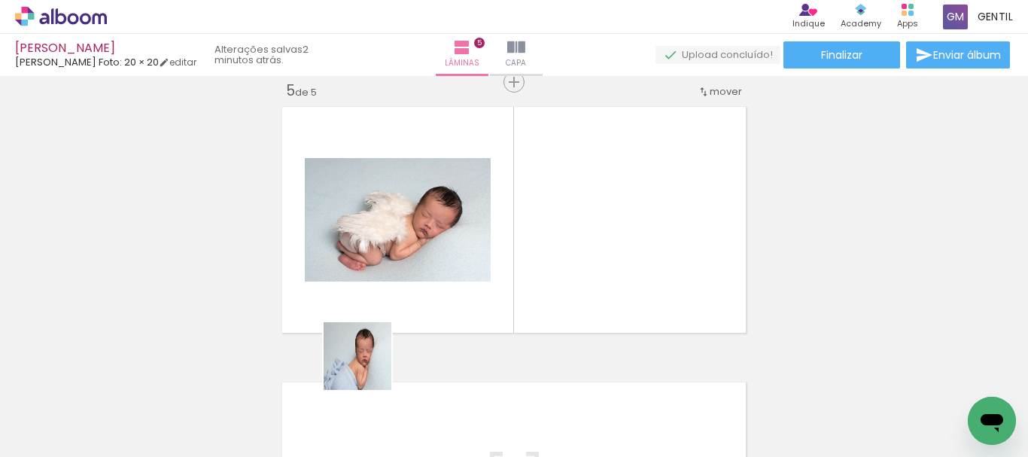
scroll to position [1122, 0]
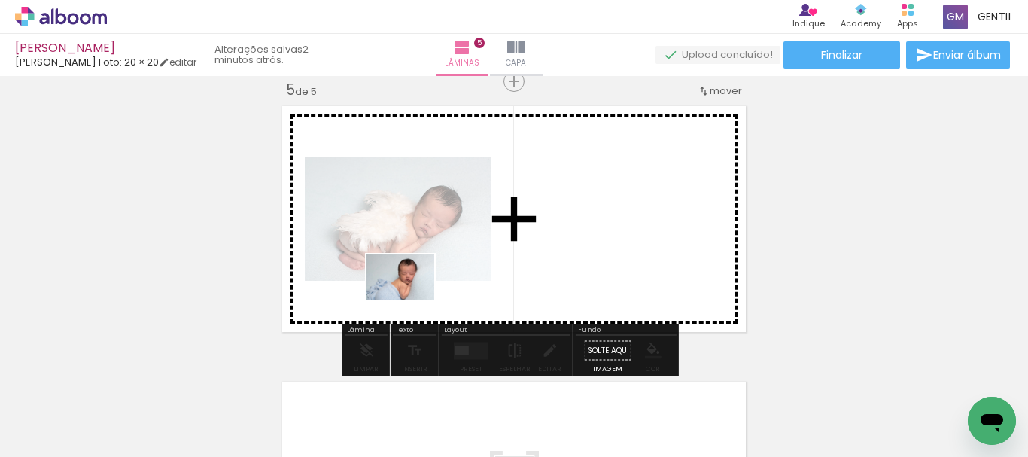
drag, startPoint x: 334, startPoint y: 407, endPoint x: 412, endPoint y: 300, distance: 132.5
click at [412, 300] on quentale-workspace at bounding box center [514, 228] width 1028 height 457
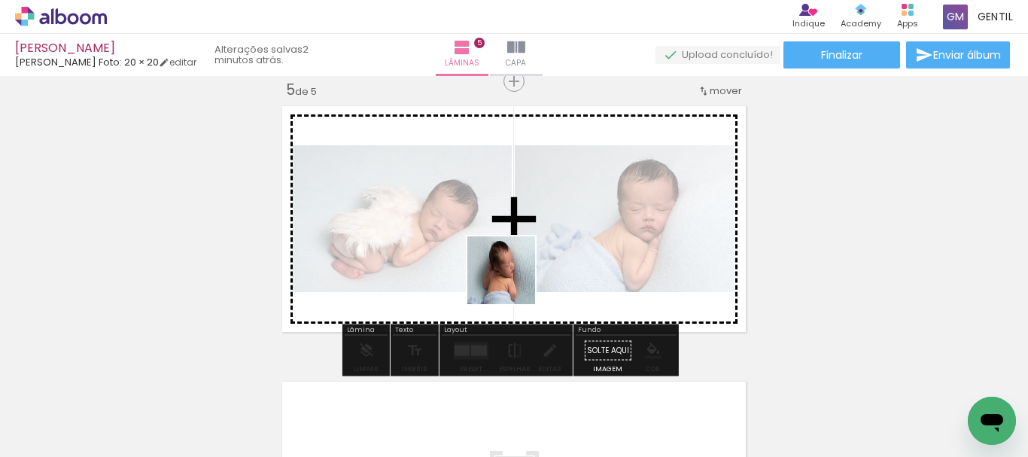
drag, startPoint x: 419, startPoint y: 422, endPoint x: 513, endPoint y: 281, distance: 168.9
click at [513, 281] on quentale-workspace at bounding box center [514, 228] width 1028 height 457
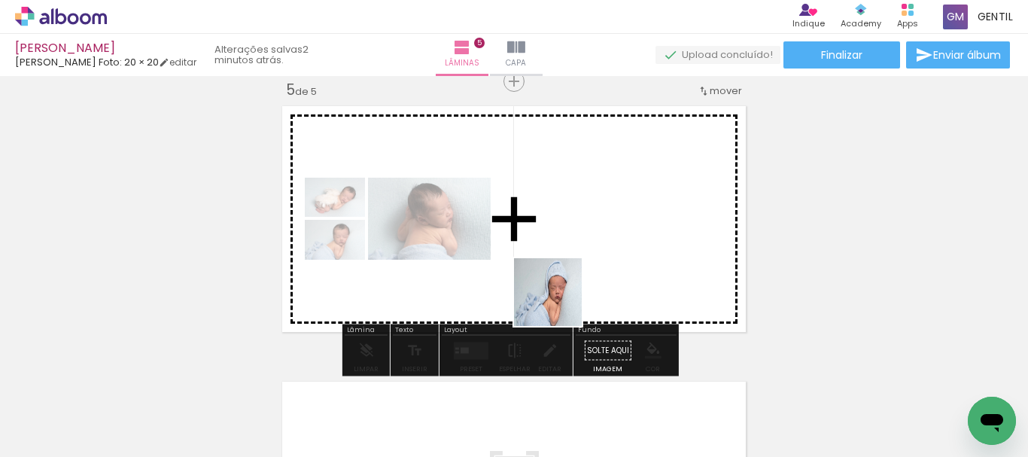
drag, startPoint x: 497, startPoint y: 416, endPoint x: 580, endPoint y: 270, distance: 168.9
click at [580, 270] on quentale-workspace at bounding box center [514, 228] width 1028 height 457
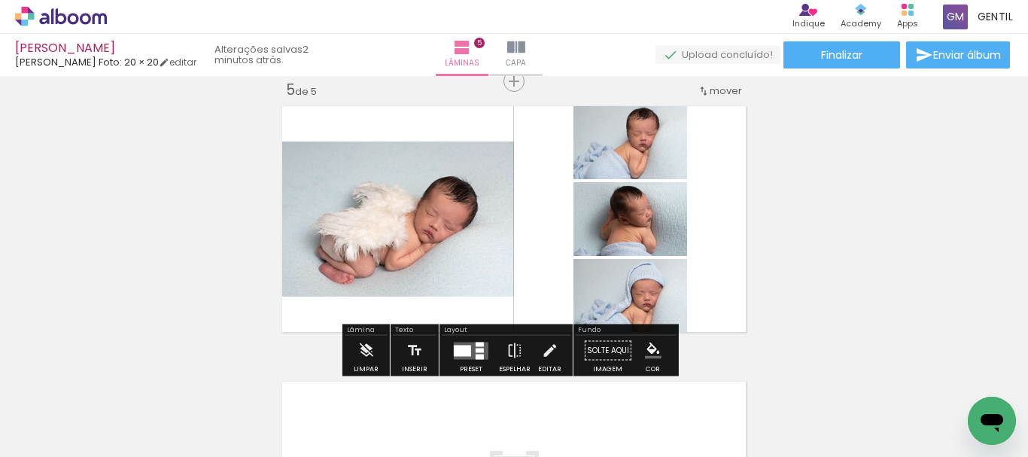
click at [458, 353] on div at bounding box center [462, 350] width 17 height 11
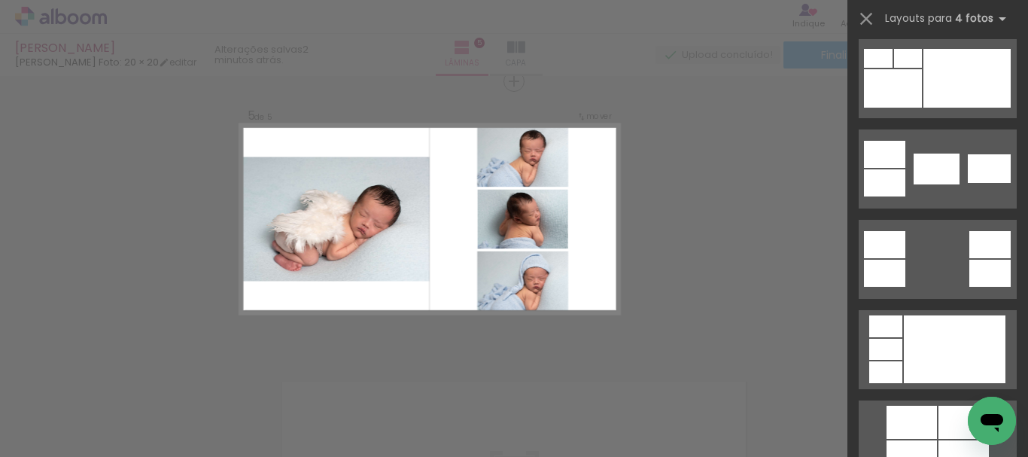
scroll to position [590, 0]
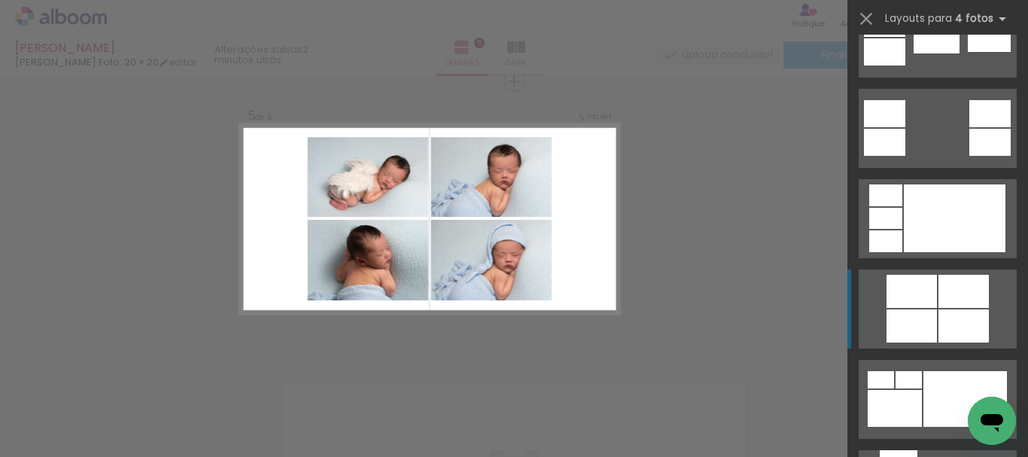
click at [939, 303] on div at bounding box center [964, 291] width 50 height 33
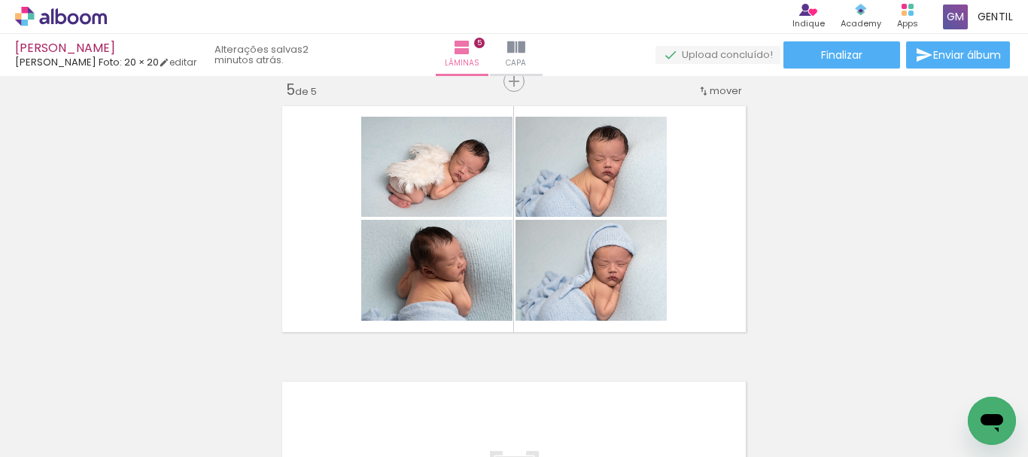
scroll to position [0, 932]
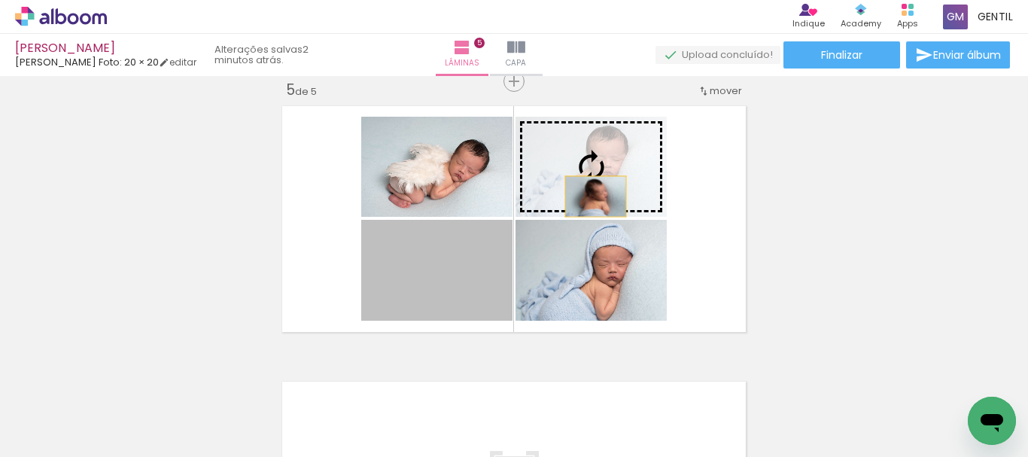
drag, startPoint x: 445, startPoint y: 313, endPoint x: 592, endPoint y: 191, distance: 190.9
click at [0, 0] on slot at bounding box center [0, 0] width 0 height 0
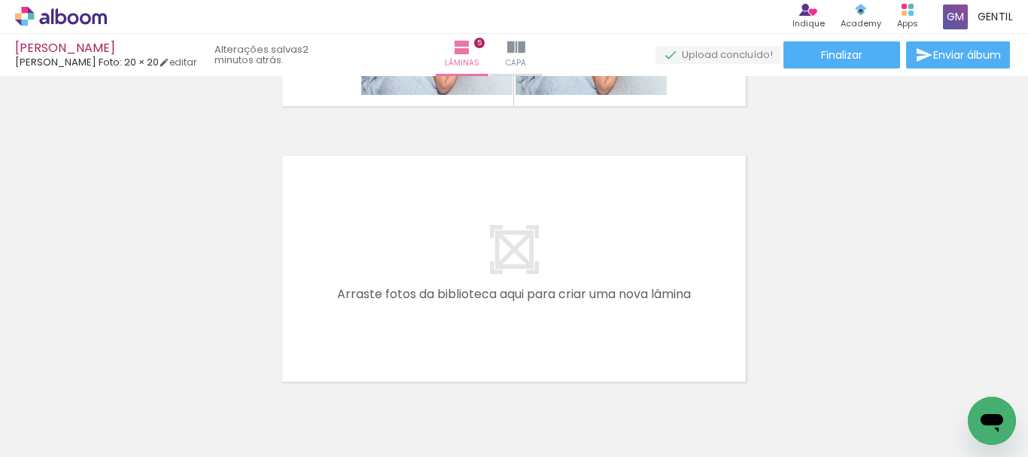
scroll to position [1423, 0]
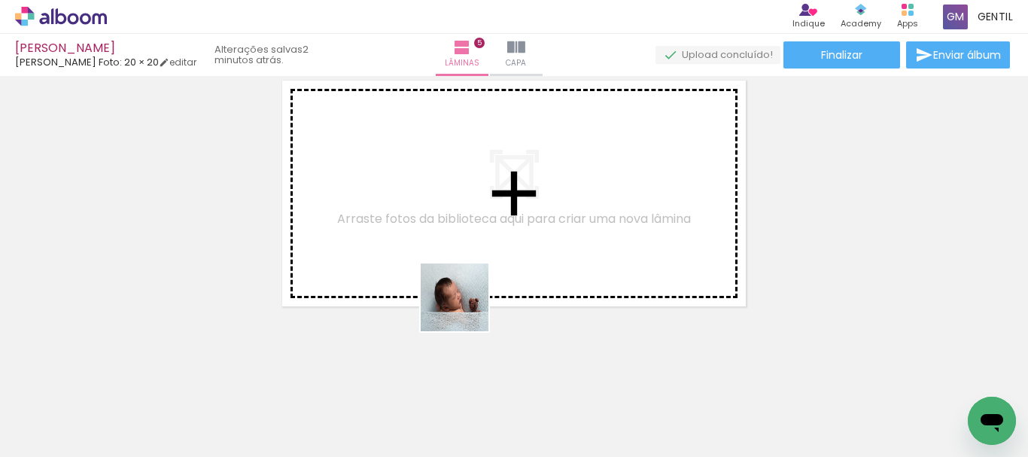
drag, startPoint x: 561, startPoint y: 410, endPoint x: 452, endPoint y: 294, distance: 158.7
click at [452, 294] on quentale-workspace at bounding box center [514, 228] width 1028 height 457
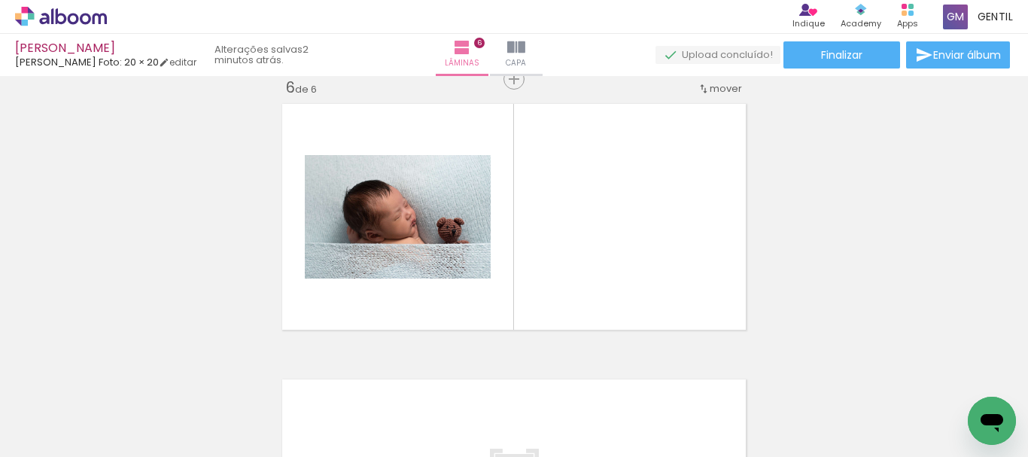
scroll to position [1397, 0]
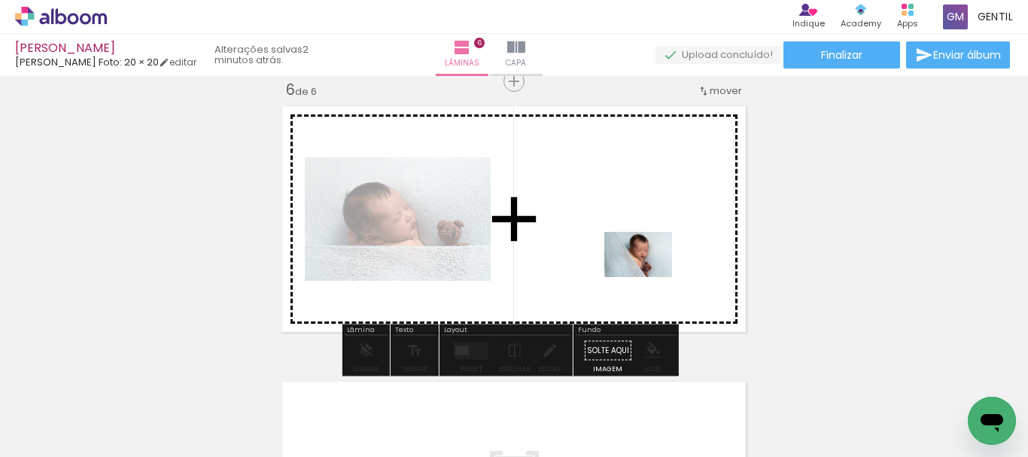
drag, startPoint x: 669, startPoint y: 405, endPoint x: 649, endPoint y: 266, distance: 140.7
click at [649, 266] on quentale-workspace at bounding box center [514, 228] width 1028 height 457
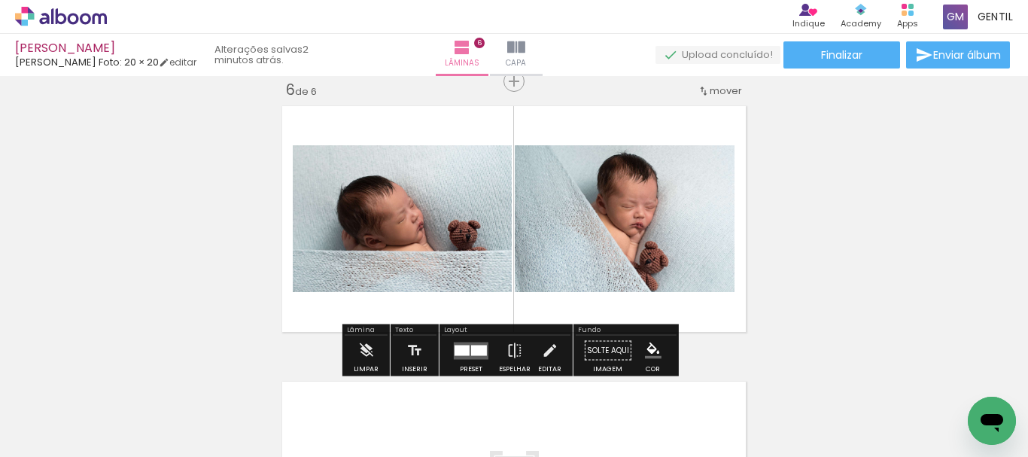
click at [472, 350] on div at bounding box center [479, 350] width 16 height 11
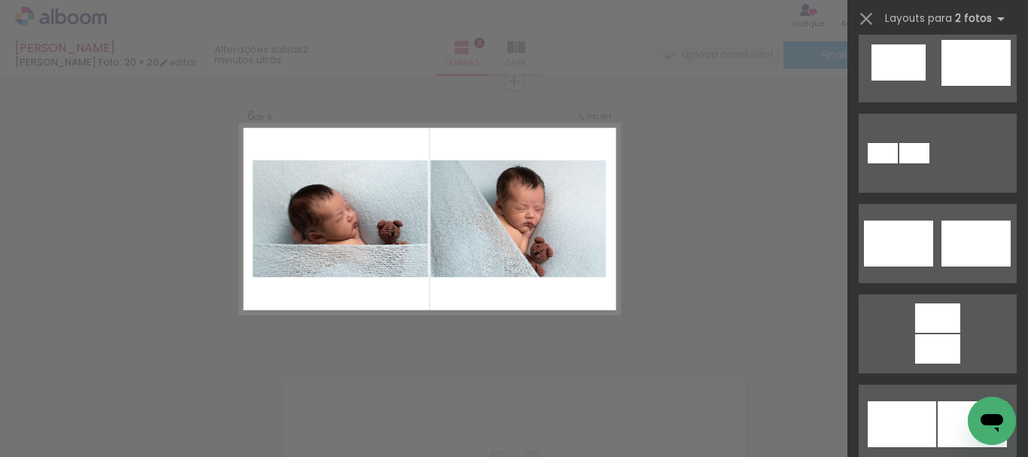
scroll to position [491, 0]
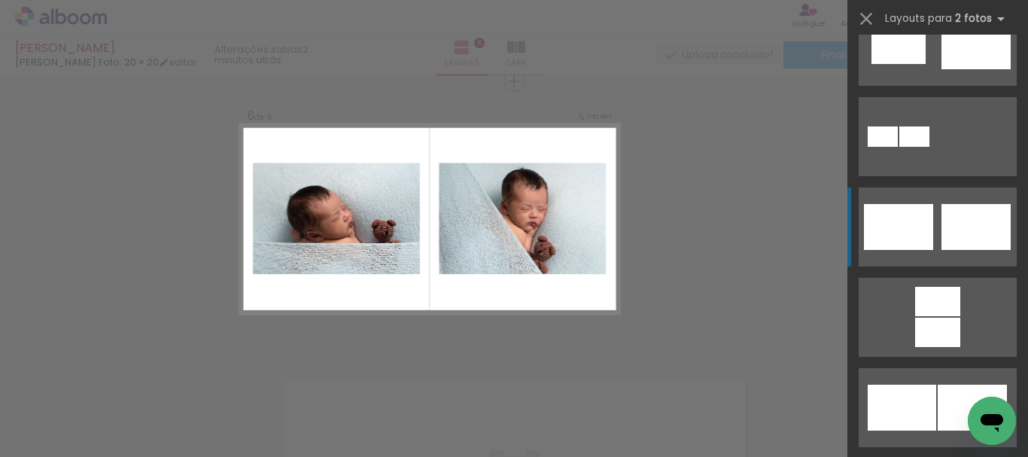
click at [967, 217] on div at bounding box center [976, 227] width 69 height 46
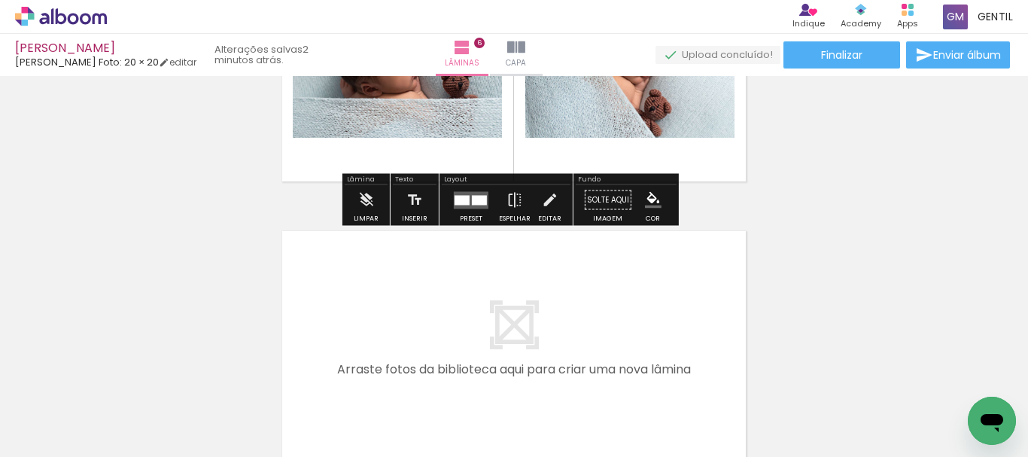
scroll to position [1623, 0]
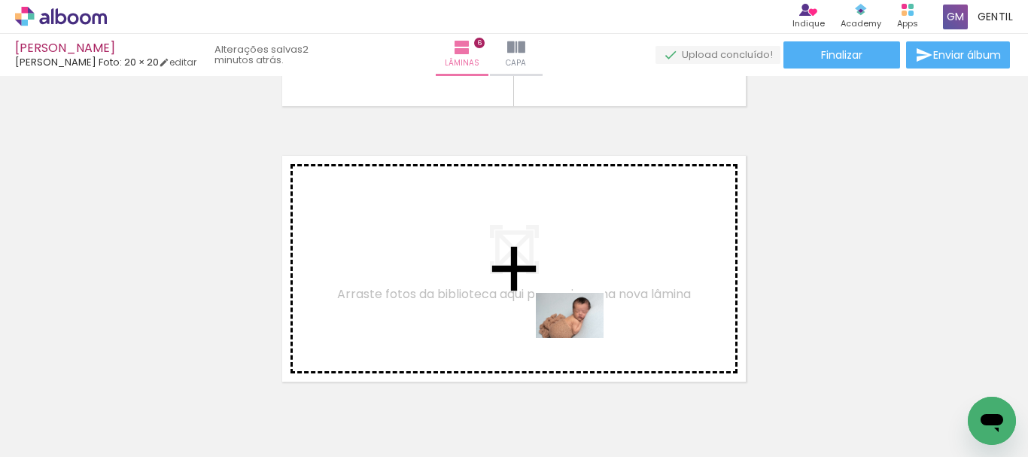
drag, startPoint x: 754, startPoint y: 421, endPoint x: 581, endPoint y: 338, distance: 191.3
click at [581, 338] on quentale-workspace at bounding box center [514, 228] width 1028 height 457
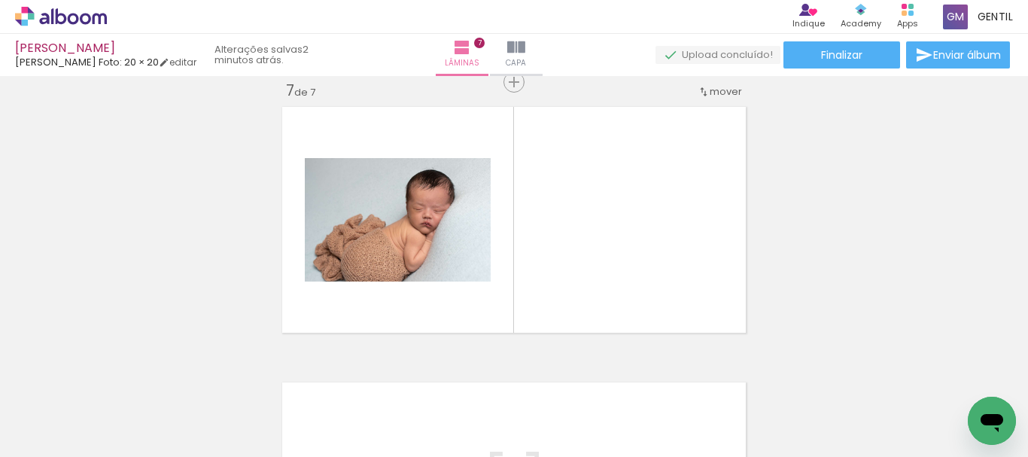
scroll to position [1673, 0]
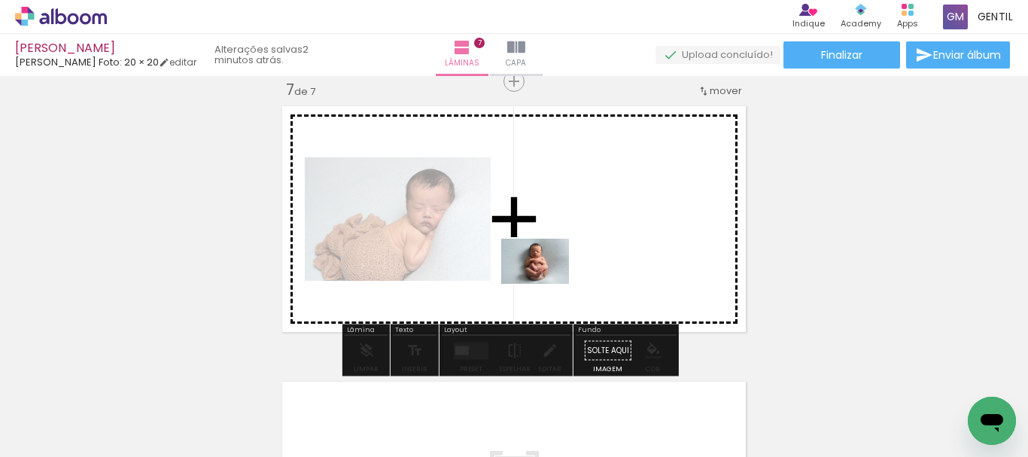
drag, startPoint x: 818, startPoint y: 411, endPoint x: 555, endPoint y: 276, distance: 295.6
click at [555, 276] on quentale-workspace at bounding box center [514, 228] width 1028 height 457
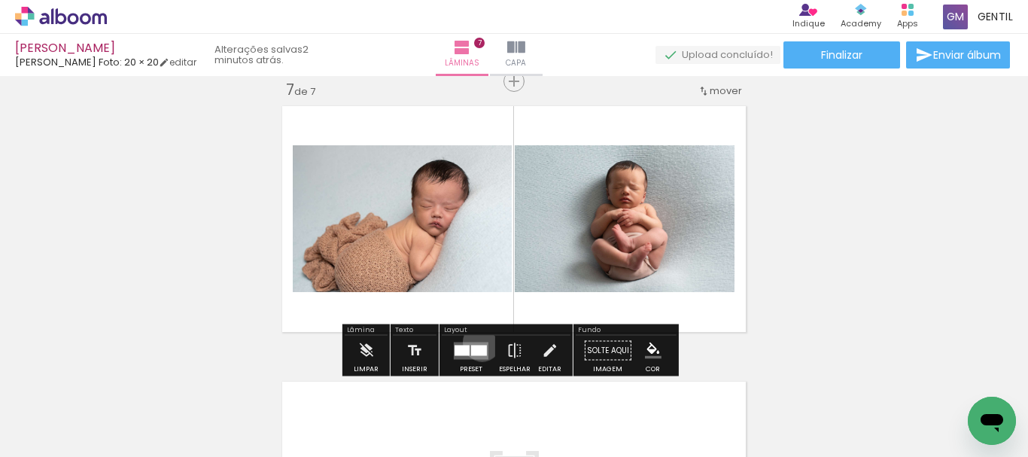
click at [479, 342] on quentale-layouter at bounding box center [471, 350] width 35 height 17
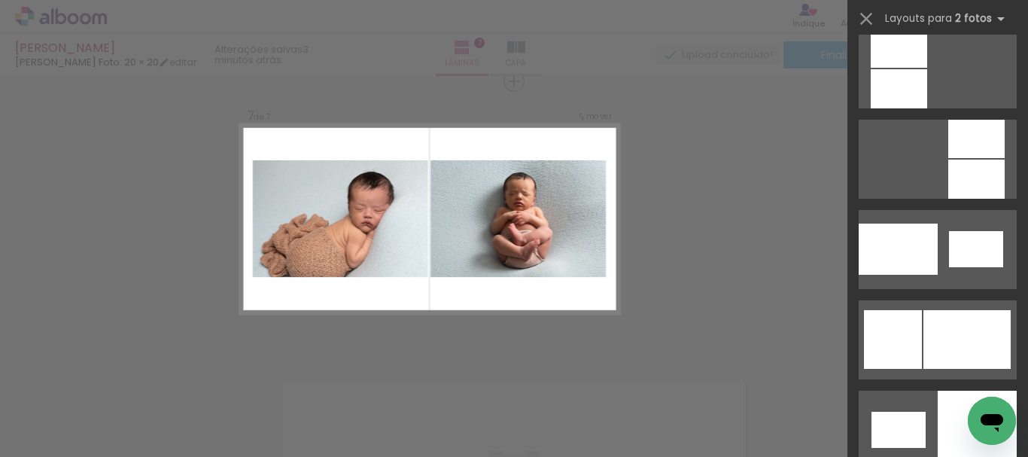
scroll to position [1750, 0]
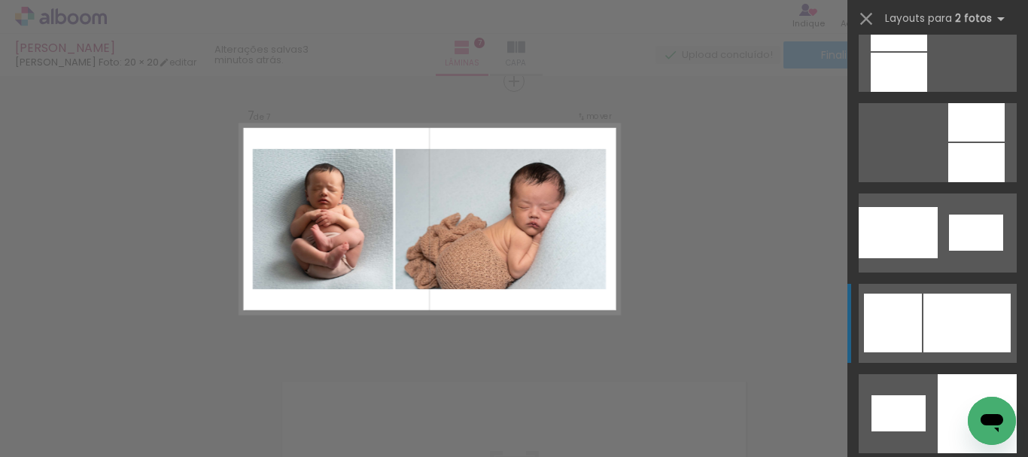
click at [953, 337] on div at bounding box center [967, 323] width 87 height 59
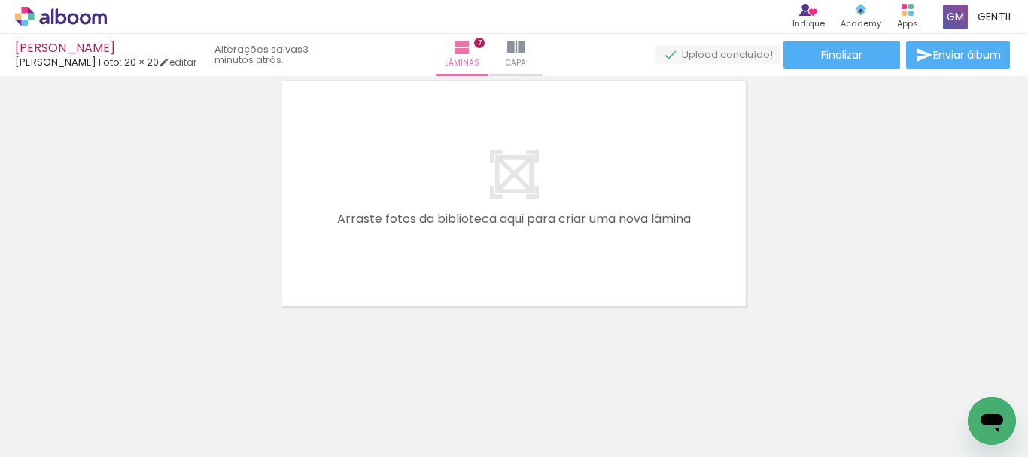
scroll to position [0, 1514]
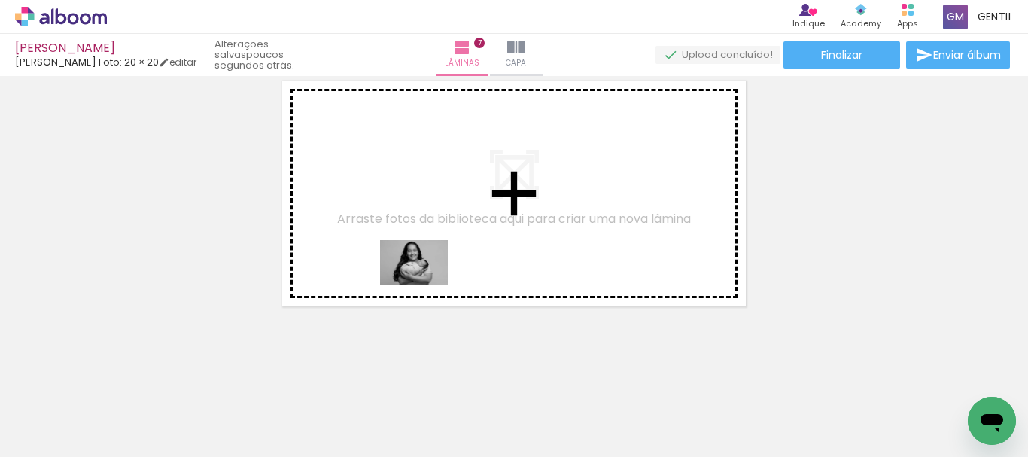
drag, startPoint x: 409, startPoint y: 409, endPoint x: 550, endPoint y: 383, distance: 143.8
click at [425, 285] on quentale-workspace at bounding box center [514, 228] width 1028 height 457
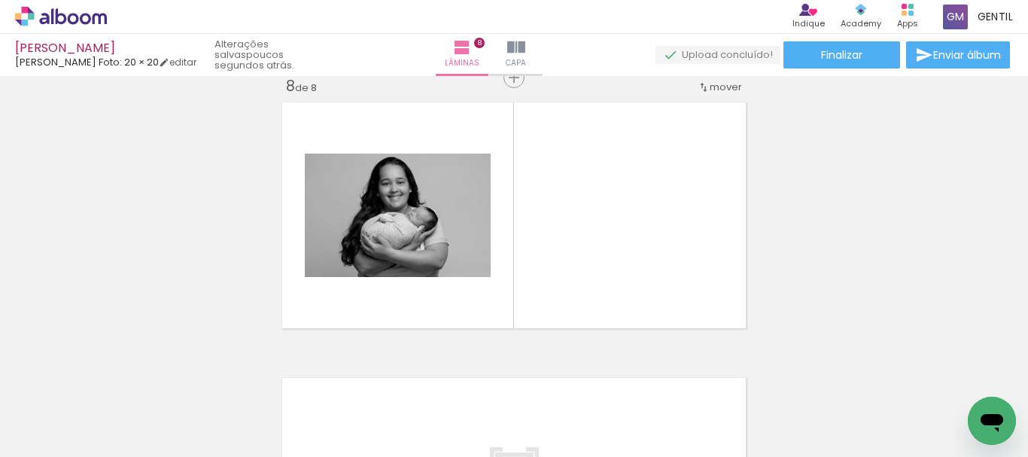
scroll to position [1948, 0]
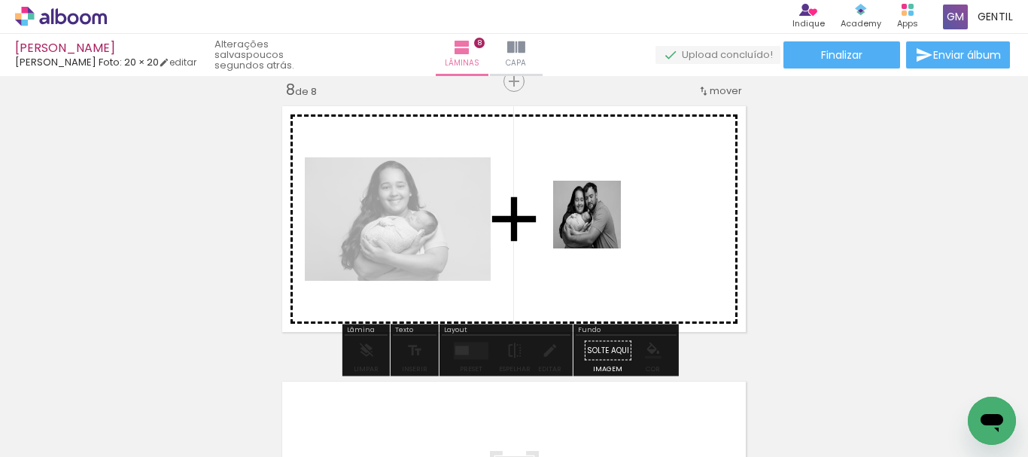
drag, startPoint x: 575, startPoint y: 410, endPoint x: 599, endPoint y: 226, distance: 185.2
click at [599, 226] on quentale-workspace at bounding box center [514, 228] width 1028 height 457
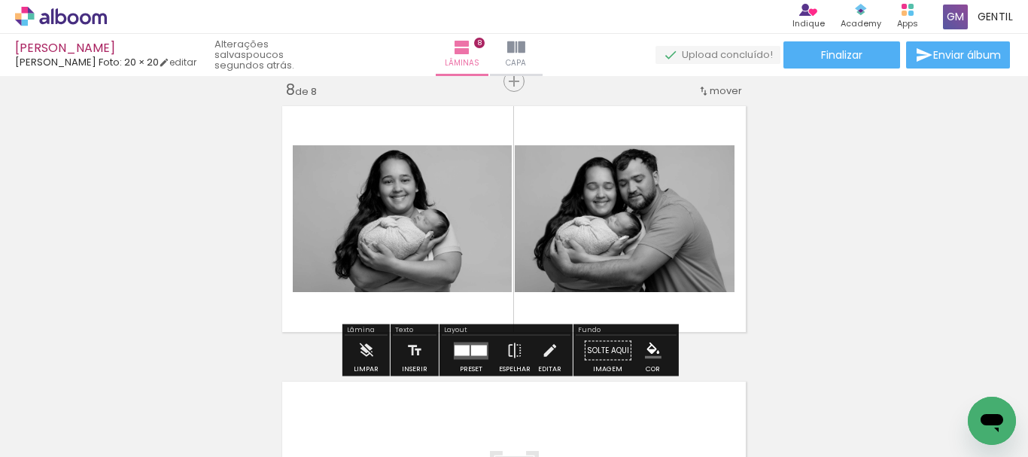
scroll to position [0, 1741]
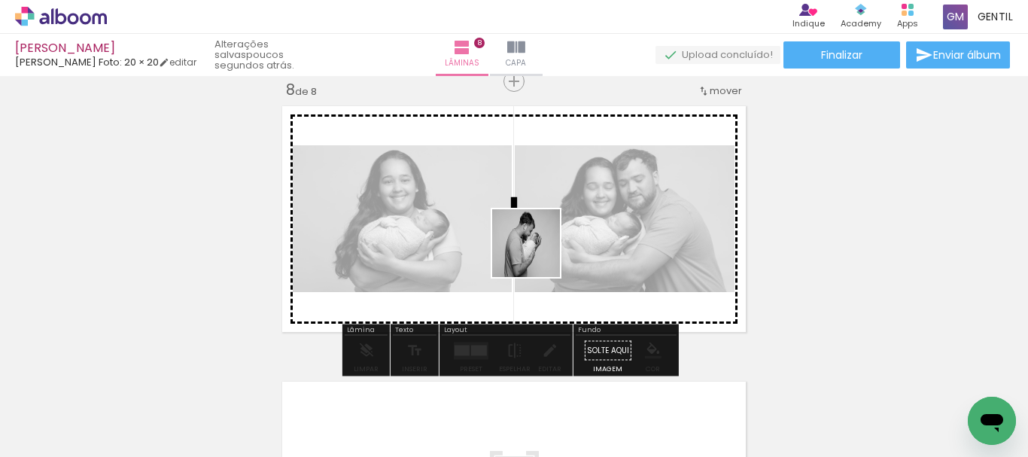
drag, startPoint x: 763, startPoint y: 408, endPoint x: 535, endPoint y: 250, distance: 277.6
click at [535, 250] on quentale-workspace at bounding box center [514, 228] width 1028 height 457
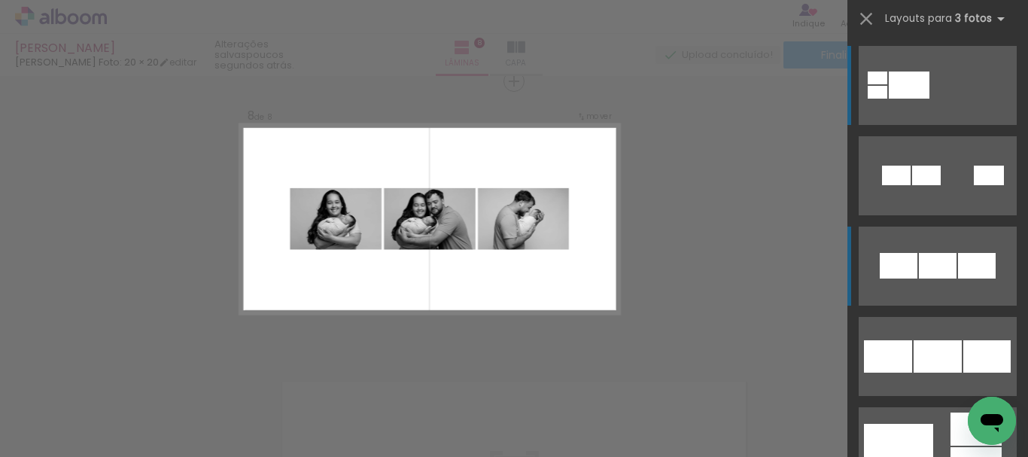
scroll to position [75, 0]
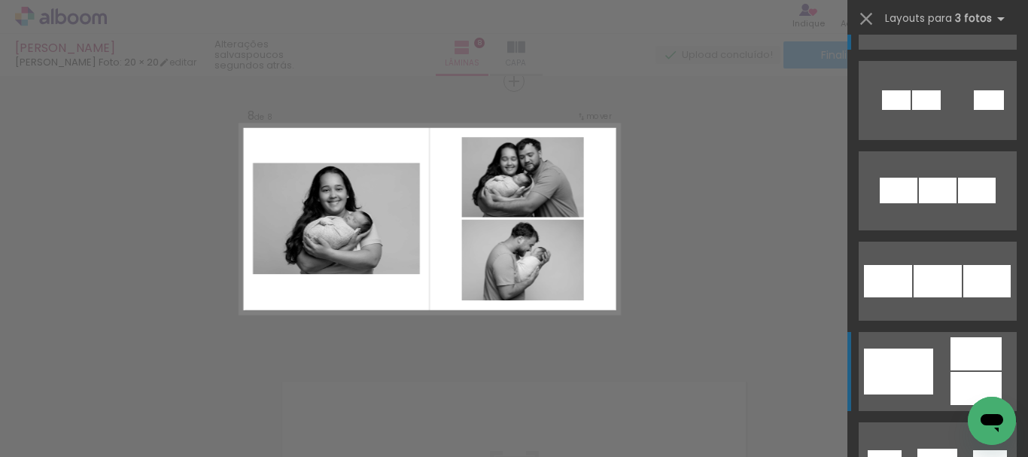
click at [899, 367] on div at bounding box center [898, 372] width 69 height 46
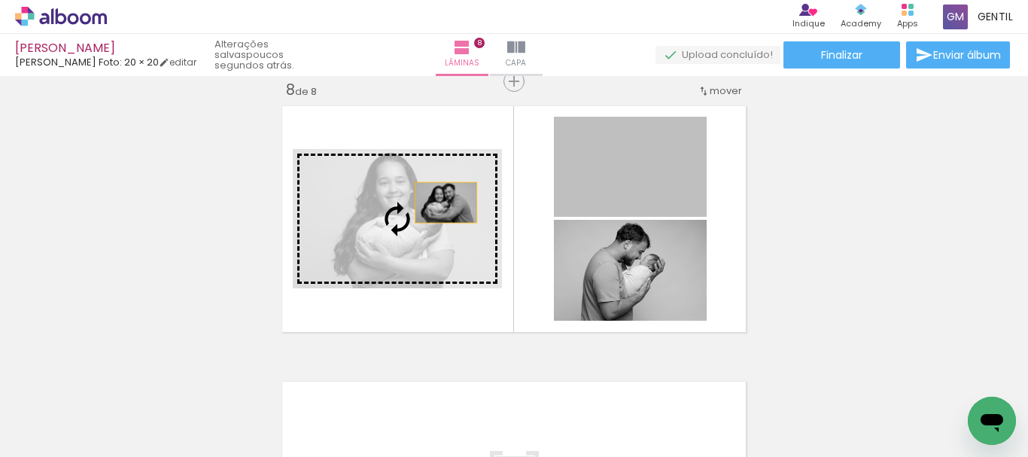
drag, startPoint x: 601, startPoint y: 183, endPoint x: 432, endPoint y: 205, distance: 170.1
click at [0, 0] on slot at bounding box center [0, 0] width 0 height 0
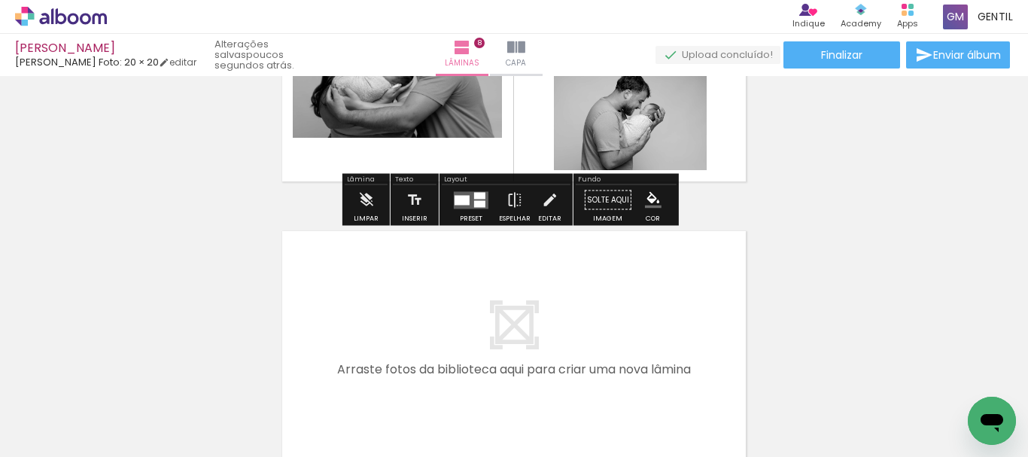
scroll to position [2174, 0]
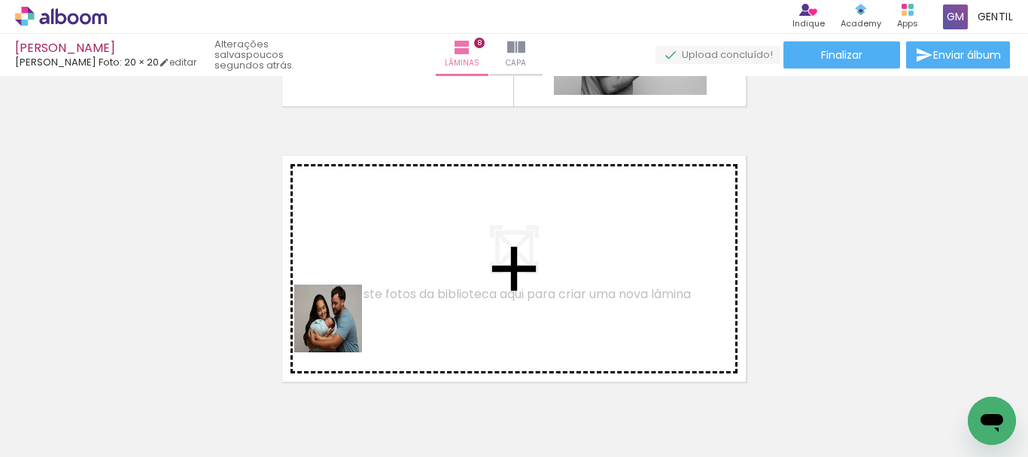
drag, startPoint x: 276, startPoint y: 422, endPoint x: 347, endPoint y: 317, distance: 126.3
click at [347, 317] on quentale-workspace at bounding box center [514, 228] width 1028 height 457
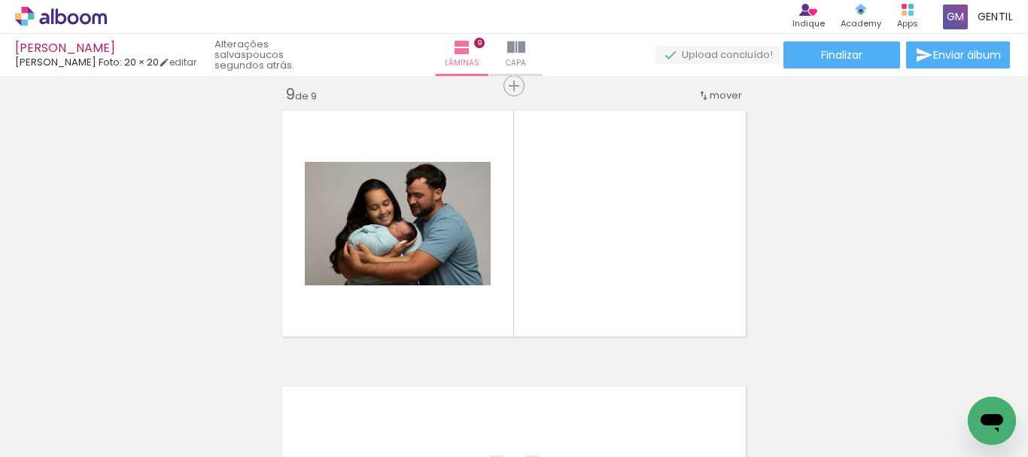
scroll to position [2224, 0]
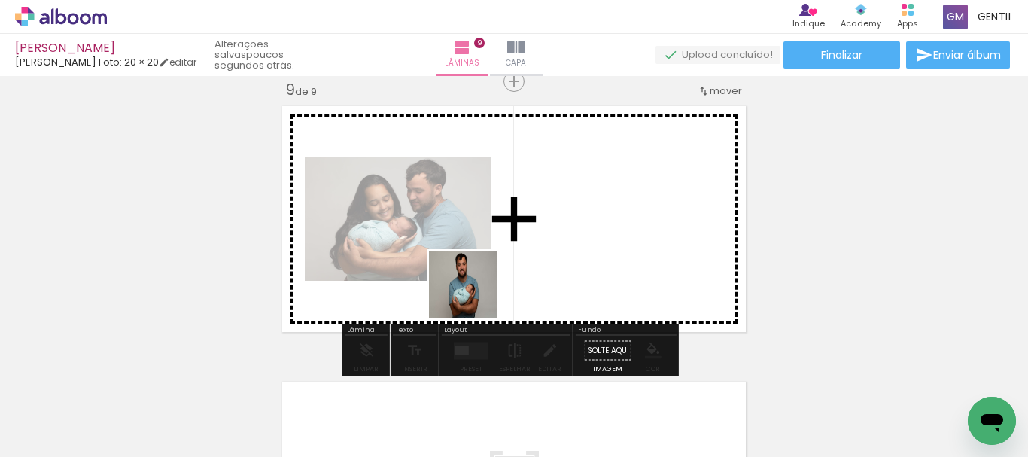
drag, startPoint x: 428, startPoint y: 422, endPoint x: 474, endPoint y: 295, distance: 134.8
click at [474, 295] on quentale-workspace at bounding box center [514, 228] width 1028 height 457
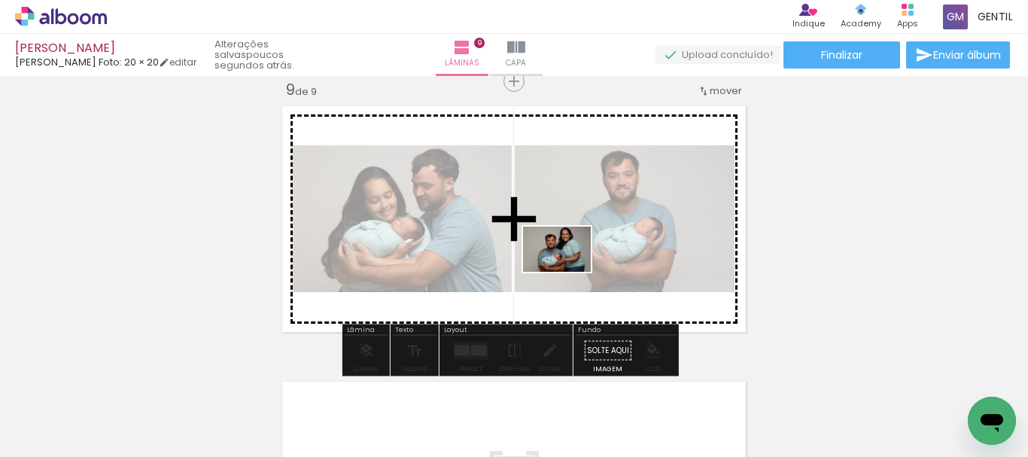
drag, startPoint x: 521, startPoint y: 405, endPoint x: 599, endPoint y: 395, distance: 78.3
click at [568, 273] on quentale-workspace at bounding box center [514, 228] width 1028 height 457
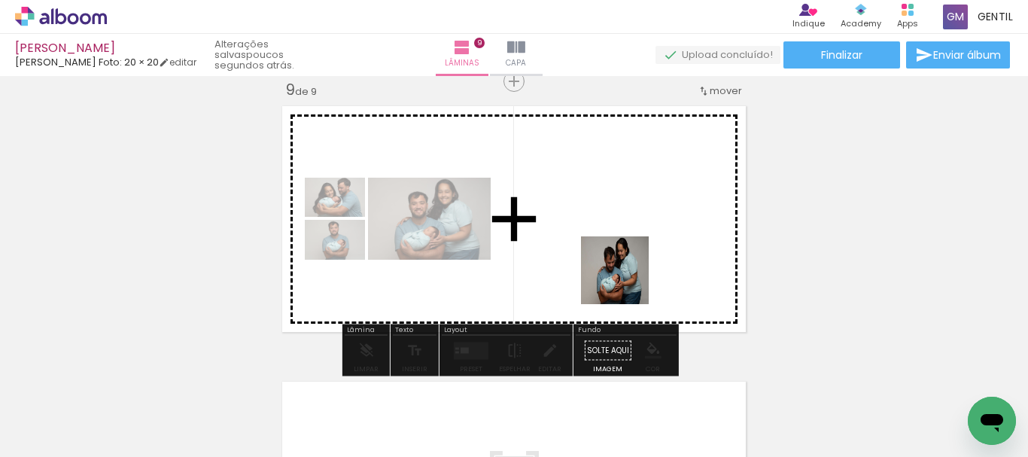
drag, startPoint x: 602, startPoint y: 407, endPoint x: 626, endPoint y: 279, distance: 129.5
click at [626, 279] on quentale-workspace at bounding box center [514, 228] width 1028 height 457
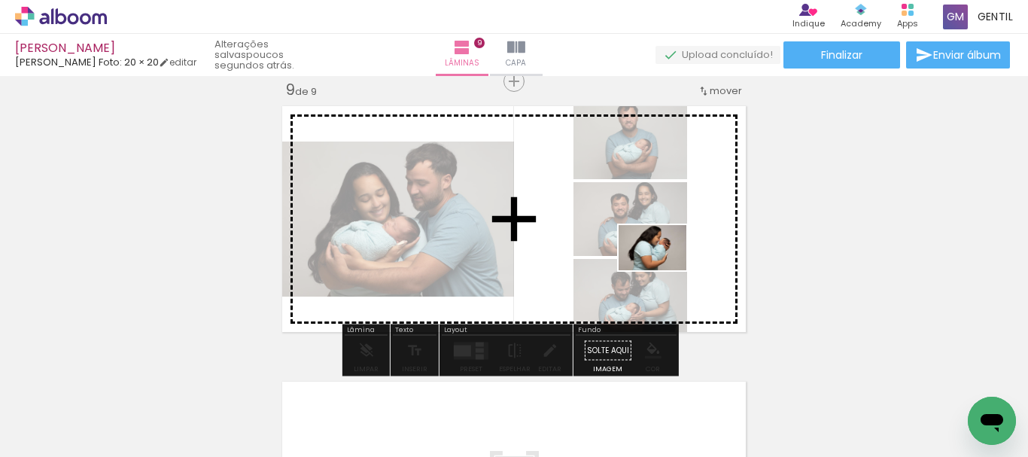
drag, startPoint x: 674, startPoint y: 418, endPoint x: 664, endPoint y: 270, distance: 147.9
click at [664, 270] on quentale-workspace at bounding box center [514, 228] width 1028 height 457
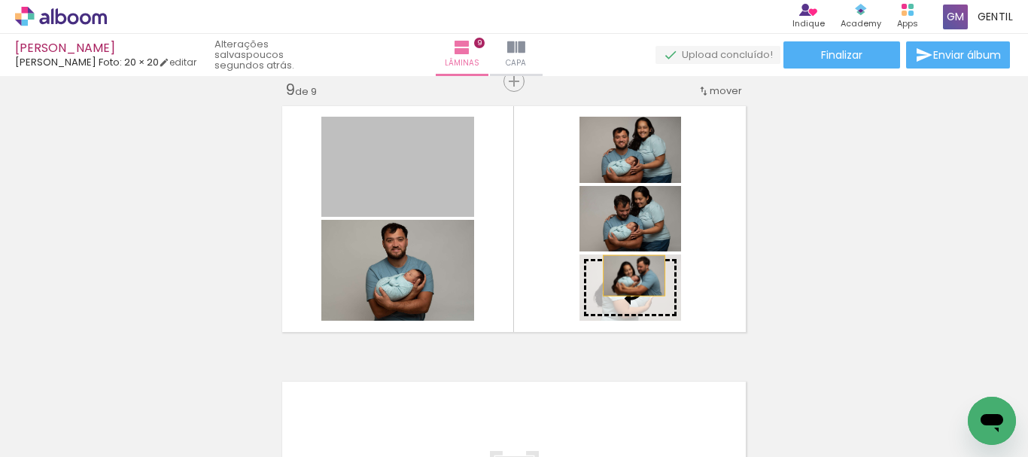
drag, startPoint x: 420, startPoint y: 174, endPoint x: 635, endPoint y: 278, distance: 238.4
click at [0, 0] on slot at bounding box center [0, 0] width 0 height 0
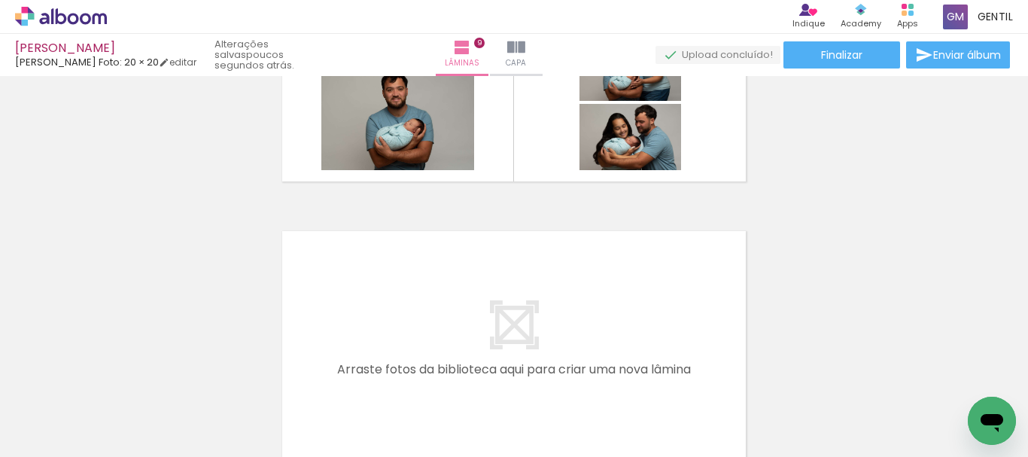
scroll to position [2450, 0]
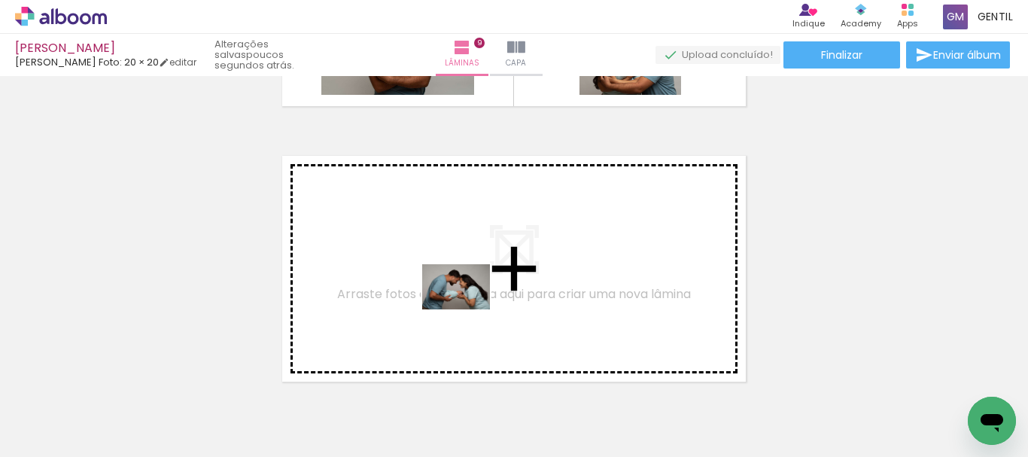
drag, startPoint x: 925, startPoint y: 411, endPoint x: 468, endPoint y: 309, distance: 468.9
click at [468, 309] on quentale-workspace at bounding box center [514, 228] width 1028 height 457
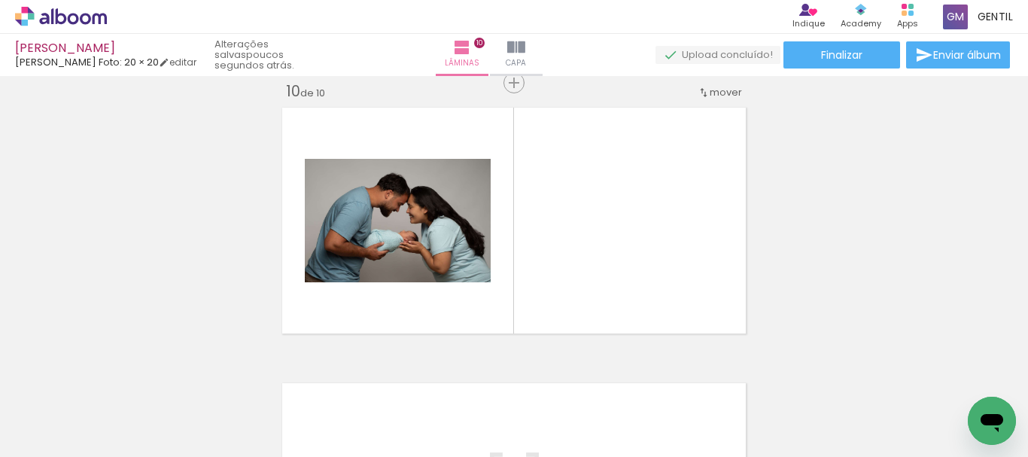
scroll to position [2500, 0]
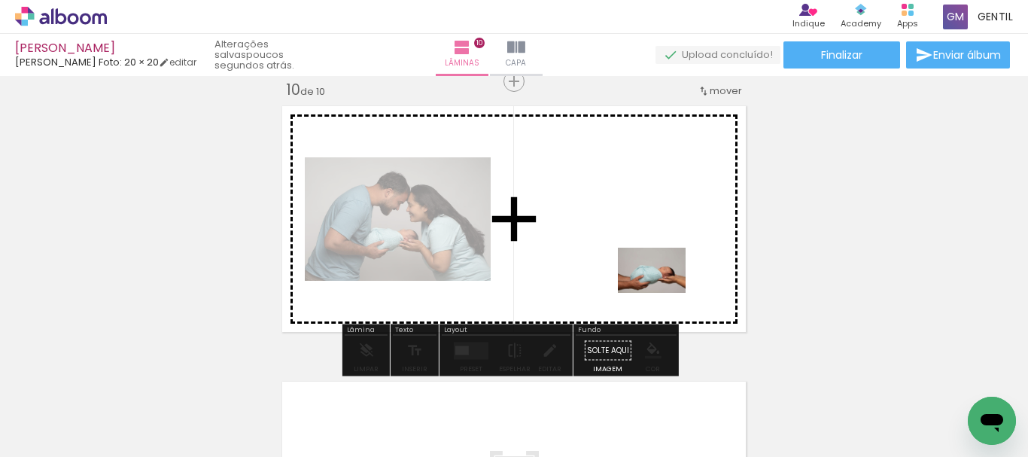
drag, startPoint x: 842, startPoint y: 410, endPoint x: 735, endPoint y: 291, distance: 160.5
click at [662, 291] on quentale-workspace at bounding box center [514, 228] width 1028 height 457
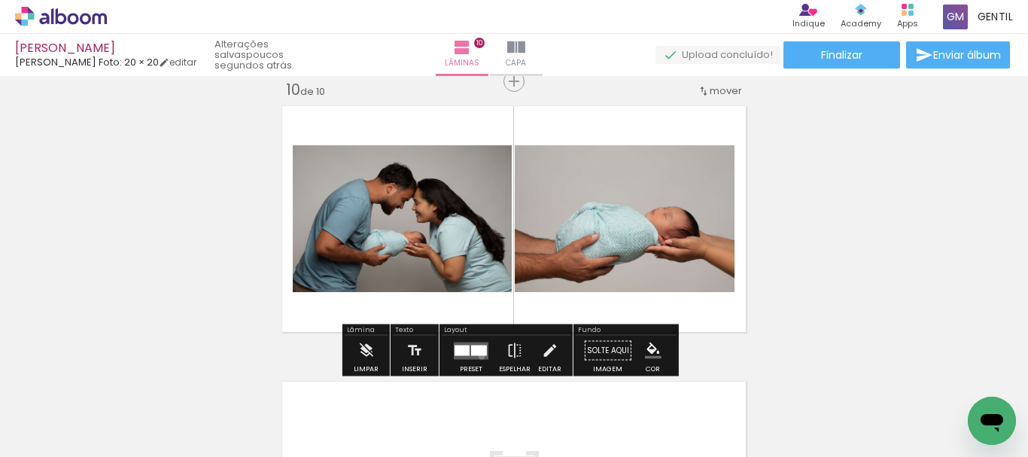
click at [478, 356] on quentale-layouter at bounding box center [471, 350] width 35 height 17
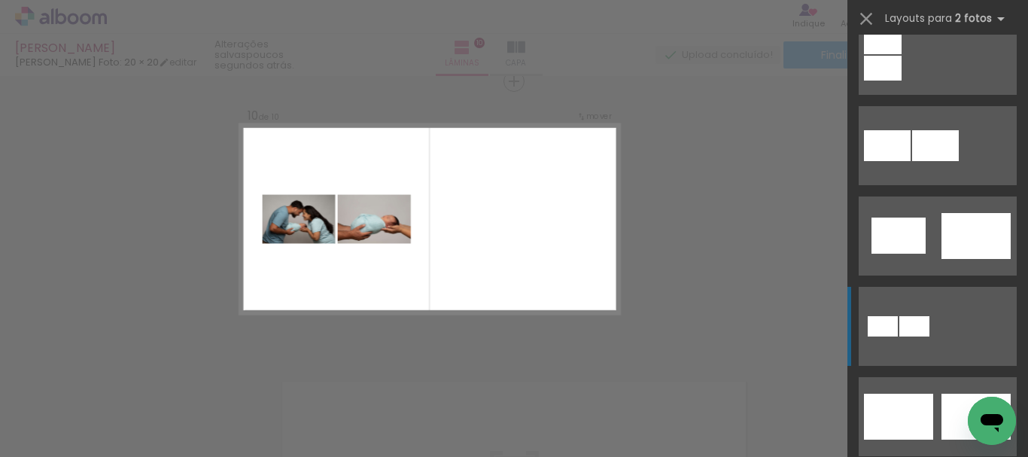
scroll to position [527, 0]
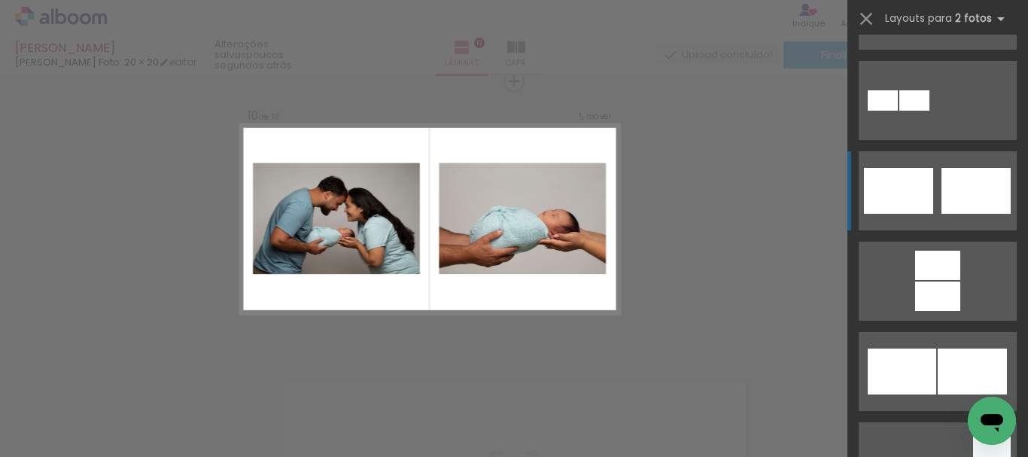
click at [952, 192] on div at bounding box center [976, 191] width 69 height 46
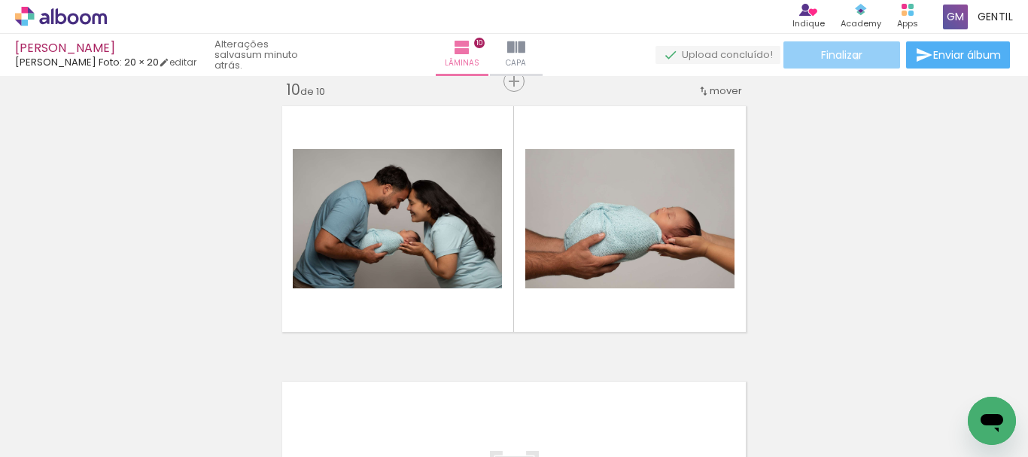
click at [852, 56] on span "Finalizar" at bounding box center [841, 55] width 41 height 11
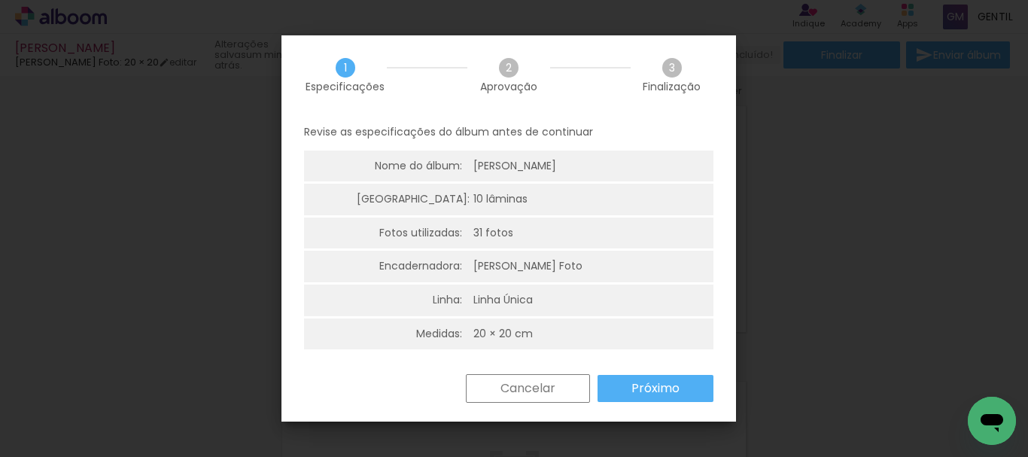
click at [682, 387] on paper-button "Próximo" at bounding box center [656, 388] width 116 height 27
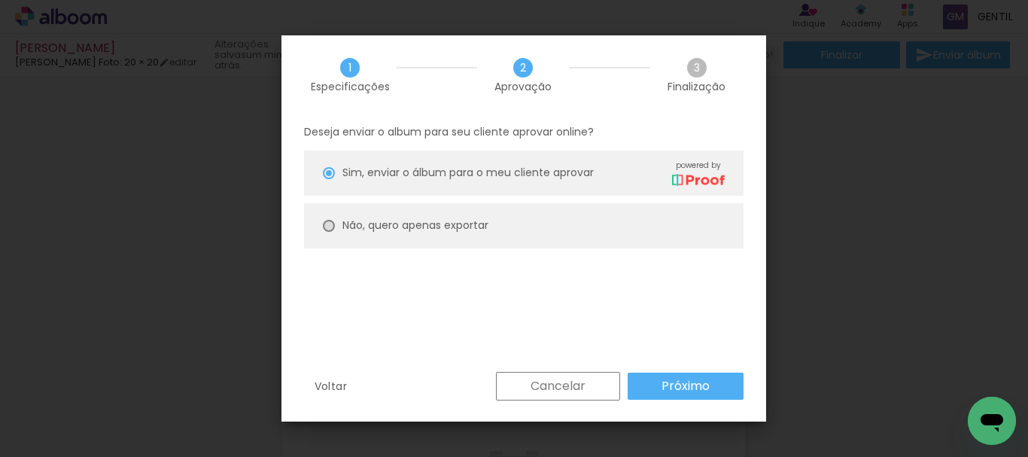
click at [323, 227] on div at bounding box center [329, 226] width 12 height 12
type paper-radio-button "on"
click at [0, 0] on slot "Próximo" at bounding box center [0, 0] width 0 height 0
type input "Alta, 300 DPI"
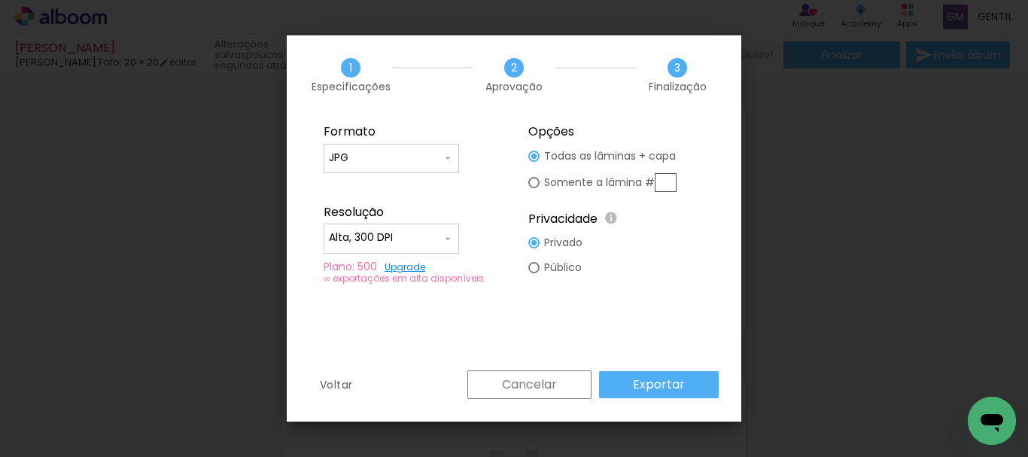
click at [538, 280] on paper-radio-button "Público" at bounding box center [556, 267] width 54 height 25
type paper-radio-button "on"
click at [0, 0] on slot "Exportar" at bounding box center [0, 0] width 0 height 0
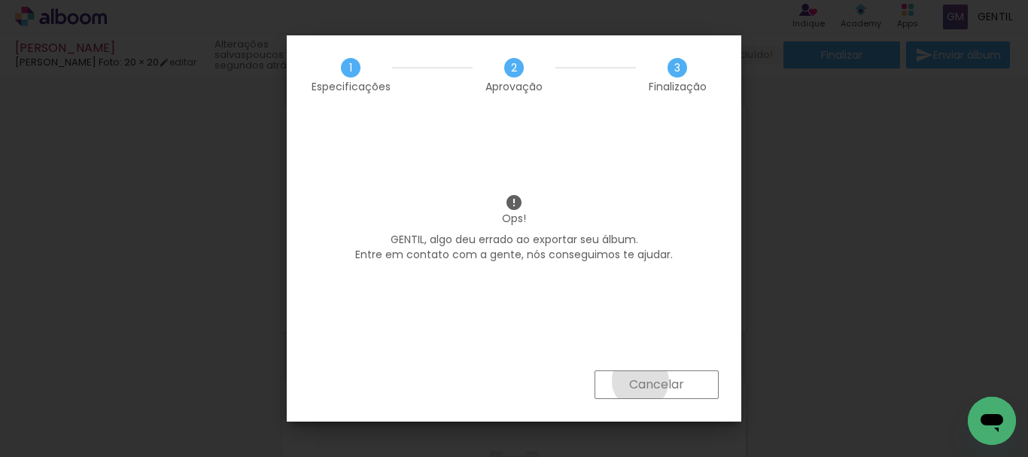
click at [0, 0] on slot "Cancelar" at bounding box center [0, 0] width 0 height 0
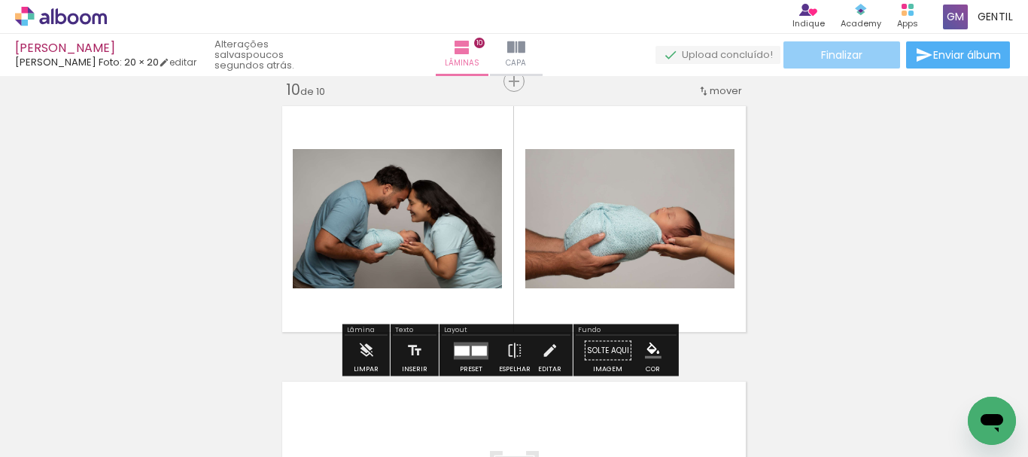
click at [835, 53] on span "Finalizar" at bounding box center [841, 55] width 41 height 11
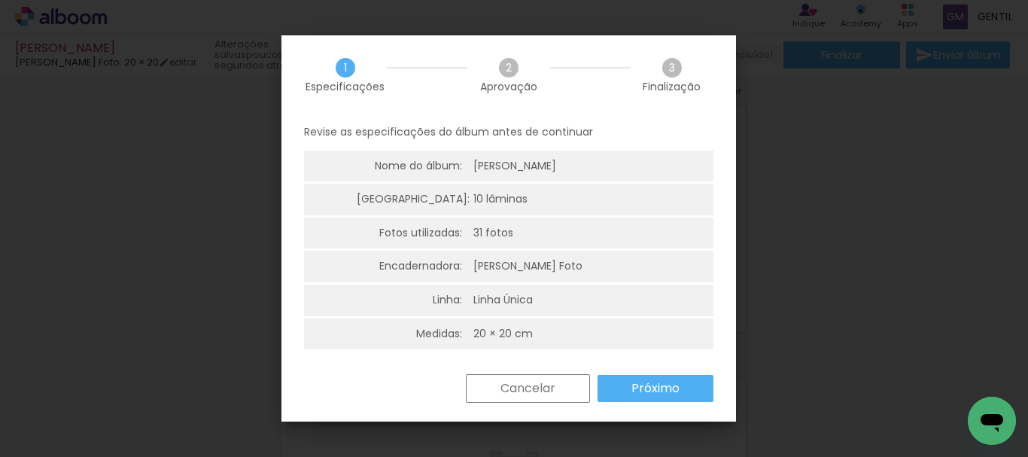
click at [0, 0] on slot "Próximo" at bounding box center [0, 0] width 0 height 0
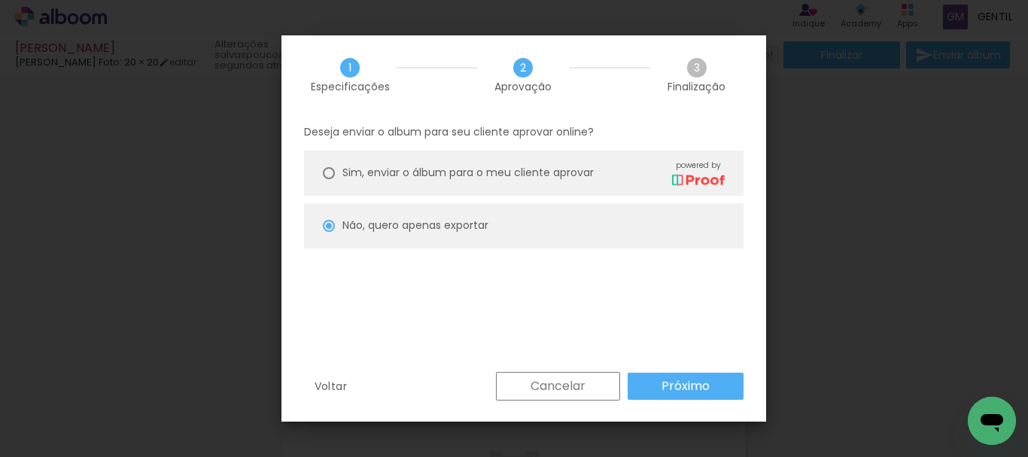
click at [0, 0] on slot "Próximo" at bounding box center [0, 0] width 0 height 0
type input "Alta, 300 DPI"
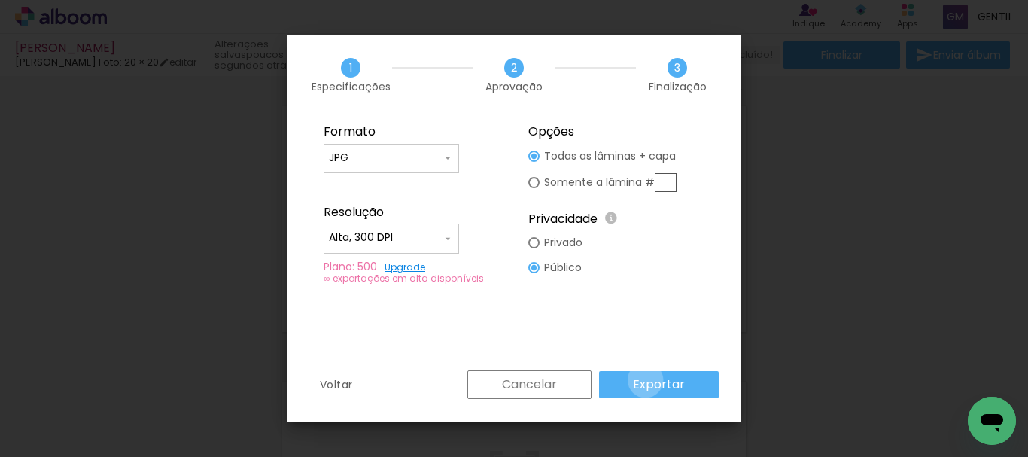
click at [0, 0] on slot "Exportar" at bounding box center [0, 0] width 0 height 0
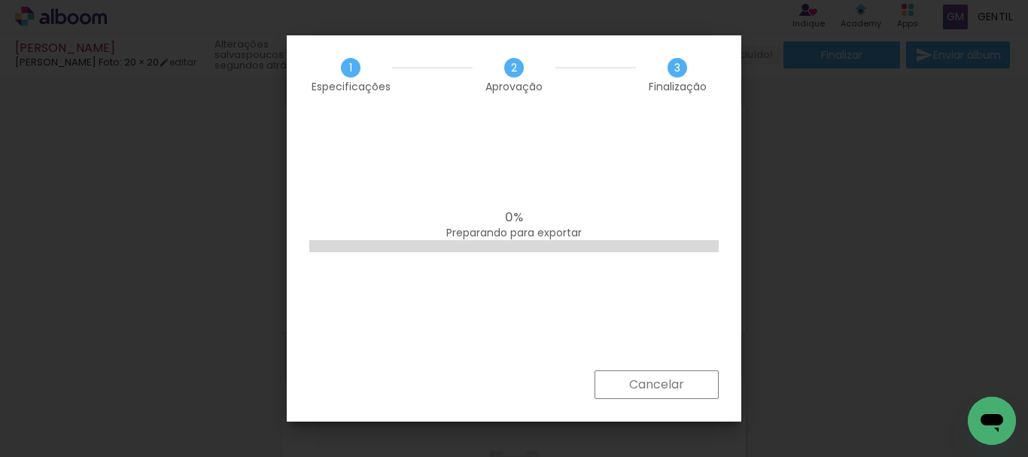
scroll to position [0, 1741]
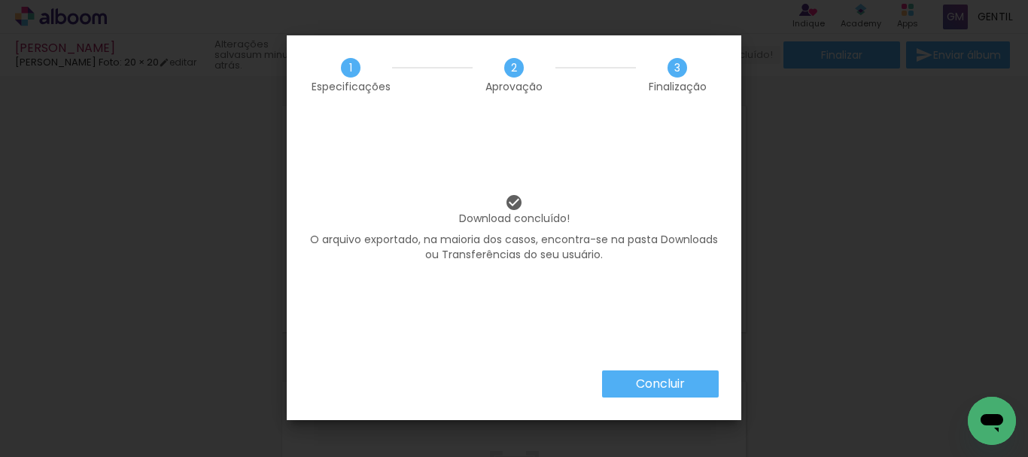
click at [0, 0] on slot "Concluir" at bounding box center [0, 0] width 0 height 0
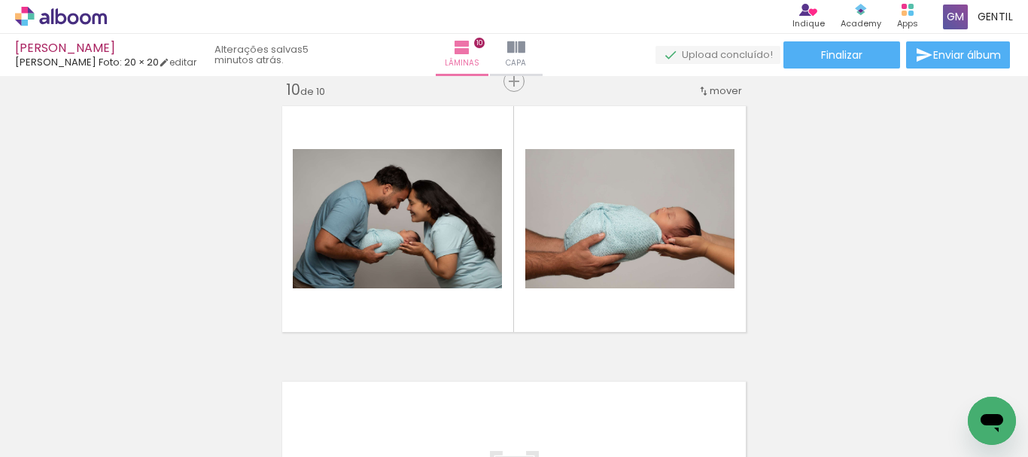
scroll to position [0, 1741]
